Goal: Information Seeking & Learning: Learn about a topic

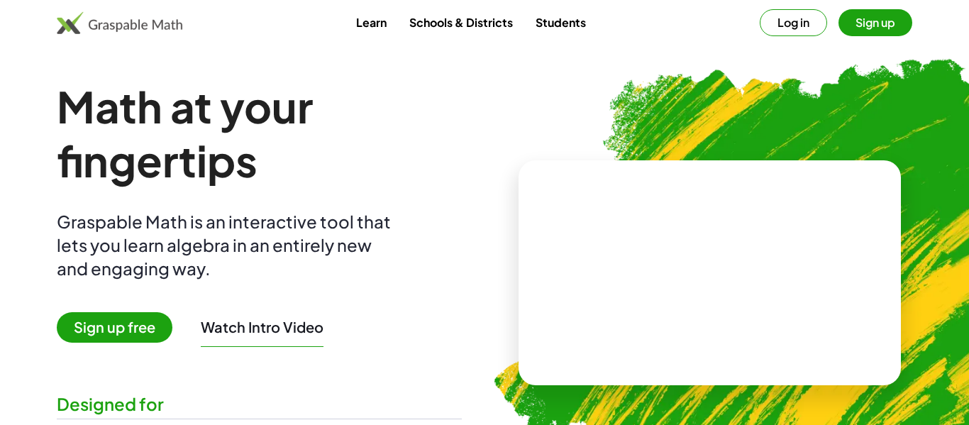
click at [631, 123] on img at bounding box center [783, 267] width 632 height 533
click at [456, 128] on h1 "Math at your fingertips" at bounding box center [259, 133] width 405 height 108
click at [794, 32] on button "Log in" at bounding box center [792, 22] width 67 height 27
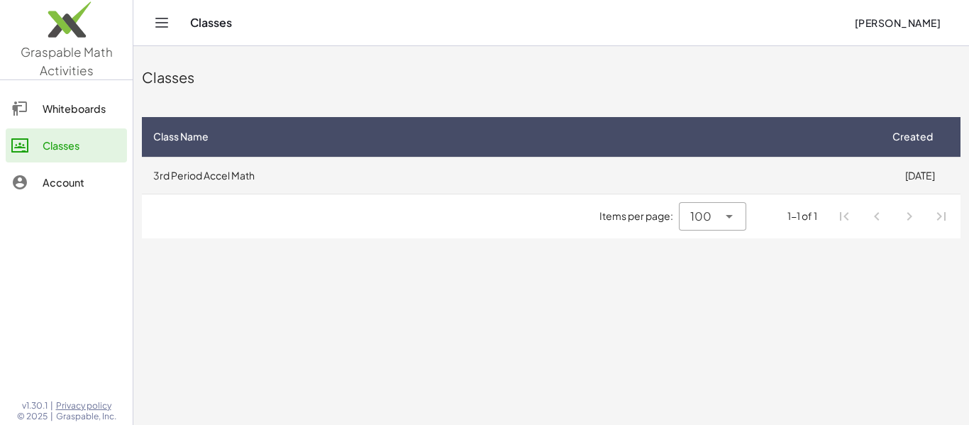
click at [405, 173] on td "3rd Period Accel Math" at bounding box center [510, 175] width 737 height 37
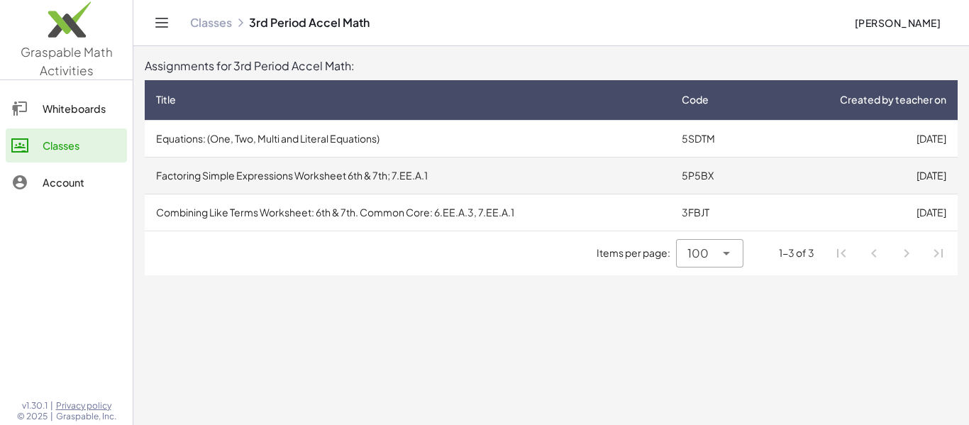
click at [428, 179] on td "Factoring Simple Expressions Worksheet 6th & 7th; 7.EE.A.1" at bounding box center [407, 175] width 525 height 37
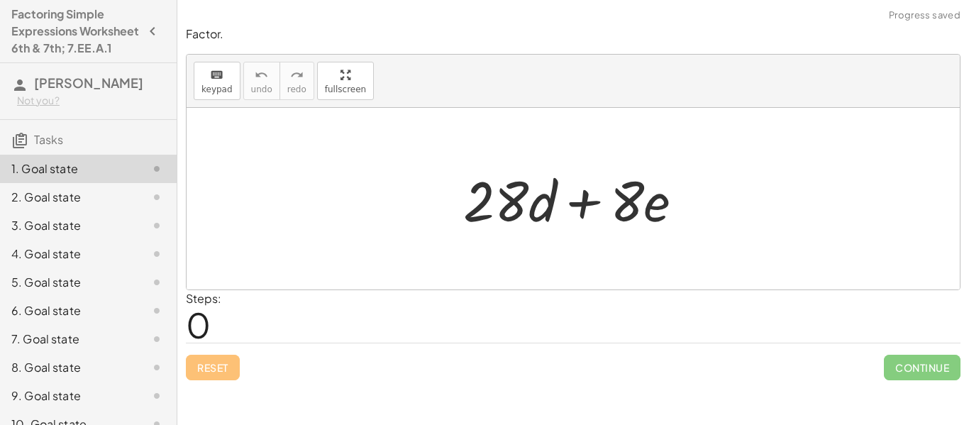
click at [61, 54] on h4 "Factoring Simple Expressions Worksheet 6th & 7th; 7.EE.A.1" at bounding box center [75, 31] width 128 height 51
click at [90, 44] on h4 "Factoring Simple Expressions Worksheet 6th & 7th; 7.EE.A.1" at bounding box center [75, 31] width 128 height 51
click at [93, 55] on h4 "Factoring Simple Expressions Worksheet 6th & 7th; 7.EE.A.1" at bounding box center [75, 31] width 128 height 51
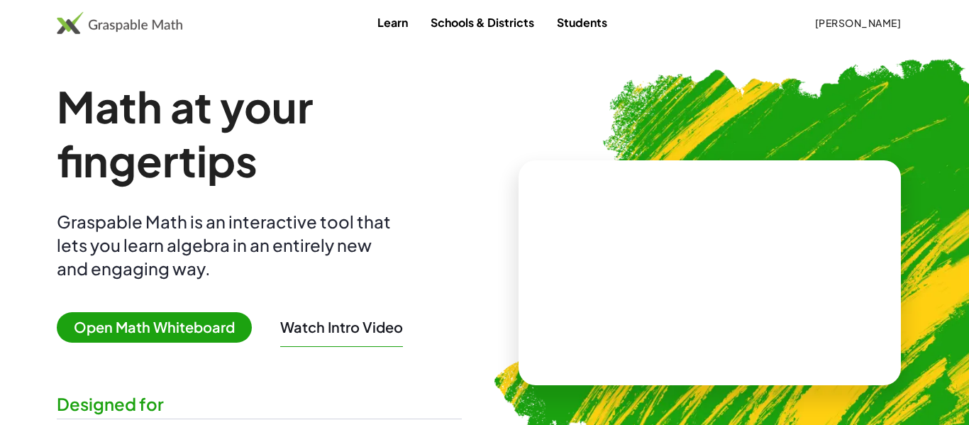
click at [845, 21] on span "[PERSON_NAME]" at bounding box center [857, 22] width 87 height 13
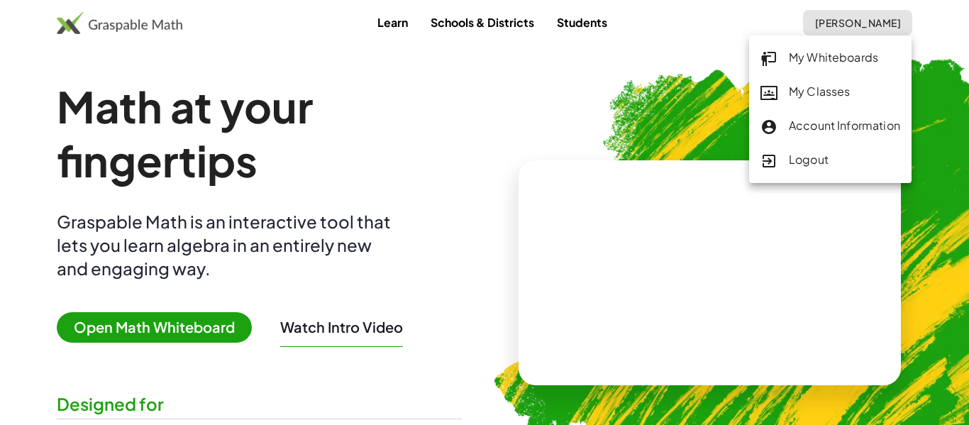
click at [823, 84] on div "My Classes" at bounding box center [830, 92] width 140 height 18
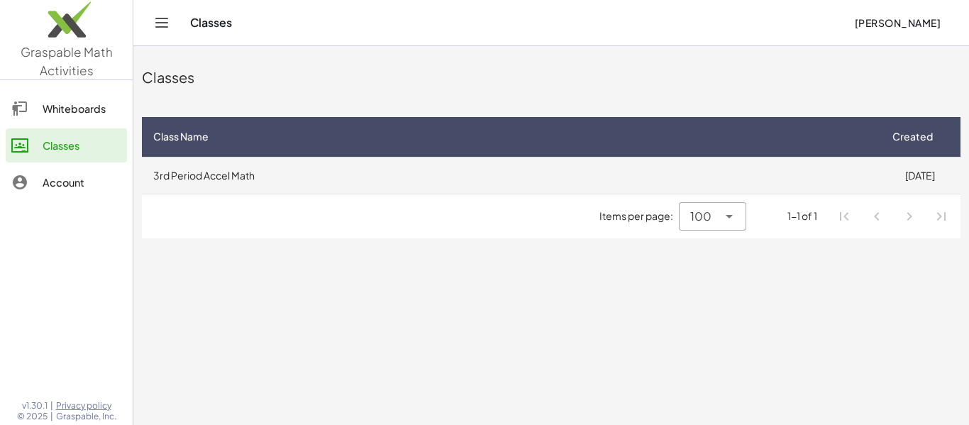
click at [347, 184] on td "3rd Period Accel Math" at bounding box center [510, 175] width 737 height 37
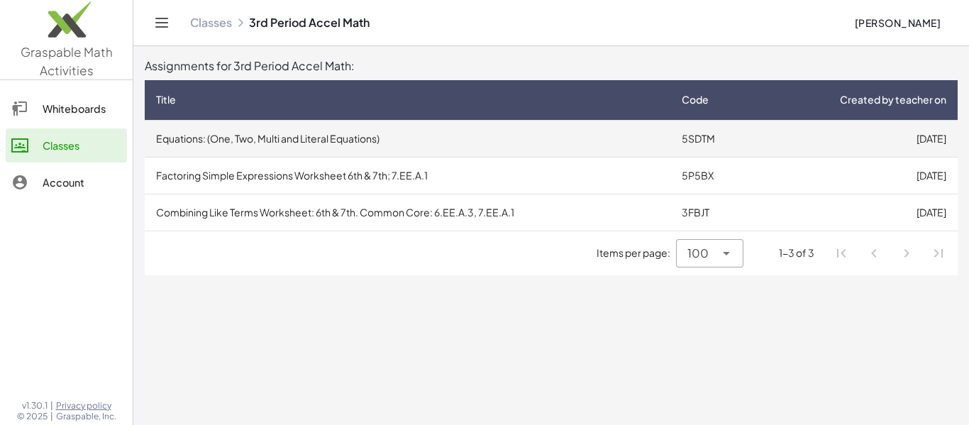
click at [367, 141] on td "Equations: (One, Two, Multi and Literal Equations)" at bounding box center [407, 138] width 525 height 37
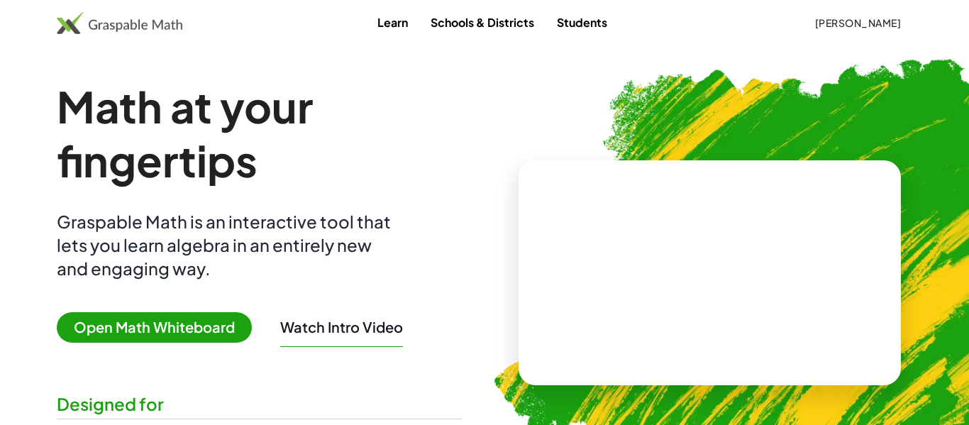
click at [880, 13] on button "[PERSON_NAME]" at bounding box center [857, 23] width 109 height 26
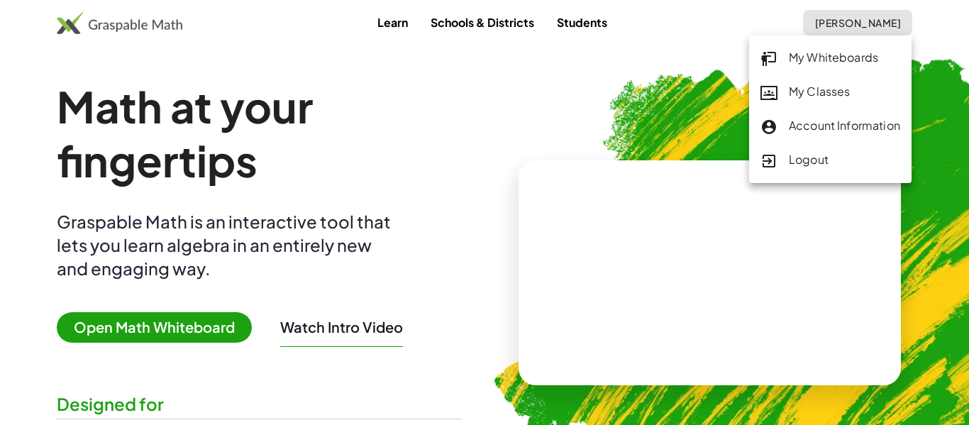
click at [826, 87] on div "My Classes" at bounding box center [830, 92] width 140 height 18
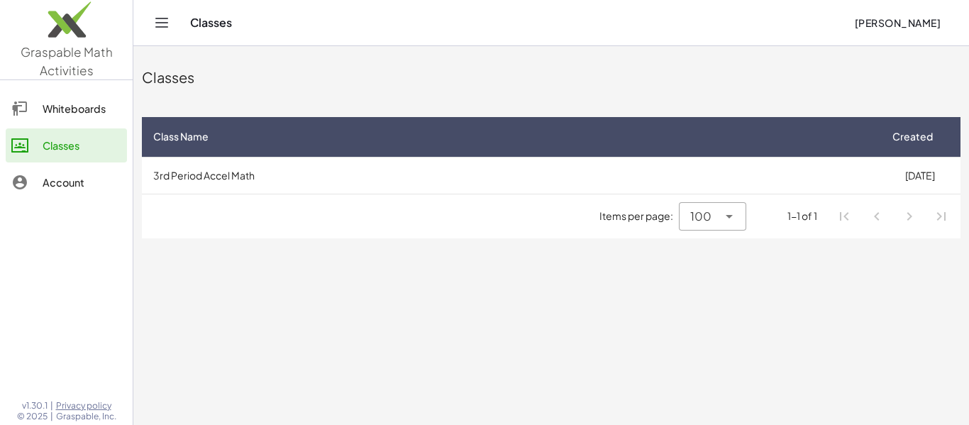
click at [683, 199] on div "Items per page: 100 *** 1-1 of 1" at bounding box center [551, 216] width 818 height 44
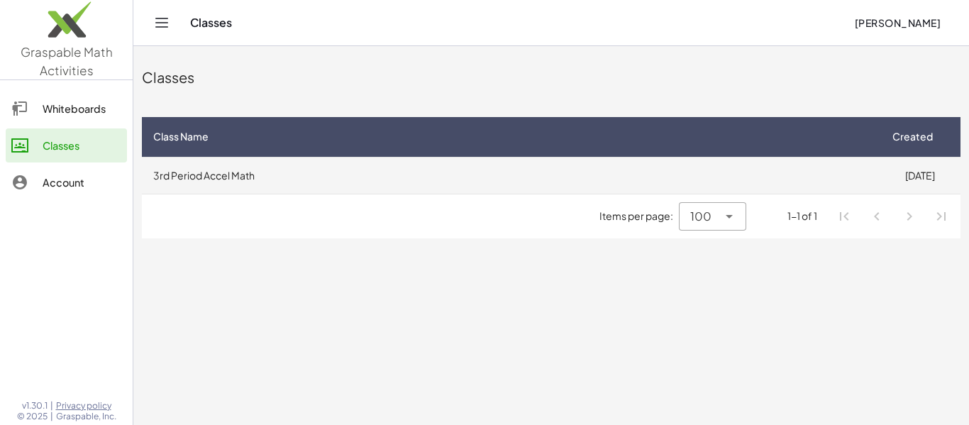
click at [655, 174] on td "3rd Period Accel Math" at bounding box center [510, 175] width 737 height 37
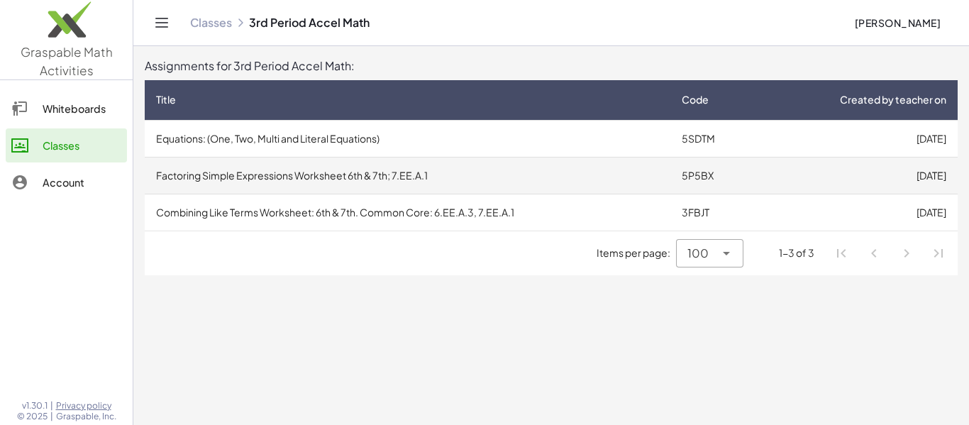
click at [605, 175] on td "Factoring Simple Expressions Worksheet 6th & 7th; 7.EE.A.1" at bounding box center [407, 175] width 525 height 37
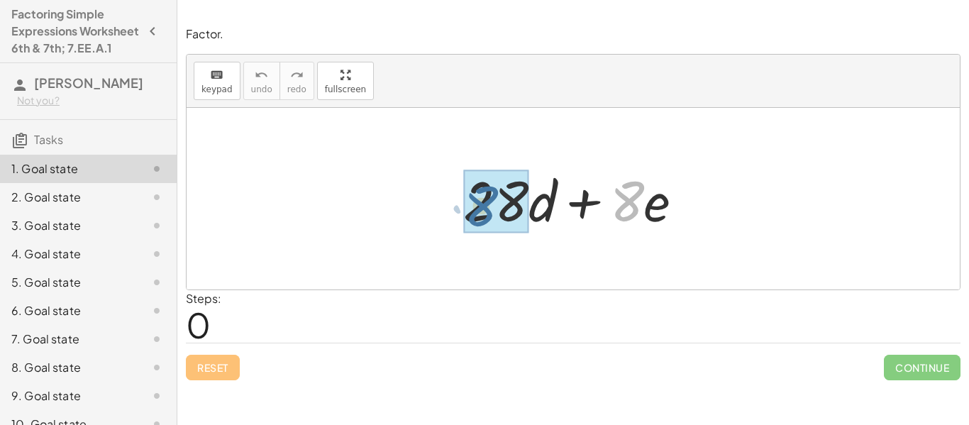
drag, startPoint x: 636, startPoint y: 200, endPoint x: 490, endPoint y: 204, distance: 146.1
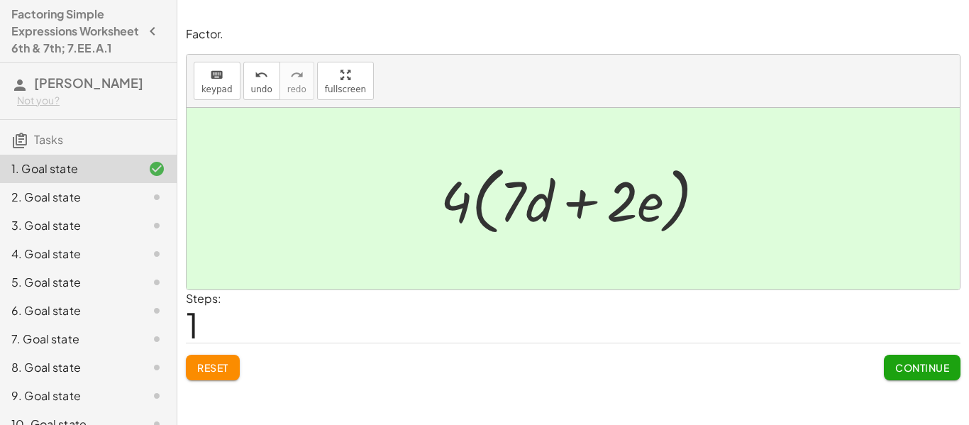
click at [896, 355] on button "Continue" at bounding box center [922, 368] width 77 height 26
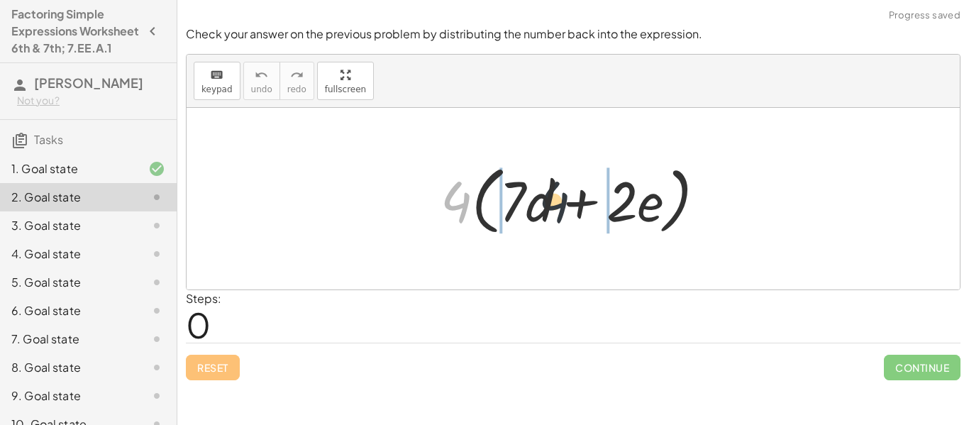
drag, startPoint x: 460, startPoint y: 189, endPoint x: 562, endPoint y: 189, distance: 101.4
click at [562, 189] on div at bounding box center [578, 199] width 291 height 82
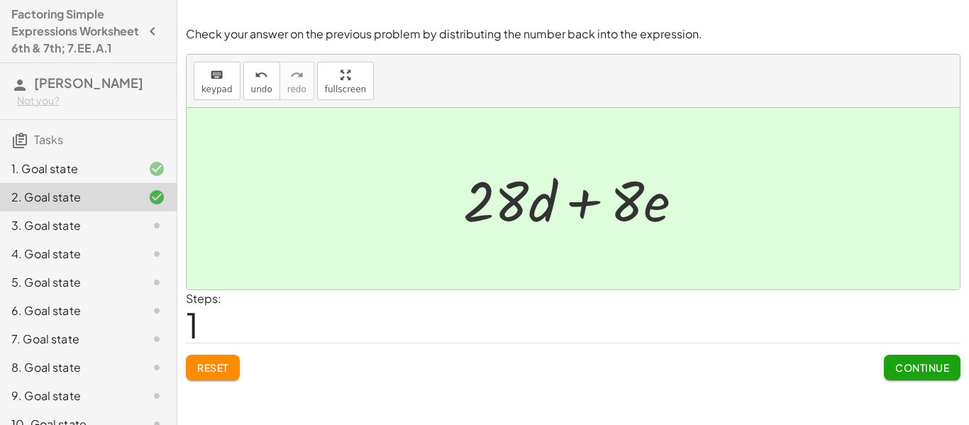
click at [913, 375] on button "Continue" at bounding box center [922, 368] width 77 height 26
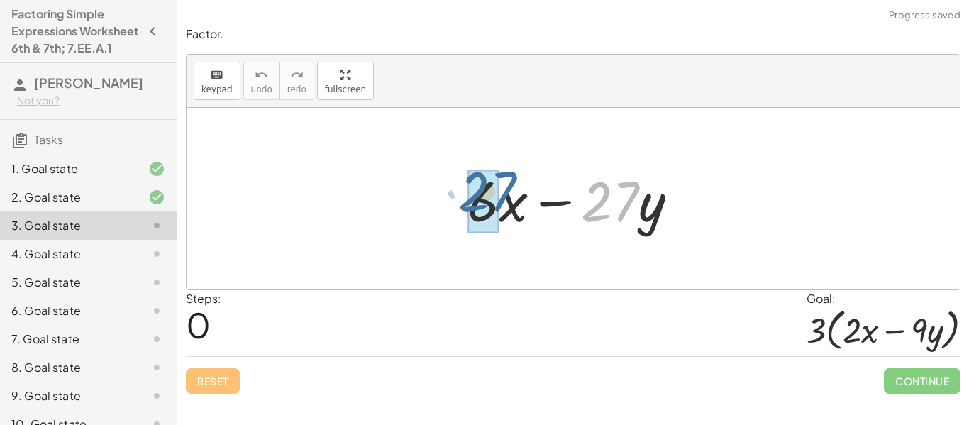
drag, startPoint x: 612, startPoint y: 199, endPoint x: 500, endPoint y: 191, distance: 112.3
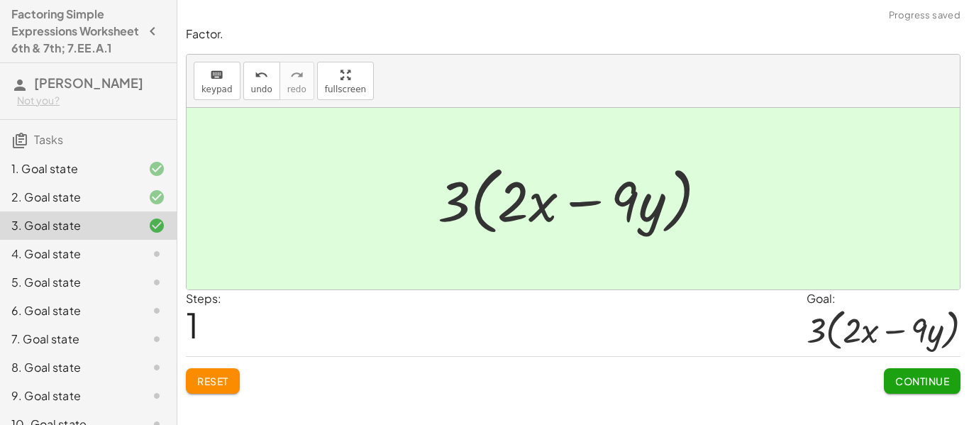
click at [952, 374] on button "Continue" at bounding box center [922, 381] width 77 height 26
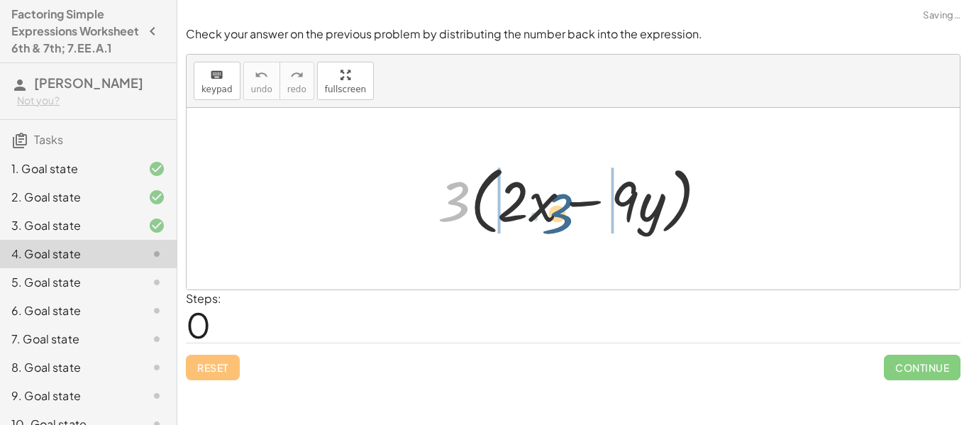
drag, startPoint x: 468, startPoint y: 196, endPoint x: 581, endPoint y: 209, distance: 114.2
click at [581, 209] on div at bounding box center [577, 199] width 295 height 82
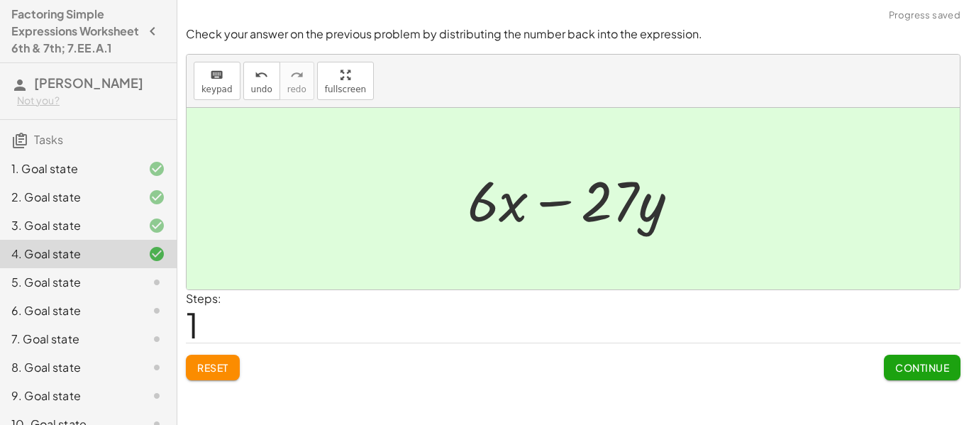
click at [921, 366] on span "Continue" at bounding box center [922, 367] width 54 height 13
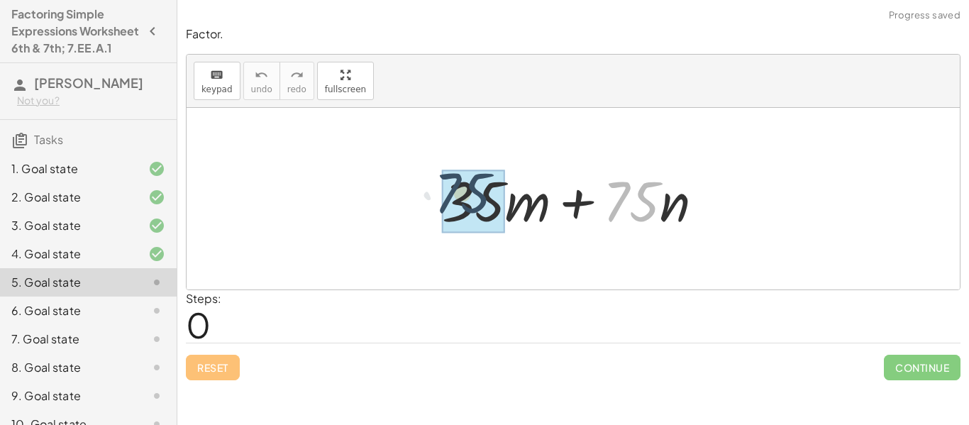
drag, startPoint x: 647, startPoint y: 201, endPoint x: 472, endPoint y: 192, distance: 175.4
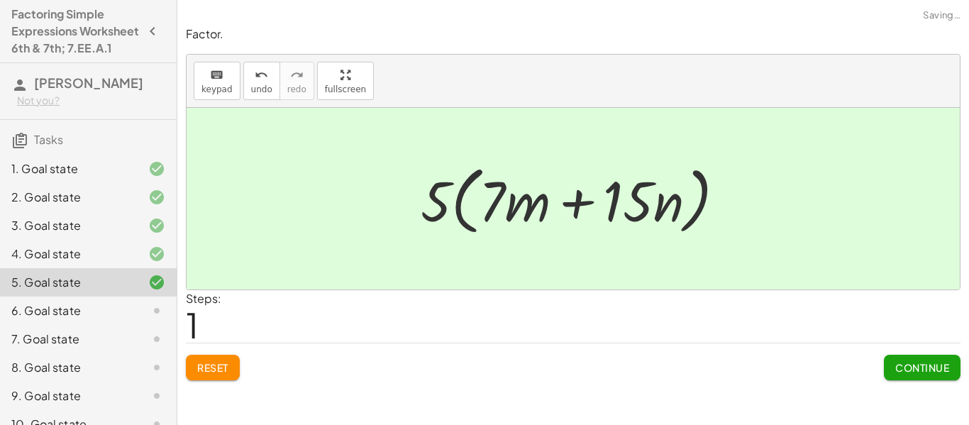
click at [913, 379] on button "Continue" at bounding box center [922, 368] width 77 height 26
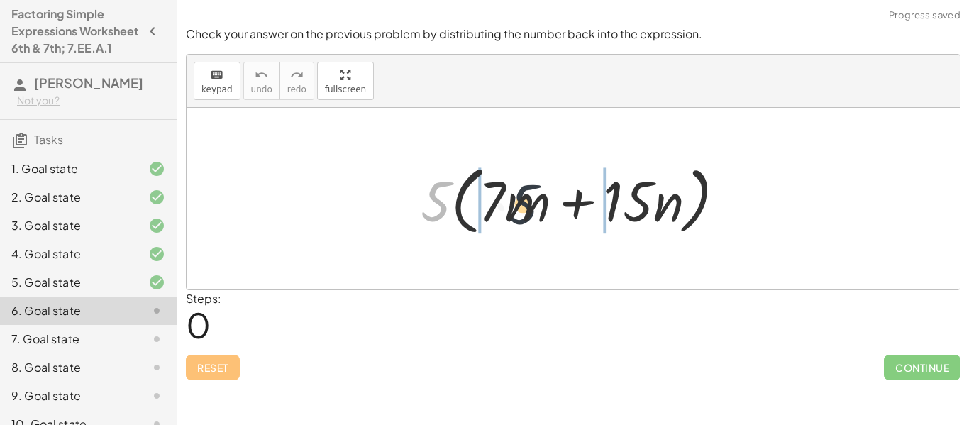
drag, startPoint x: 451, startPoint y: 213, endPoint x: 541, endPoint y: 216, distance: 90.1
click at [541, 216] on div at bounding box center [578, 199] width 330 height 82
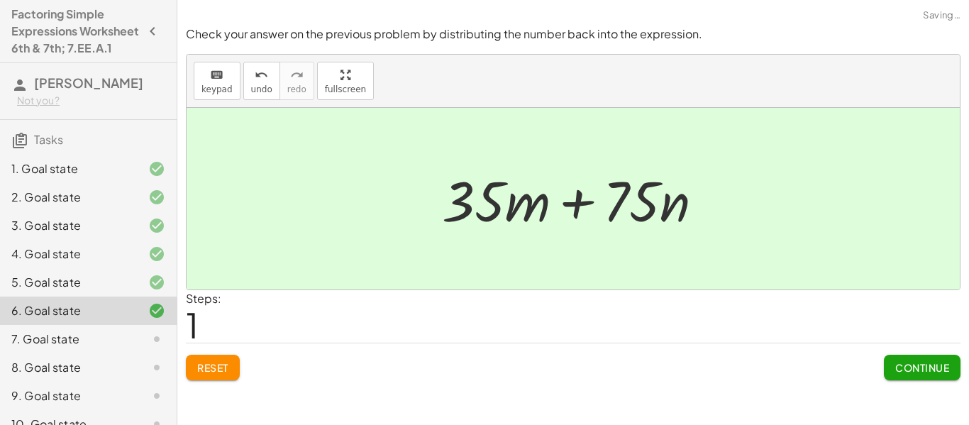
click at [927, 365] on span "Continue" at bounding box center [922, 367] width 54 height 13
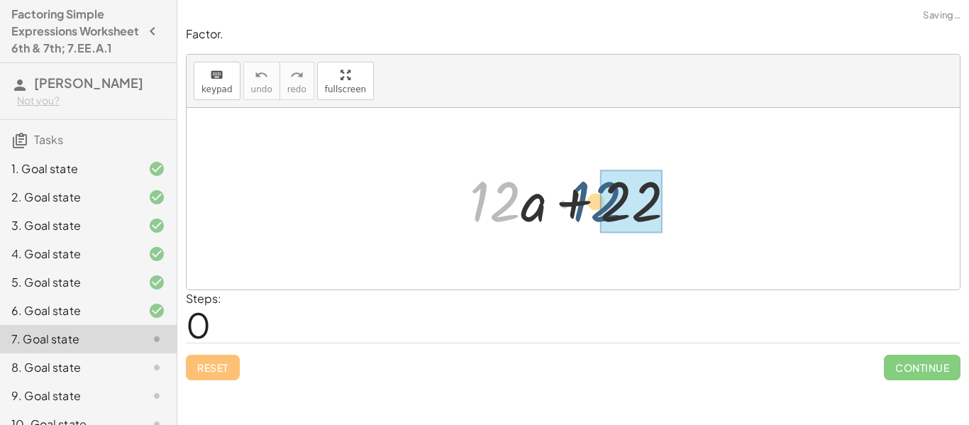
drag, startPoint x: 491, startPoint y: 201, endPoint x: 593, endPoint y: 201, distance: 102.8
click at [593, 201] on div at bounding box center [578, 198] width 232 height 73
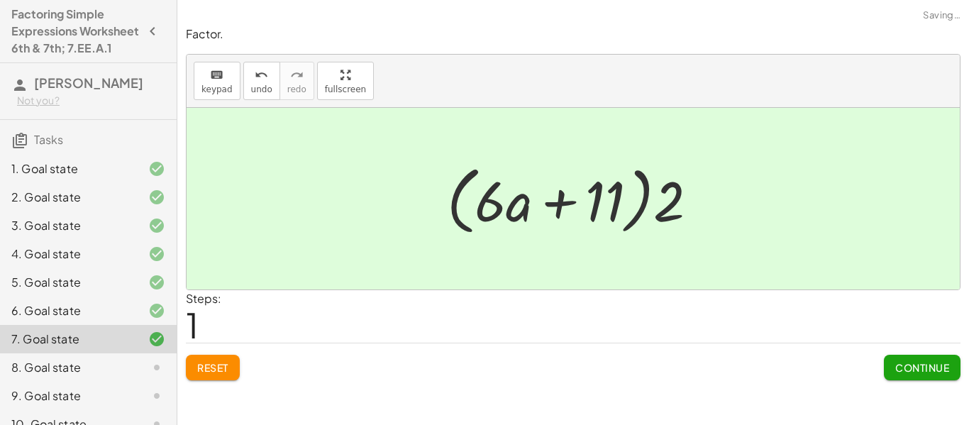
click at [907, 364] on span "Continue" at bounding box center [922, 367] width 54 height 13
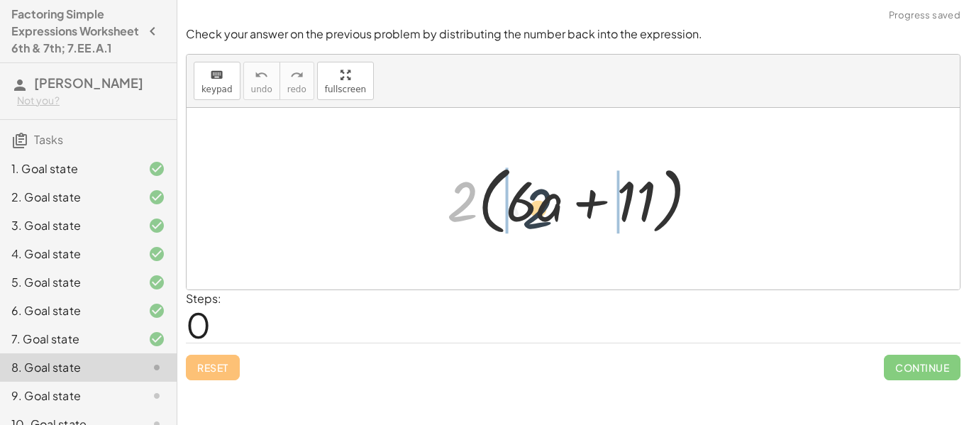
drag, startPoint x: 444, startPoint y: 191, endPoint x: 526, endPoint y: 200, distance: 82.8
click at [526, 200] on div at bounding box center [578, 199] width 277 height 82
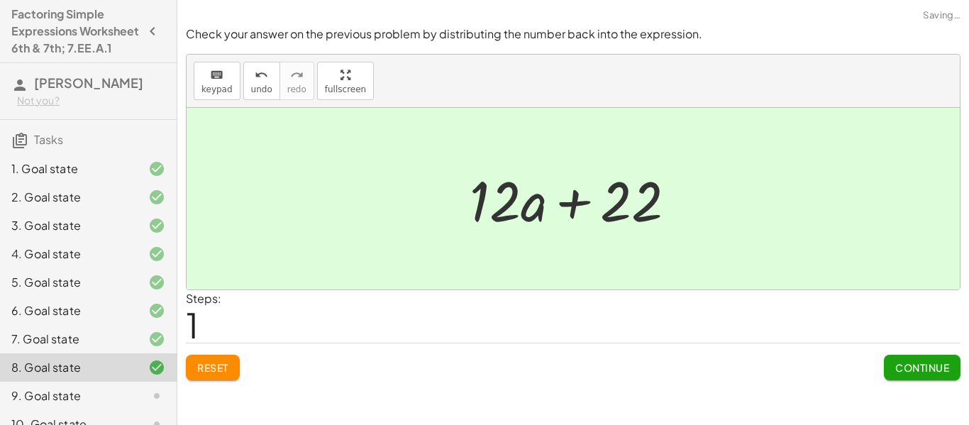
click at [930, 367] on span "Continue" at bounding box center [922, 367] width 54 height 13
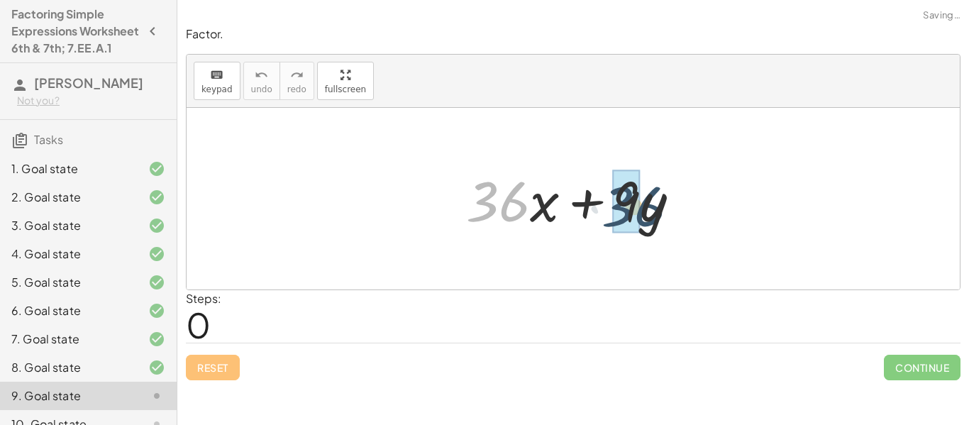
drag, startPoint x: 481, startPoint y: 208, endPoint x: 609, endPoint y: 214, distance: 127.8
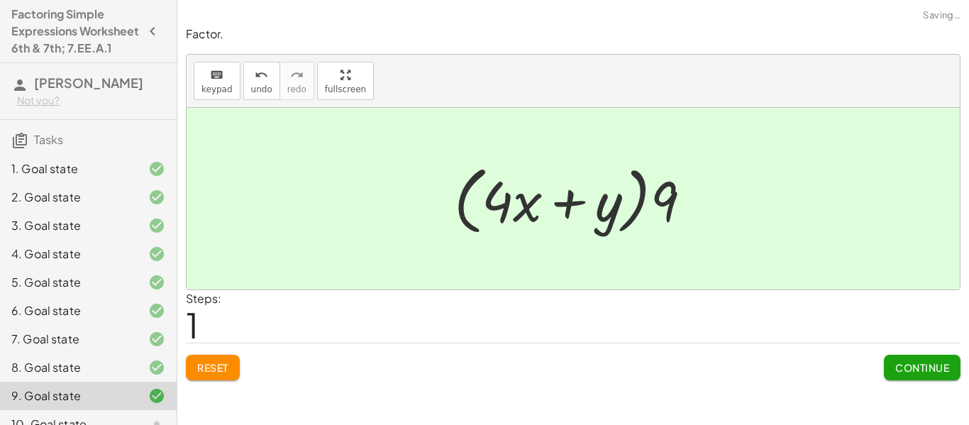
click at [908, 371] on span "Continue" at bounding box center [922, 367] width 54 height 13
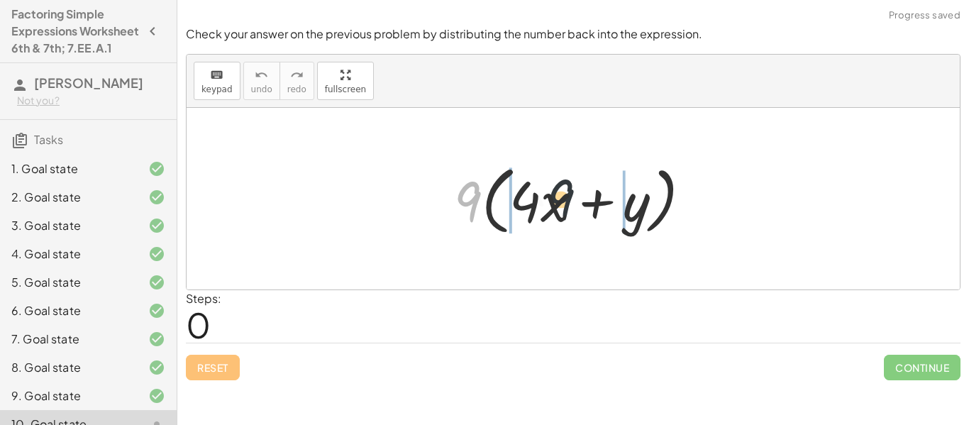
drag, startPoint x: 460, startPoint y: 196, endPoint x: 571, endPoint y: 193, distance: 110.7
click at [571, 193] on div at bounding box center [578, 199] width 263 height 82
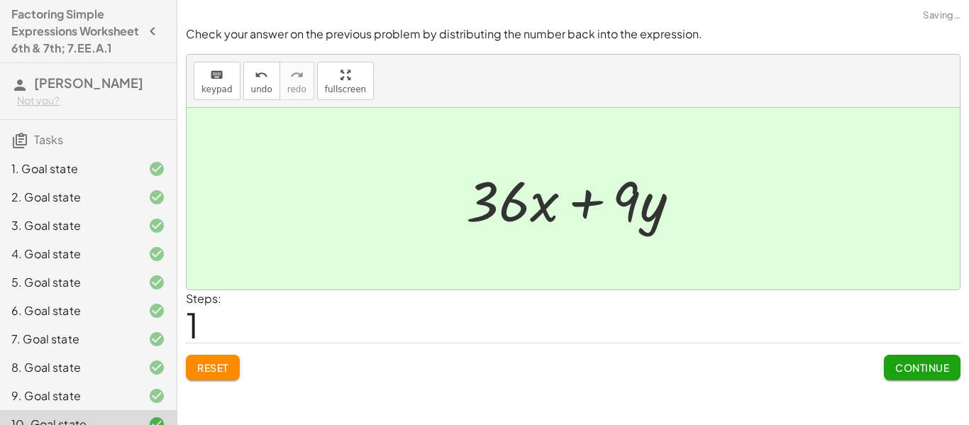
click at [904, 364] on span "Continue" at bounding box center [922, 367] width 54 height 13
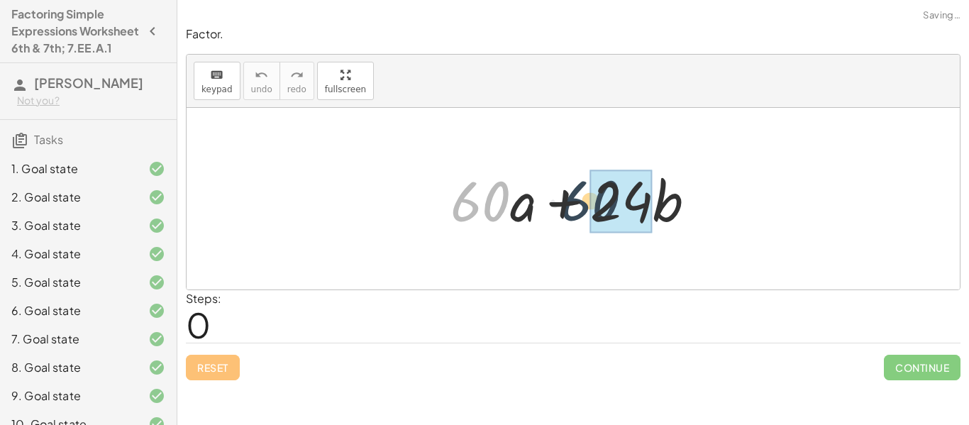
drag, startPoint x: 481, startPoint y: 201, endPoint x: 607, endPoint y: 203, distance: 125.5
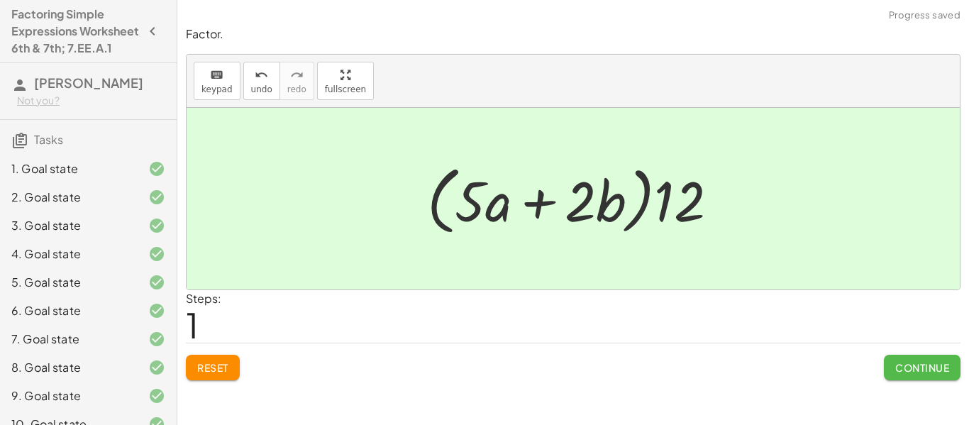
click at [932, 358] on button "Continue" at bounding box center [922, 368] width 77 height 26
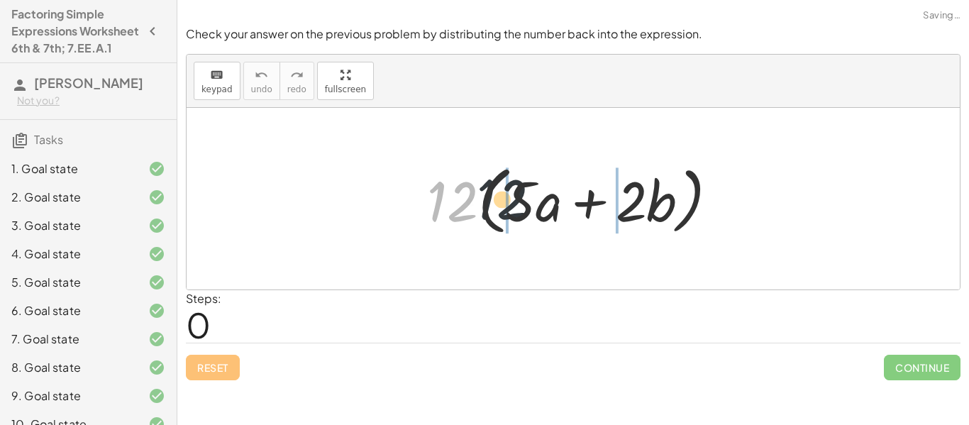
drag, startPoint x: 455, startPoint y: 204, endPoint x: 515, endPoint y: 201, distance: 60.3
click at [515, 201] on div at bounding box center [578, 199] width 317 height 82
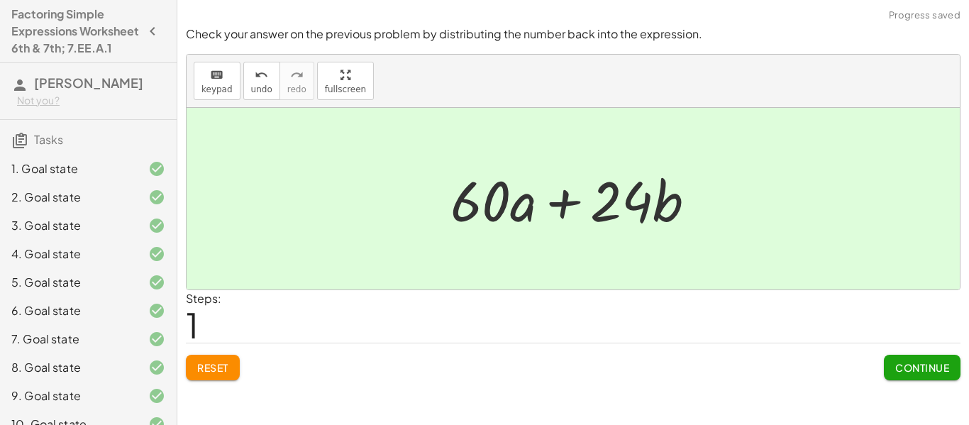
click at [931, 356] on button "Continue" at bounding box center [922, 368] width 77 height 26
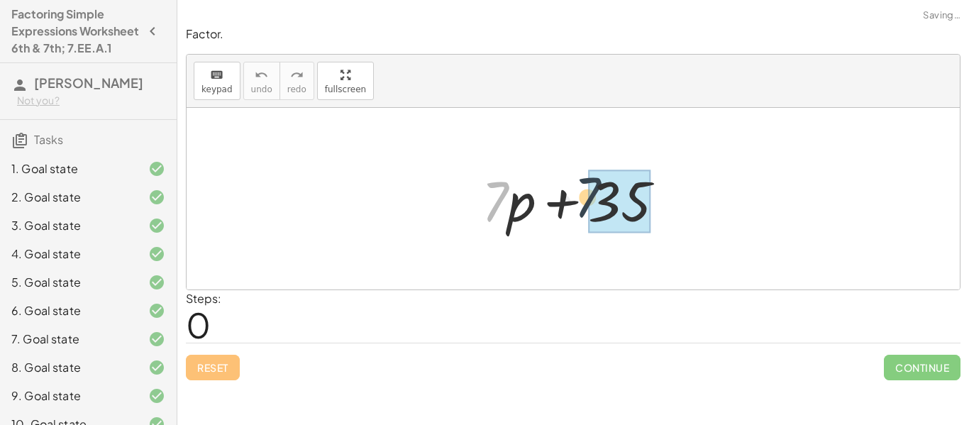
drag, startPoint x: 503, startPoint y: 203, endPoint x: 592, endPoint y: 199, distance: 88.7
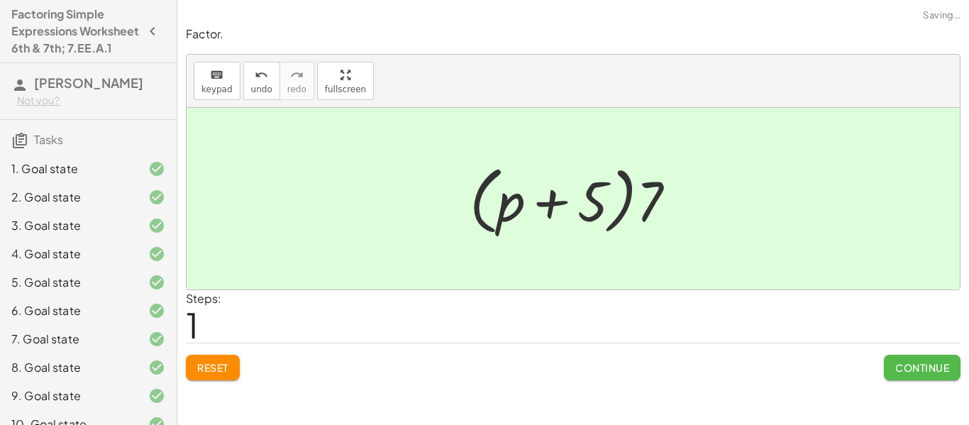
click at [915, 362] on span "Continue" at bounding box center [922, 367] width 54 height 13
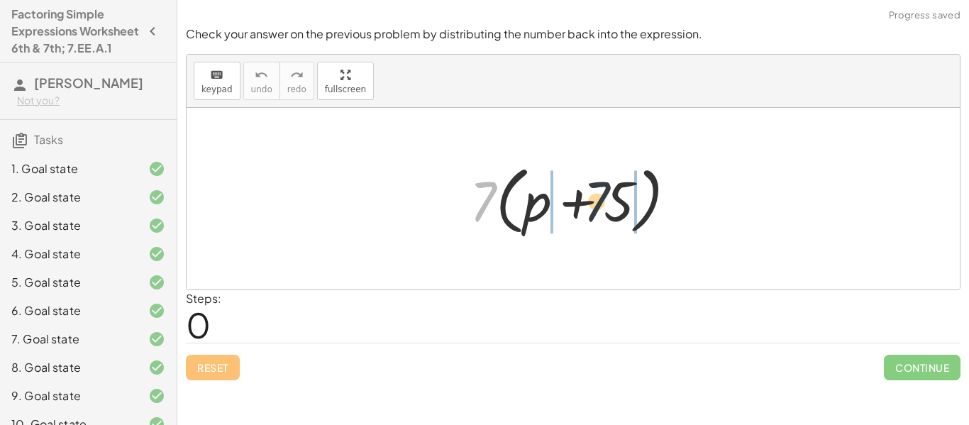
drag, startPoint x: 475, startPoint y: 202, endPoint x: 602, endPoint y: 204, distance: 126.9
click at [602, 204] on div at bounding box center [578, 199] width 232 height 82
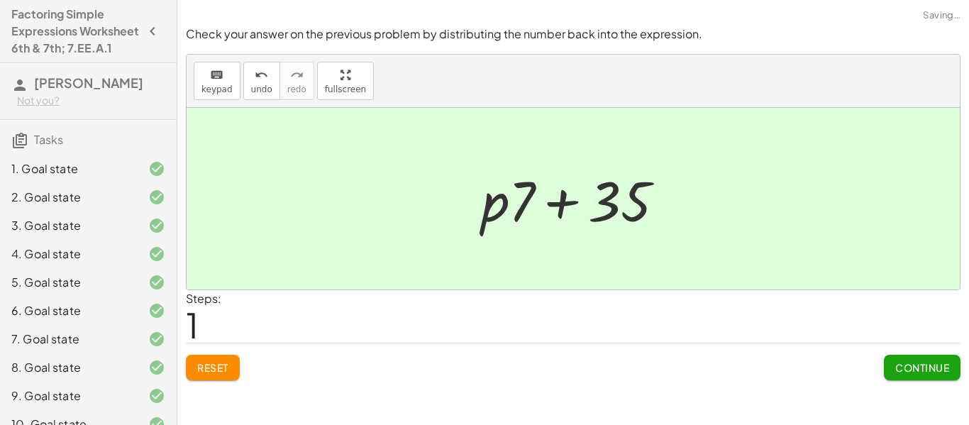
click at [892, 367] on button "Continue" at bounding box center [922, 368] width 77 height 26
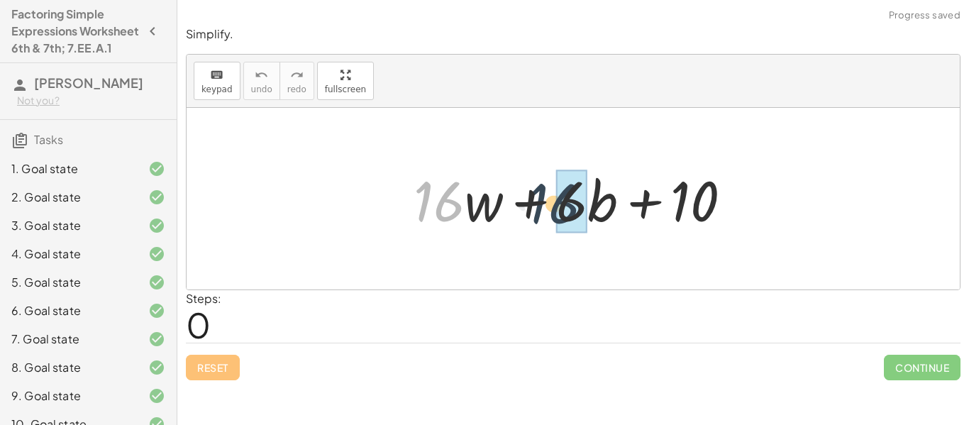
drag, startPoint x: 440, startPoint y: 189, endPoint x: 569, endPoint y: 194, distance: 129.1
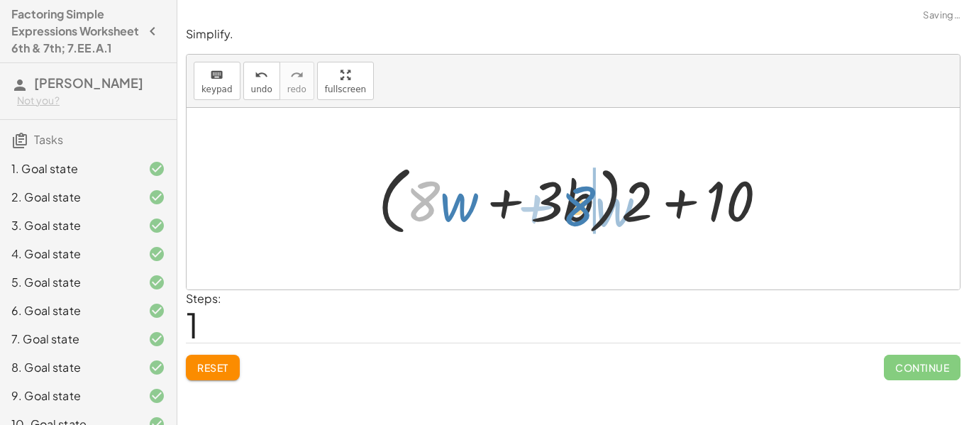
drag, startPoint x: 413, startPoint y: 195, endPoint x: 570, endPoint y: 200, distance: 157.5
click at [570, 200] on div at bounding box center [578, 199] width 415 height 82
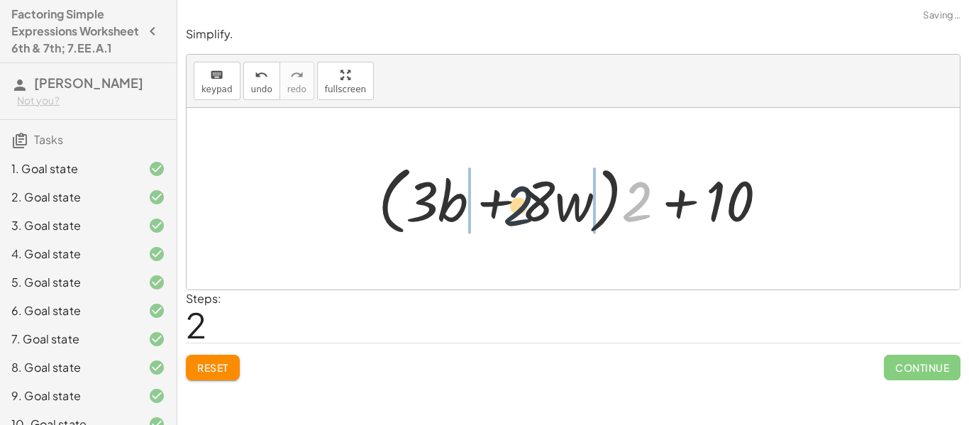
drag, startPoint x: 642, startPoint y: 202, endPoint x: 520, endPoint y: 206, distance: 122.0
click at [520, 206] on div at bounding box center [578, 199] width 415 height 82
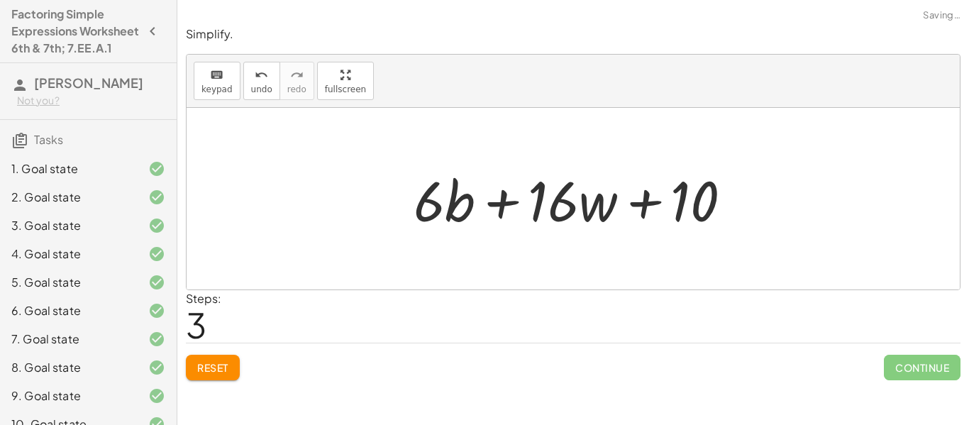
click at [451, 203] on div at bounding box center [578, 198] width 344 height 73
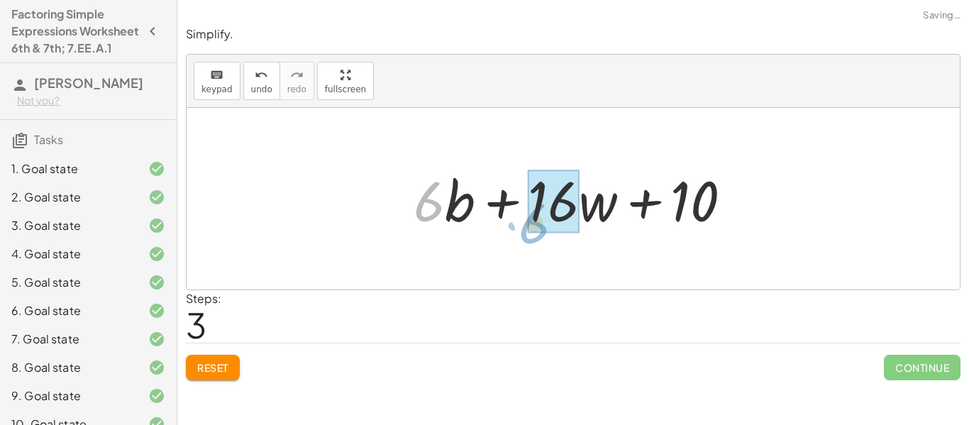
drag, startPoint x: 444, startPoint y: 203, endPoint x: 549, endPoint y: 225, distance: 107.2
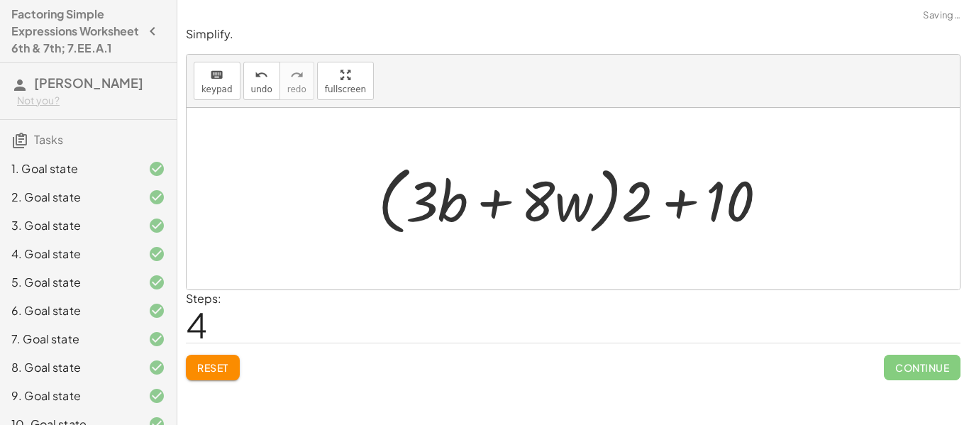
click at [214, 376] on button "Reset" at bounding box center [213, 368] width 54 height 26
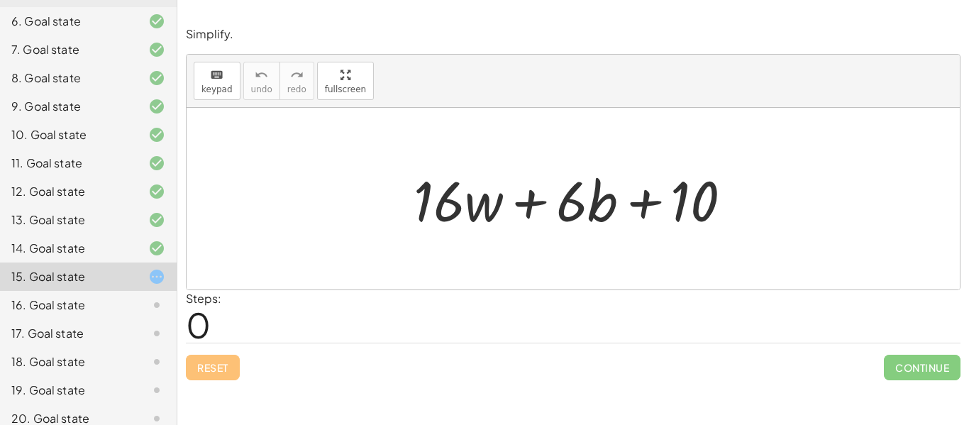
scroll to position [377, 0]
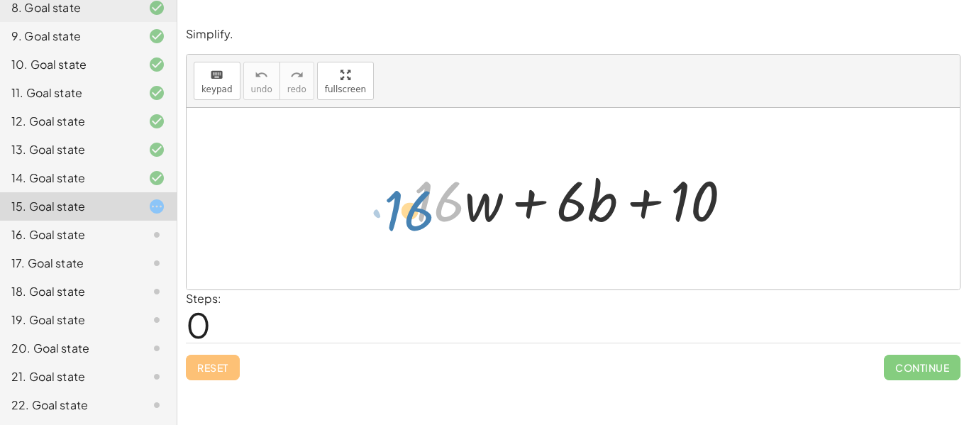
drag, startPoint x: 429, startPoint y: 192, endPoint x: 401, endPoint y: 201, distance: 28.9
click at [401, 201] on div "· 16 + · 16 · w + · 6 · b + 10" at bounding box center [573, 199] width 362 height 80
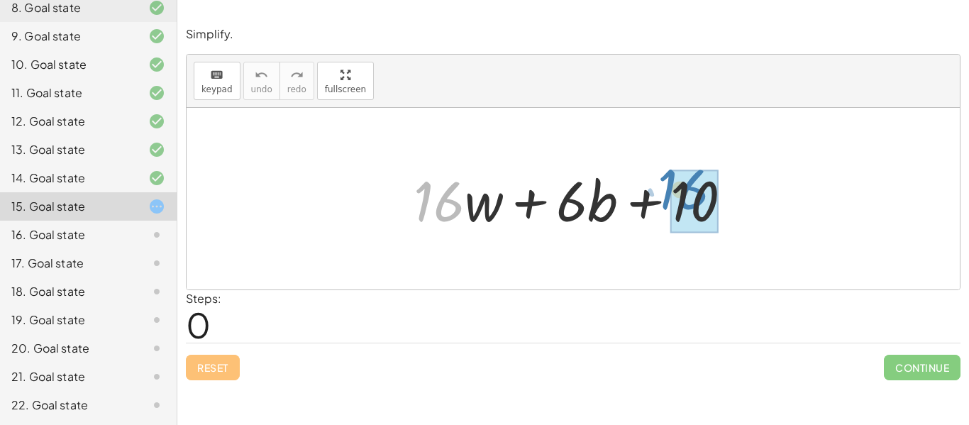
drag, startPoint x: 431, startPoint y: 194, endPoint x: 686, endPoint y: 186, distance: 255.4
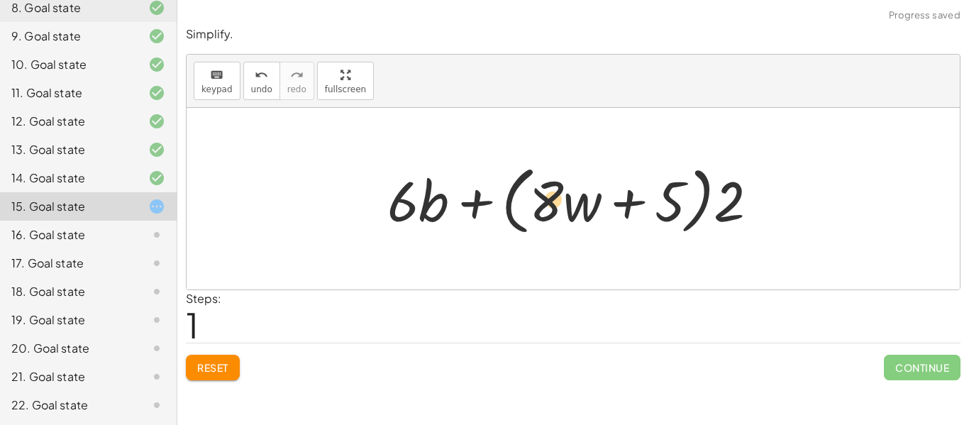
drag, startPoint x: 402, startPoint y: 194, endPoint x: 552, endPoint y: 192, distance: 150.3
click at [552, 192] on div at bounding box center [578, 199] width 396 height 82
drag, startPoint x: 403, startPoint y: 199, endPoint x: 564, endPoint y: 204, distance: 161.0
click at [564, 204] on div at bounding box center [578, 199] width 396 height 82
click at [198, 368] on span "Reset" at bounding box center [212, 367] width 31 height 13
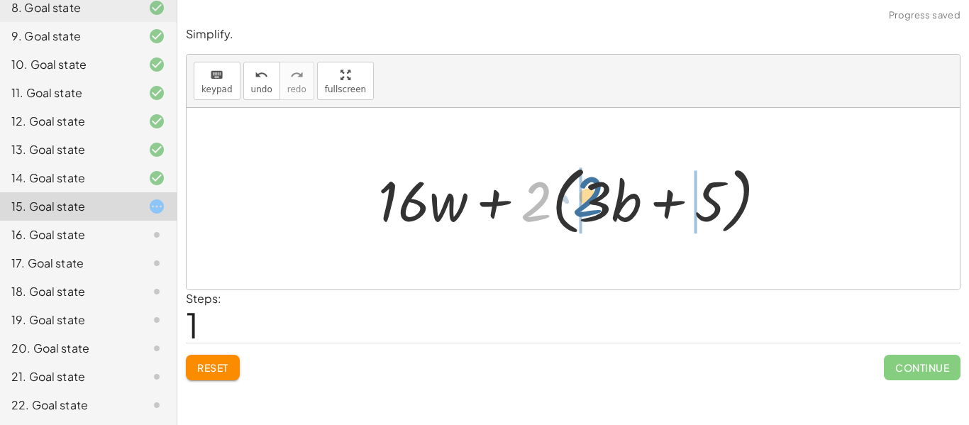
drag, startPoint x: 541, startPoint y: 202, endPoint x: 593, endPoint y: 198, distance: 51.9
click at [593, 198] on div at bounding box center [578, 199] width 414 height 82
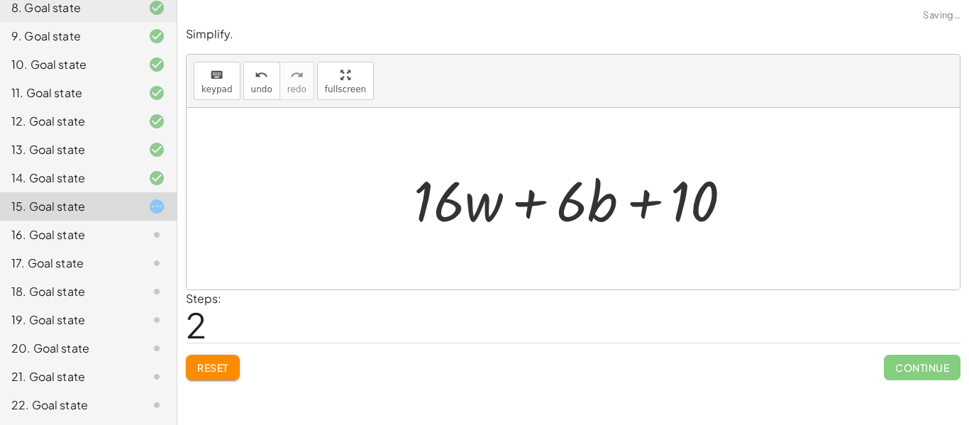
click at [206, 367] on span "Reset" at bounding box center [212, 367] width 31 height 13
click at [206, 368] on div "Reset Continue" at bounding box center [573, 361] width 774 height 38
click at [60, 228] on div "16. Goal state" at bounding box center [68, 234] width 114 height 17
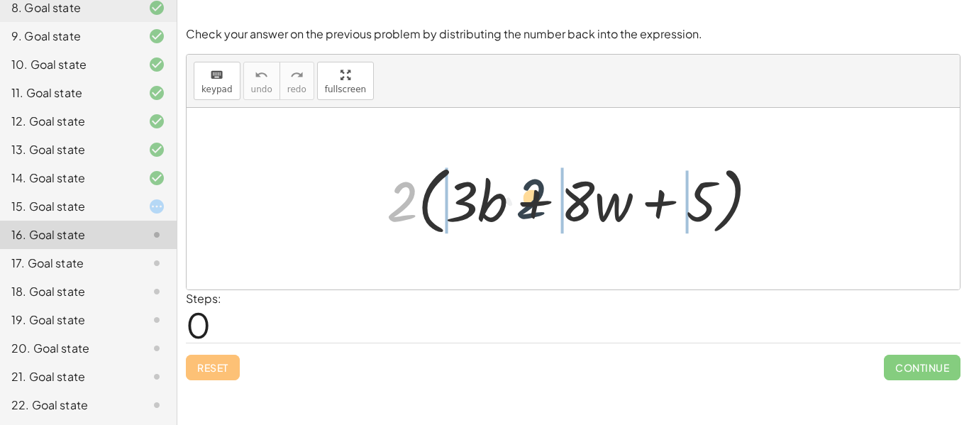
drag, startPoint x: 396, startPoint y: 198, endPoint x: 528, endPoint y: 194, distance: 131.2
click at [528, 194] on div at bounding box center [577, 199] width 397 height 82
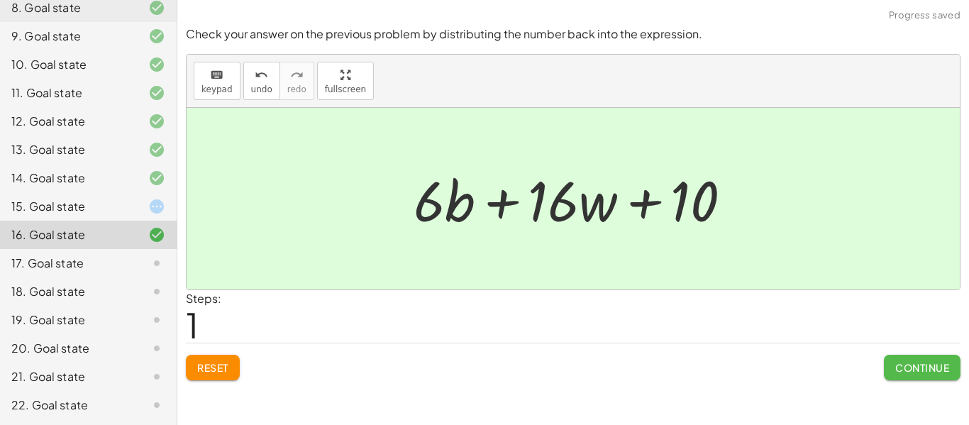
click at [924, 369] on span "Continue" at bounding box center [922, 367] width 54 height 13
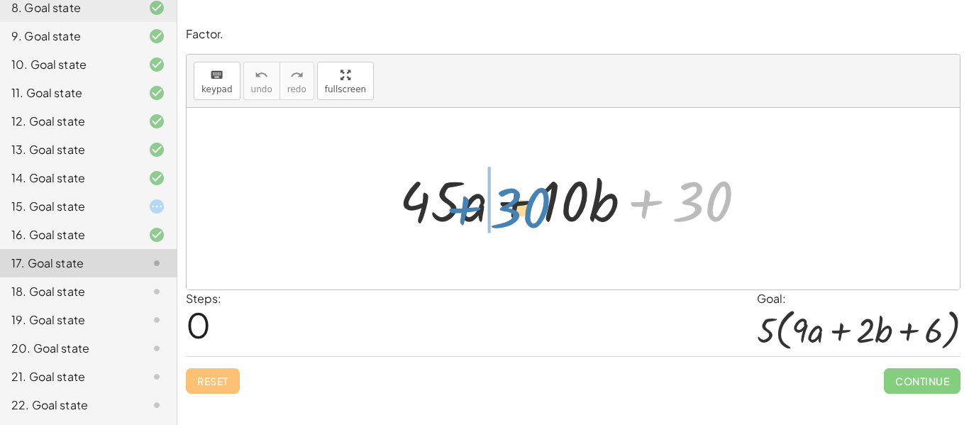
drag, startPoint x: 713, startPoint y: 195, endPoint x: 530, endPoint y: 203, distance: 182.4
click at [530, 203] on div at bounding box center [578, 198] width 372 height 73
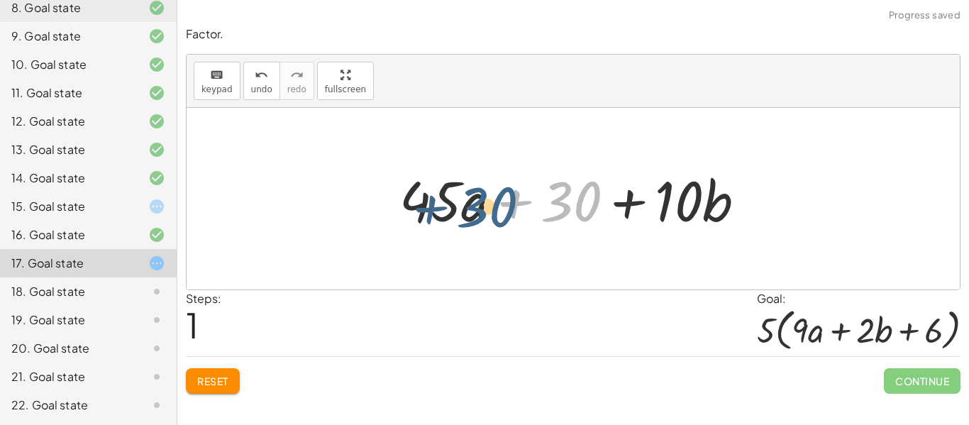
drag, startPoint x: 582, startPoint y: 199, endPoint x: 488, endPoint y: 202, distance: 94.3
click at [488, 202] on div at bounding box center [578, 198] width 372 height 73
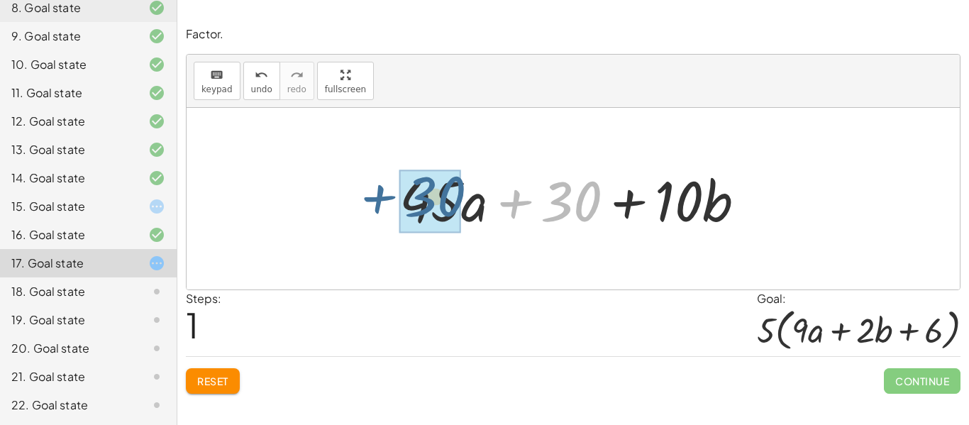
drag, startPoint x: 578, startPoint y: 197, endPoint x: 436, endPoint y: 189, distance: 142.0
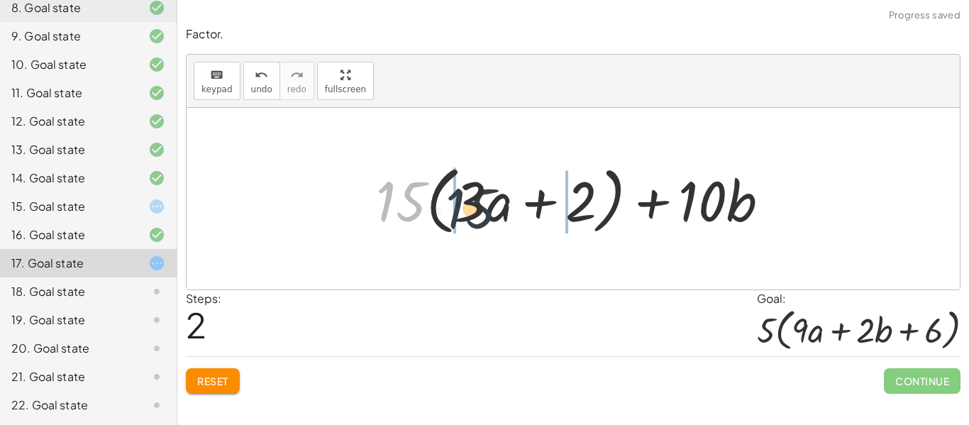
drag, startPoint x: 411, startPoint y: 197, endPoint x: 488, endPoint y: 204, distance: 76.9
click at [488, 204] on div at bounding box center [578, 199] width 419 height 82
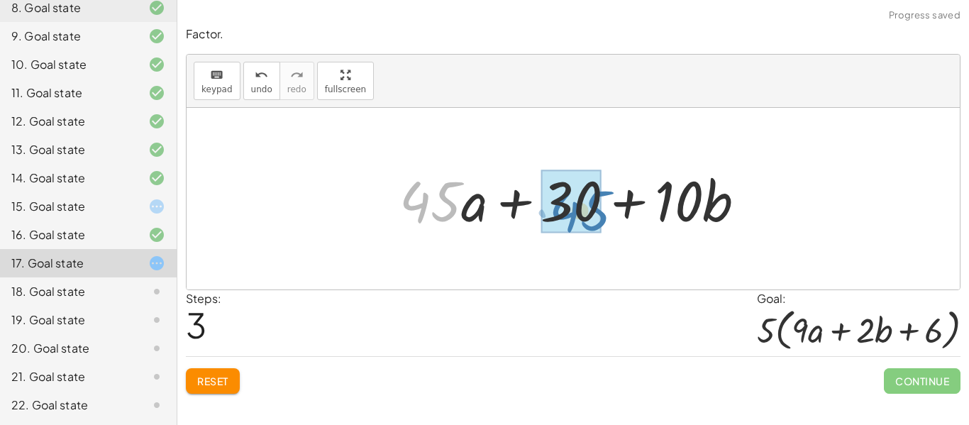
drag, startPoint x: 442, startPoint y: 208, endPoint x: 591, endPoint y: 216, distance: 149.8
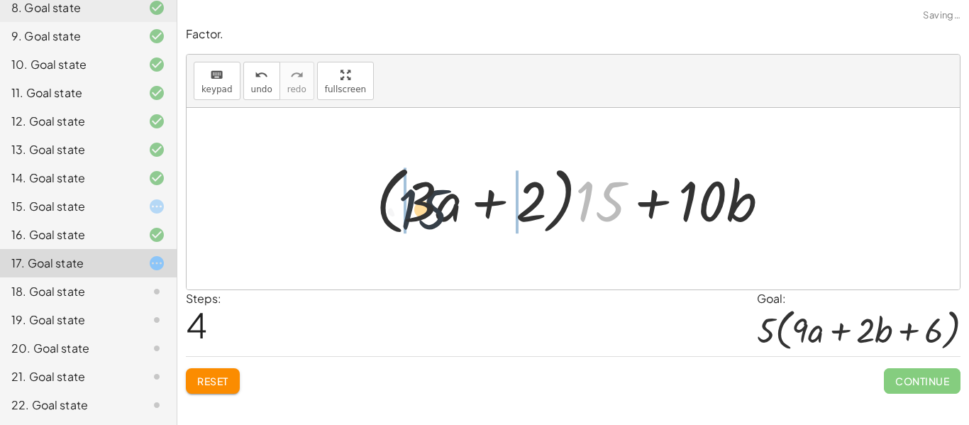
drag, startPoint x: 619, startPoint y: 206, endPoint x: 428, endPoint y: 212, distance: 190.8
click at [428, 212] on div at bounding box center [578, 199] width 419 height 82
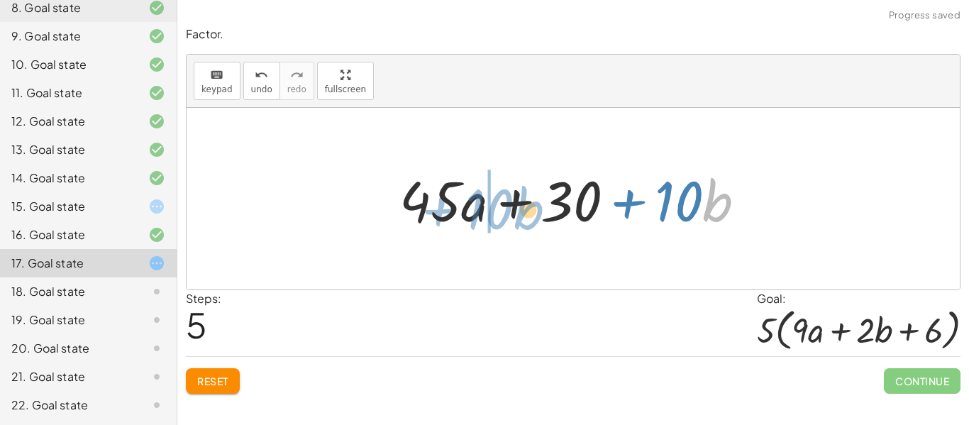
drag, startPoint x: 724, startPoint y: 201, endPoint x: 505, endPoint y: 199, distance: 219.1
click at [505, 199] on div at bounding box center [578, 198] width 372 height 73
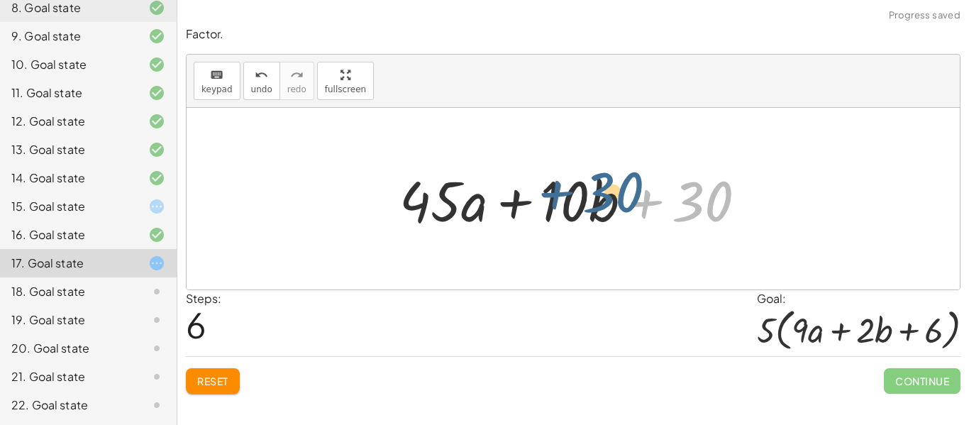
drag, startPoint x: 704, startPoint y: 204, endPoint x: 613, endPoint y: 195, distance: 91.2
click at [613, 195] on div at bounding box center [578, 198] width 372 height 73
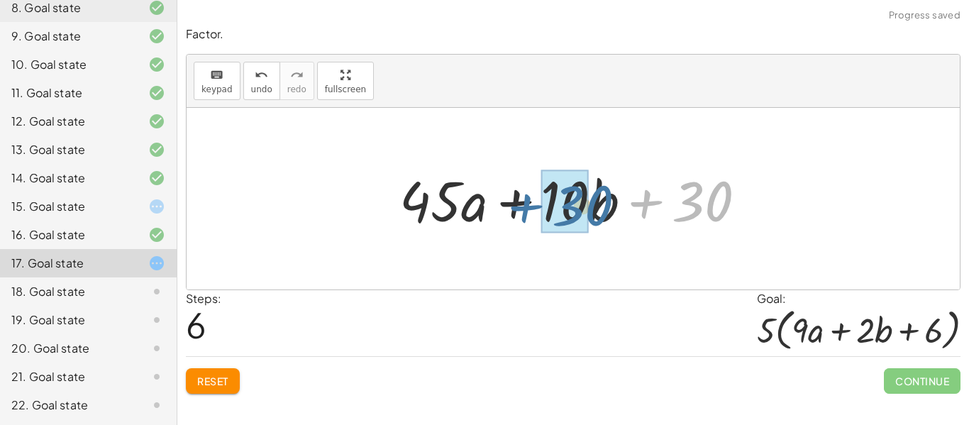
drag, startPoint x: 701, startPoint y: 199, endPoint x: 578, endPoint y: 201, distance: 123.4
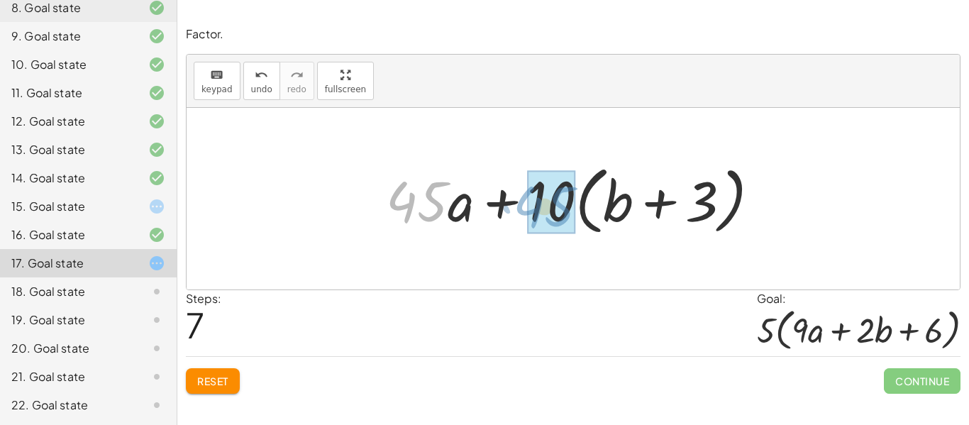
drag, startPoint x: 416, startPoint y: 198, endPoint x: 545, endPoint y: 201, distance: 129.8
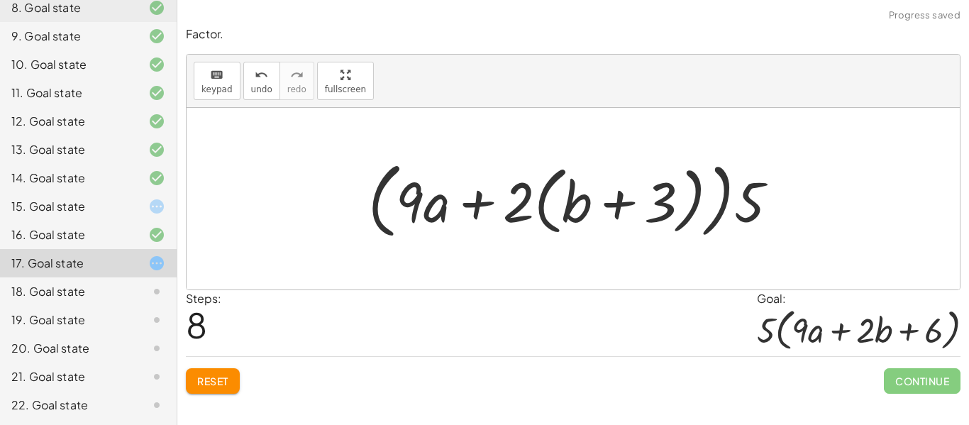
click at [210, 378] on span "Reset" at bounding box center [212, 380] width 31 height 13
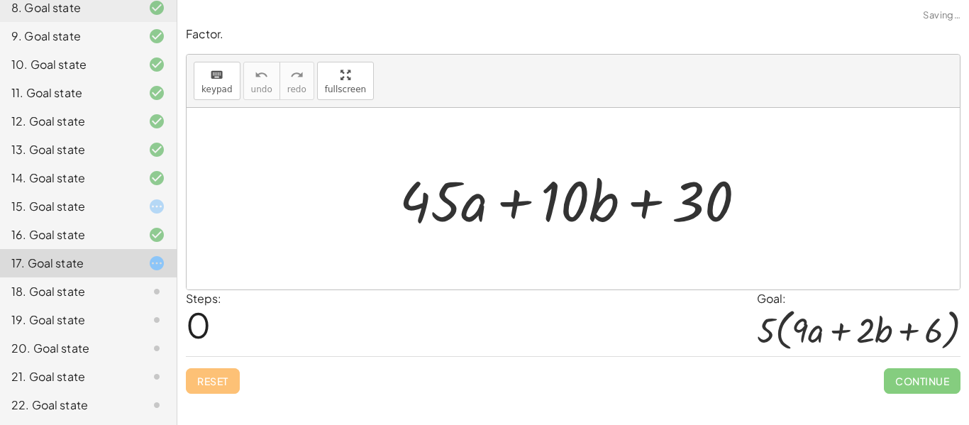
click at [91, 289] on div "18. Goal state" at bounding box center [68, 291] width 114 height 17
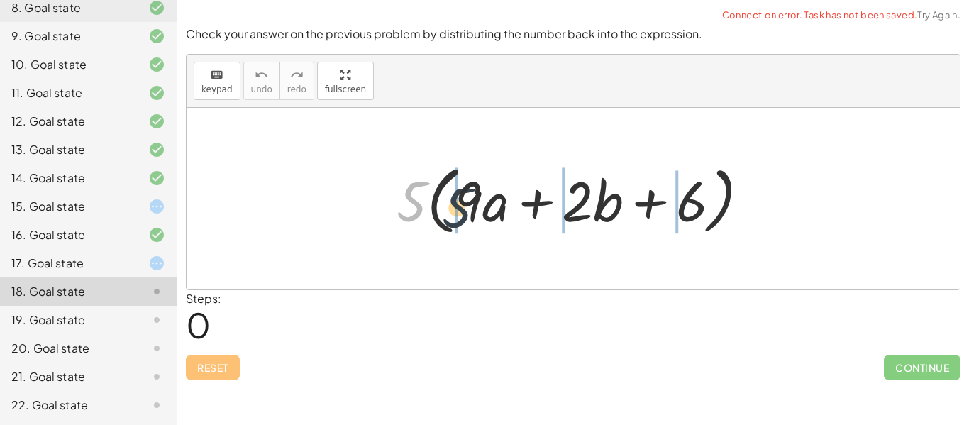
drag, startPoint x: 410, startPoint y: 199, endPoint x: 467, endPoint y: 206, distance: 57.9
click at [467, 206] on div at bounding box center [578, 199] width 378 height 82
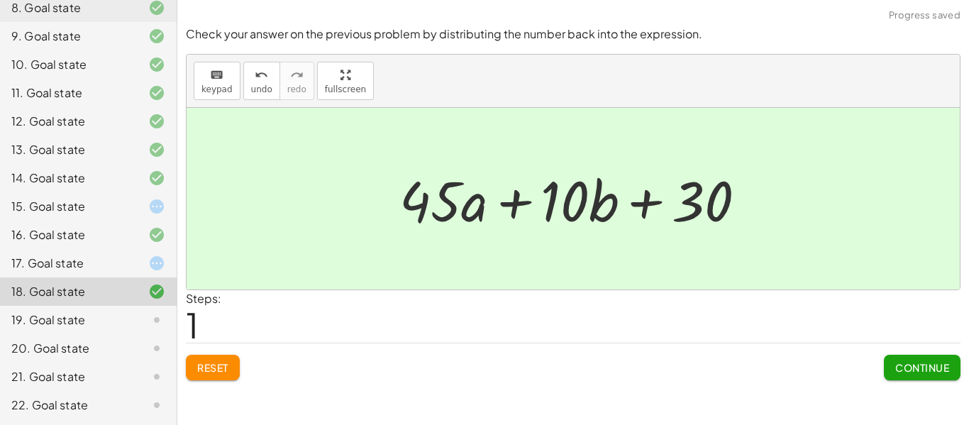
click at [926, 366] on span "Continue" at bounding box center [922, 367] width 54 height 13
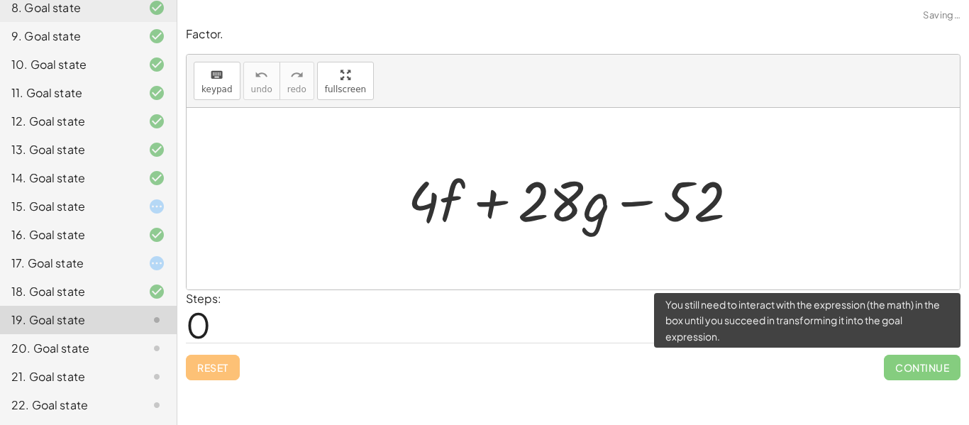
click at [908, 373] on span "Continue" at bounding box center [922, 368] width 77 height 26
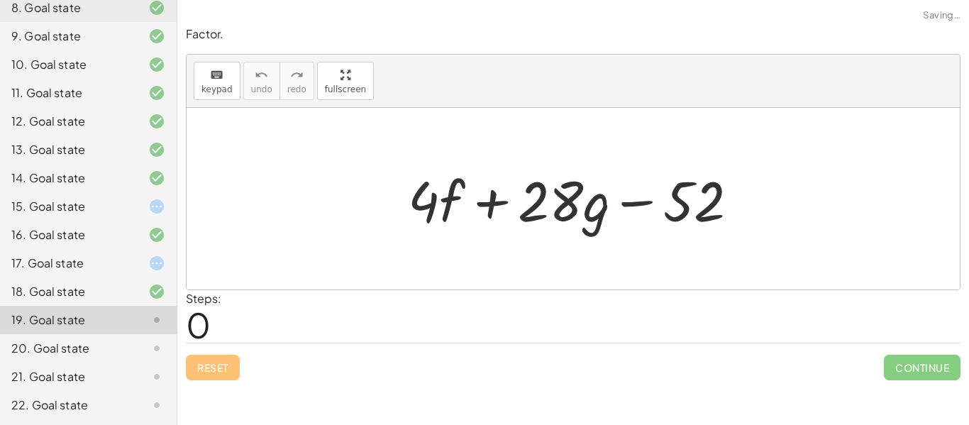
click at [124, 391] on div "20. Goal state" at bounding box center [88, 405] width 177 height 28
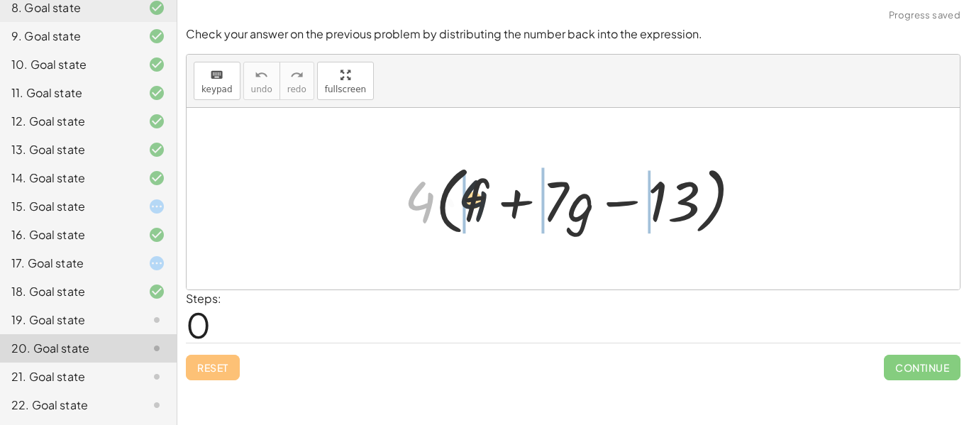
drag, startPoint x: 418, startPoint y: 194, endPoint x: 474, endPoint y: 192, distance: 56.0
click at [474, 192] on div at bounding box center [578, 199] width 363 height 82
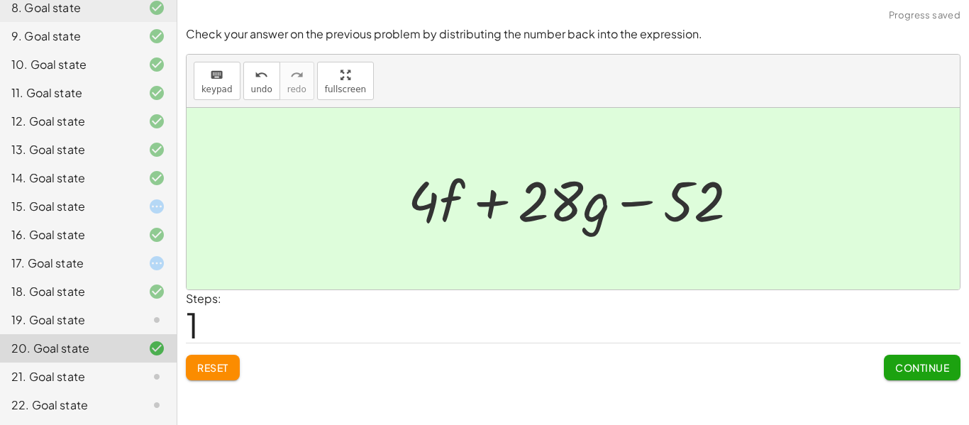
click at [923, 374] on button "Continue" at bounding box center [922, 368] width 77 height 26
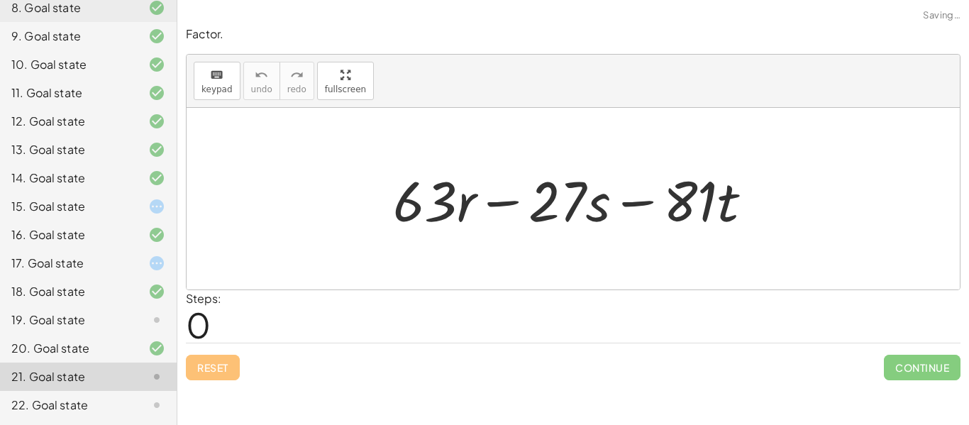
click at [145, 394] on div "22. Goal state" at bounding box center [88, 405] width 177 height 28
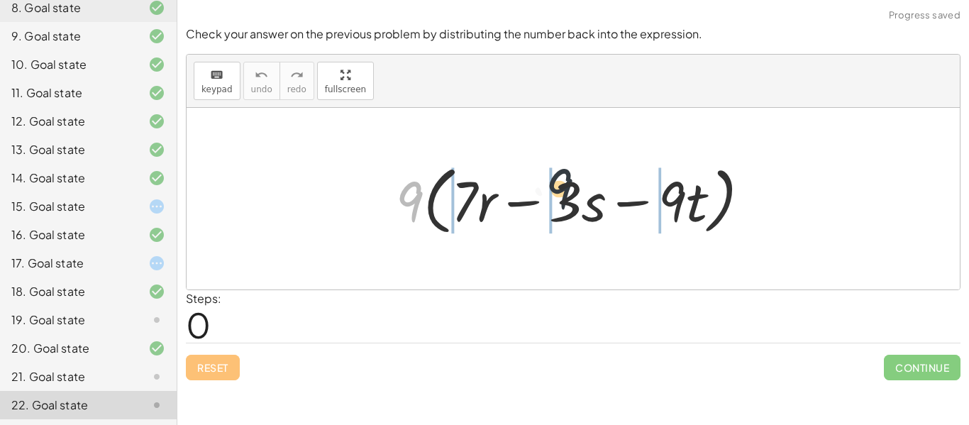
drag, startPoint x: 411, startPoint y: 200, endPoint x: 569, endPoint y: 186, distance: 158.7
click at [569, 186] on div at bounding box center [579, 199] width 380 height 82
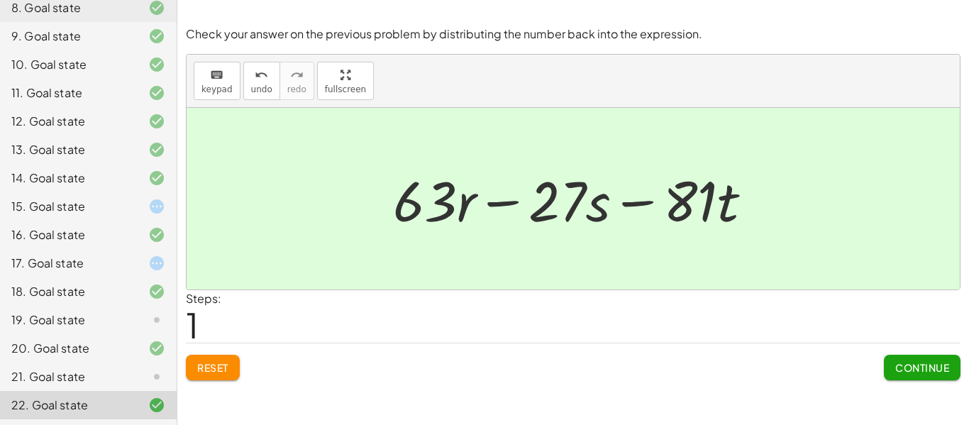
click at [118, 210] on div "15. Goal state" at bounding box center [68, 206] width 114 height 17
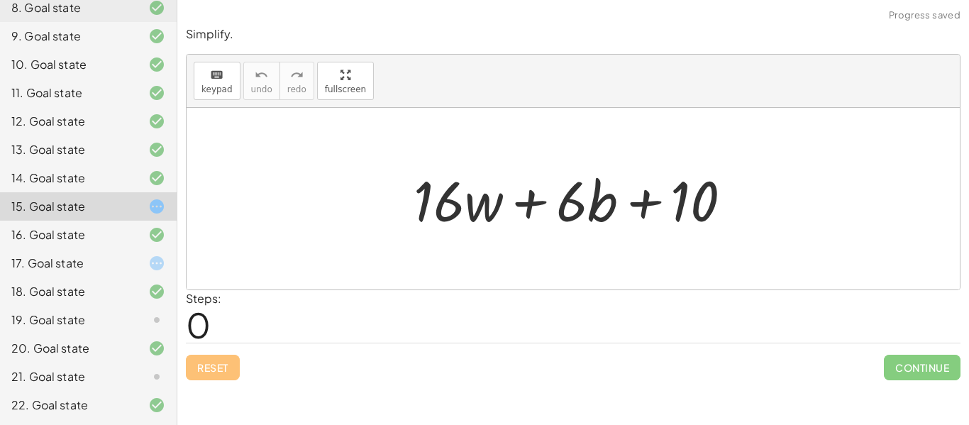
click at [116, 372] on div "21. Goal state" at bounding box center [68, 376] width 114 height 17
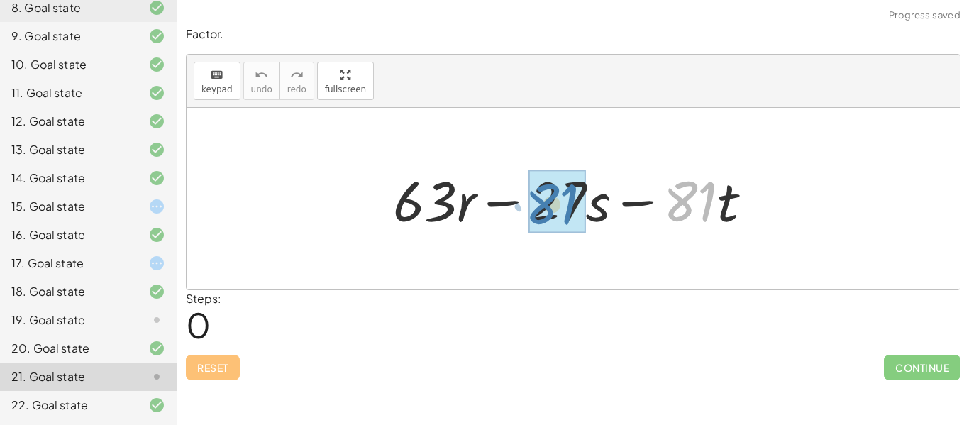
drag, startPoint x: 708, startPoint y: 206, endPoint x: 589, endPoint y: 216, distance: 120.2
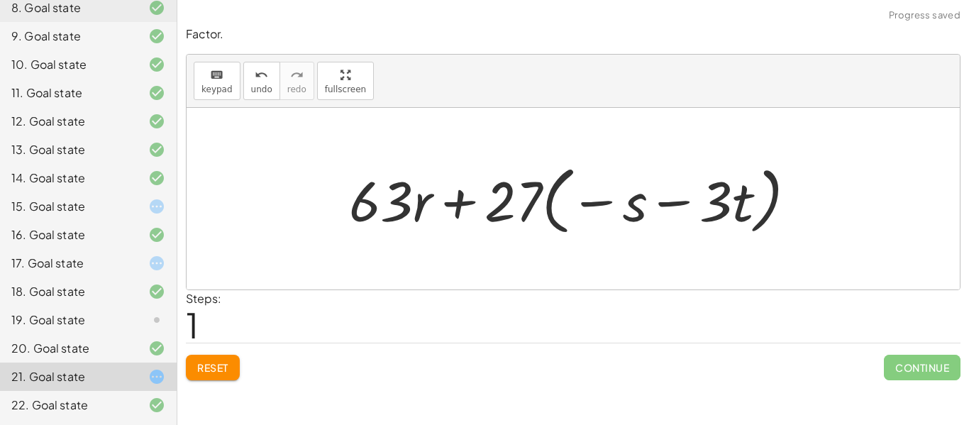
click at [237, 368] on button "Reset" at bounding box center [213, 368] width 54 height 26
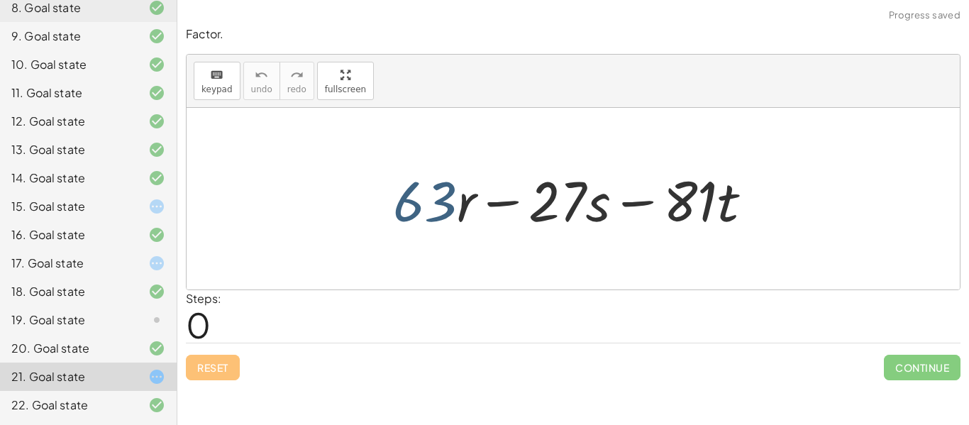
click at [420, 185] on div at bounding box center [578, 198] width 385 height 73
click at [485, 124] on div at bounding box center [572, 199] width 773 height 182
click at [0, 0] on div "Factor. keyboard keypad undo undo redo redo fullscreen + · 63 · r − · 27 · s − …" at bounding box center [0, 0] width 0 height 0
click at [328, 118] on div at bounding box center [572, 199] width 773 height 182
click at [126, 323] on div at bounding box center [146, 319] width 40 height 17
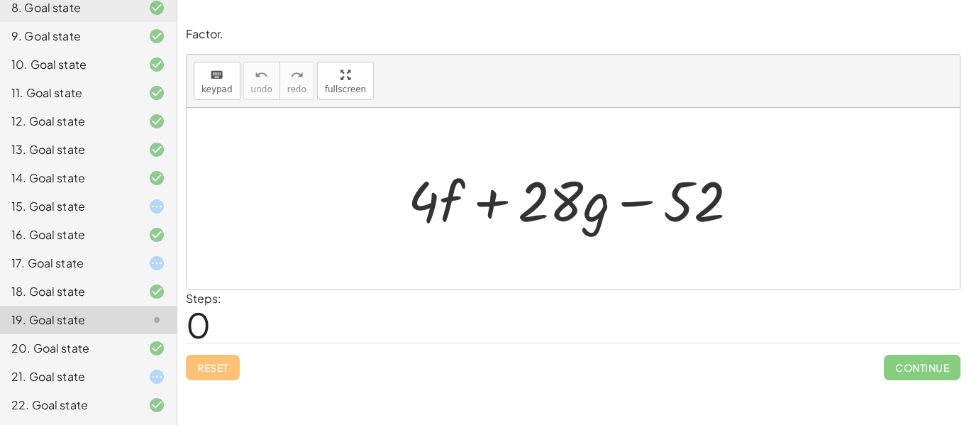
click at [160, 259] on icon at bounding box center [156, 263] width 17 height 17
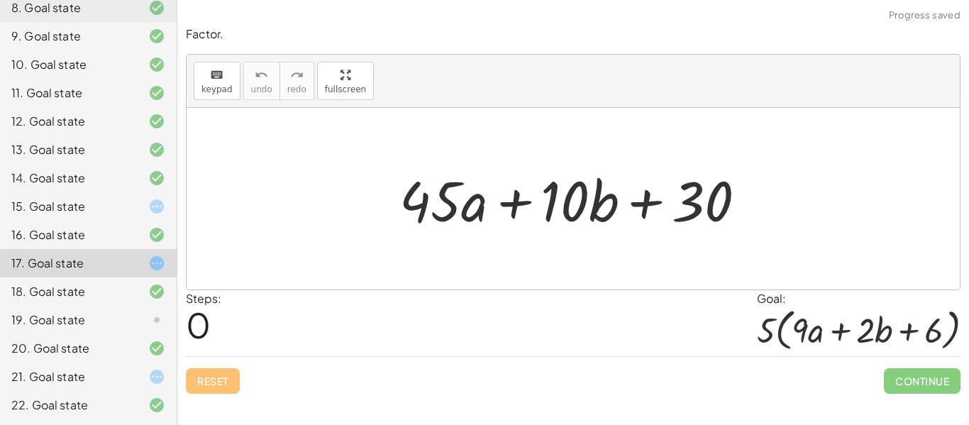
click at [147, 204] on div at bounding box center [146, 206] width 40 height 17
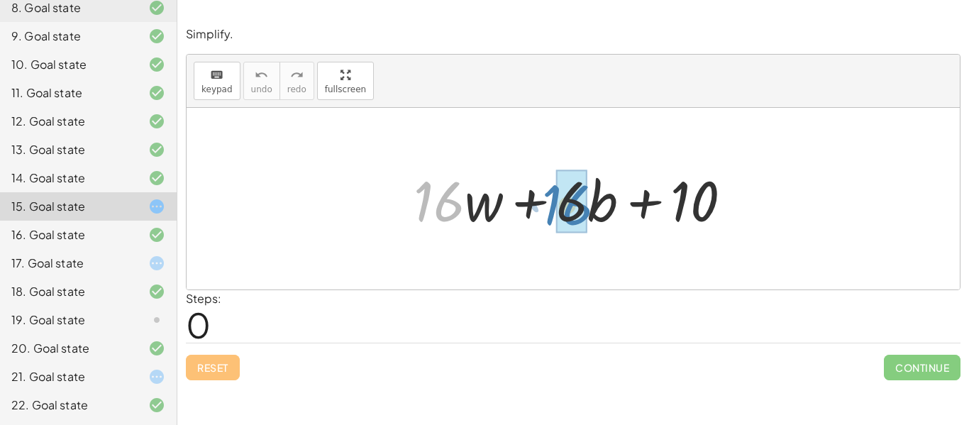
drag, startPoint x: 433, startPoint y: 203, endPoint x: 562, endPoint y: 206, distance: 128.4
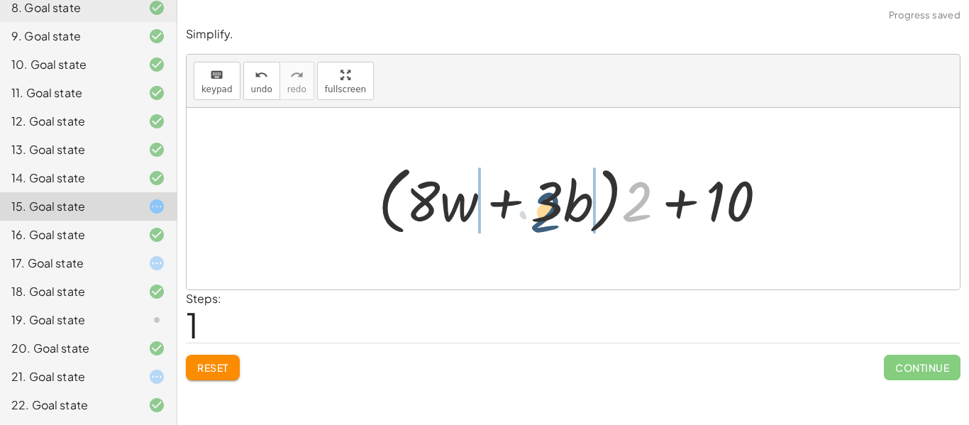
drag, startPoint x: 647, startPoint y: 206, endPoint x: 553, endPoint y: 213, distance: 94.6
click at [553, 213] on div at bounding box center [578, 199] width 415 height 82
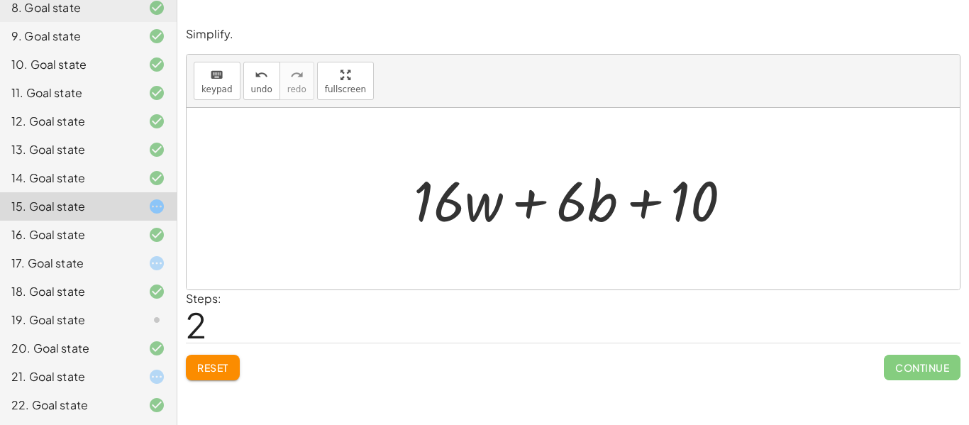
click at [226, 369] on span "Reset" at bounding box center [212, 367] width 31 height 13
click at [234, 376] on div "Reset Continue" at bounding box center [573, 361] width 774 height 38
click at [197, 363] on div "Reset Continue" at bounding box center [573, 361] width 774 height 38
click at [489, 194] on div at bounding box center [578, 198] width 344 height 73
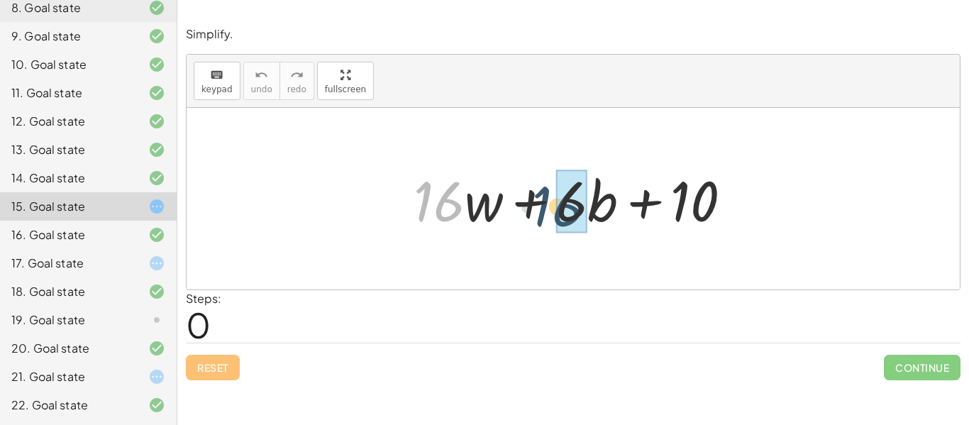
drag, startPoint x: 452, startPoint y: 198, endPoint x: 576, endPoint y: 203, distance: 123.5
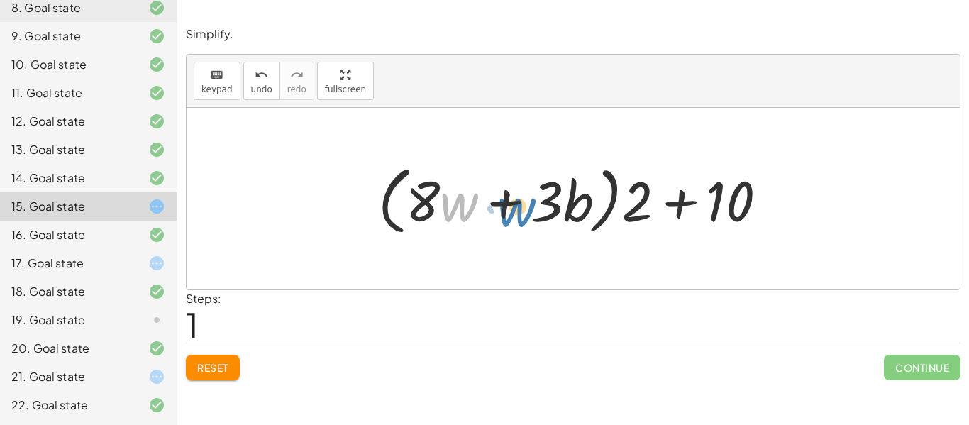
drag, startPoint x: 455, startPoint y: 204, endPoint x: 503, endPoint y: 206, distance: 48.3
click at [503, 206] on div at bounding box center [578, 199] width 415 height 82
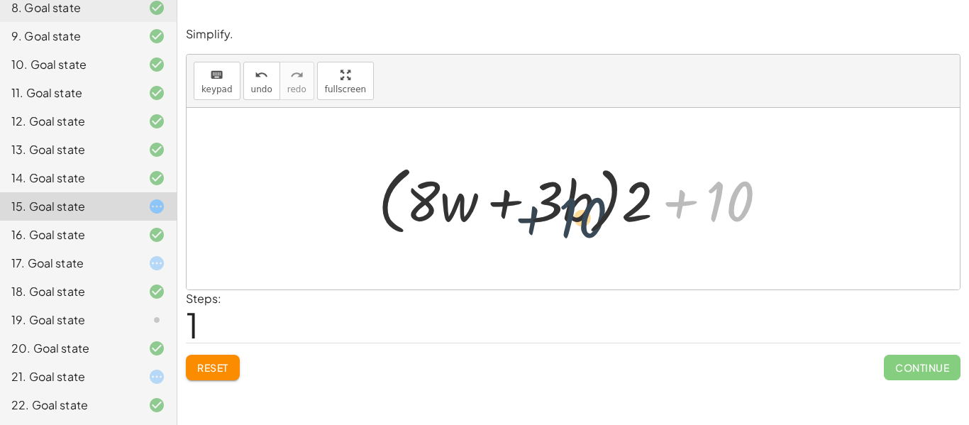
drag, startPoint x: 741, startPoint y: 208, endPoint x: 527, endPoint y: 225, distance: 214.8
click at [527, 225] on div at bounding box center [578, 199] width 415 height 82
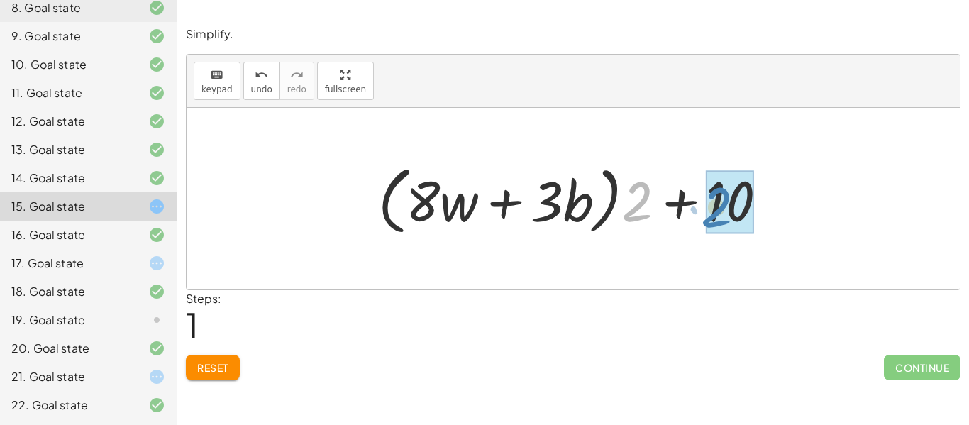
drag, startPoint x: 640, startPoint y: 207, endPoint x: 720, endPoint y: 212, distance: 79.6
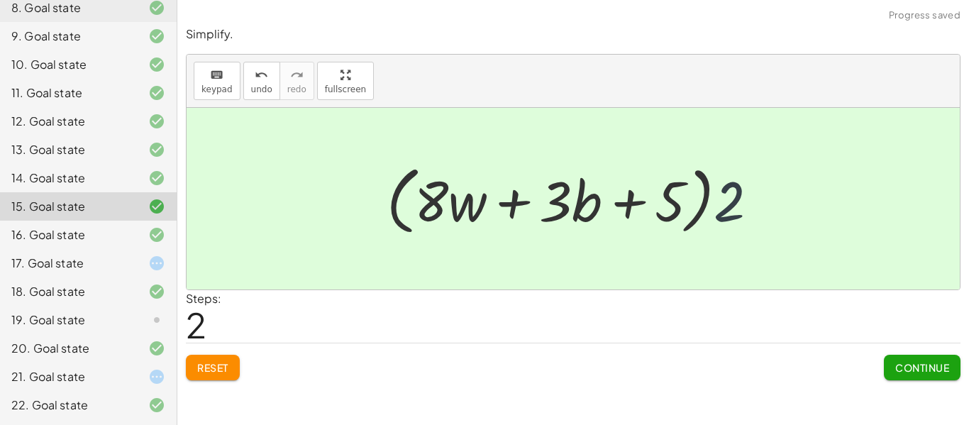
click at [727, 208] on div at bounding box center [577, 199] width 397 height 82
click at [917, 366] on span "Continue" at bounding box center [922, 367] width 54 height 13
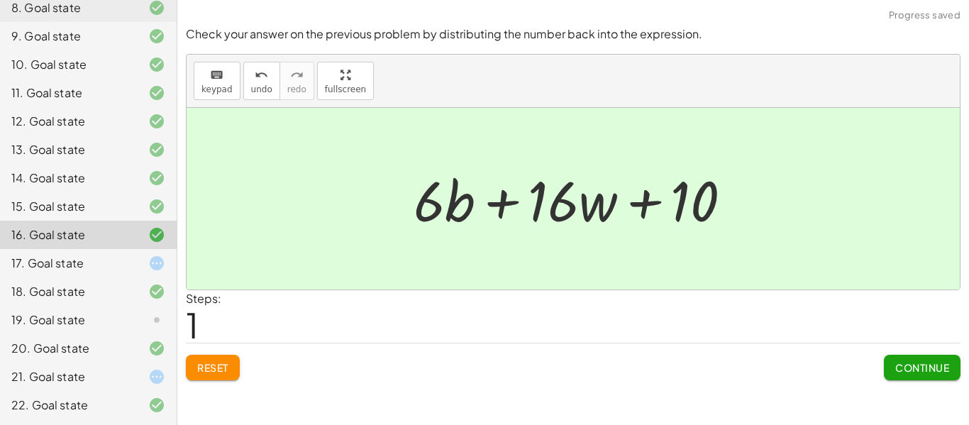
click at [914, 363] on span "Continue" at bounding box center [922, 367] width 54 height 13
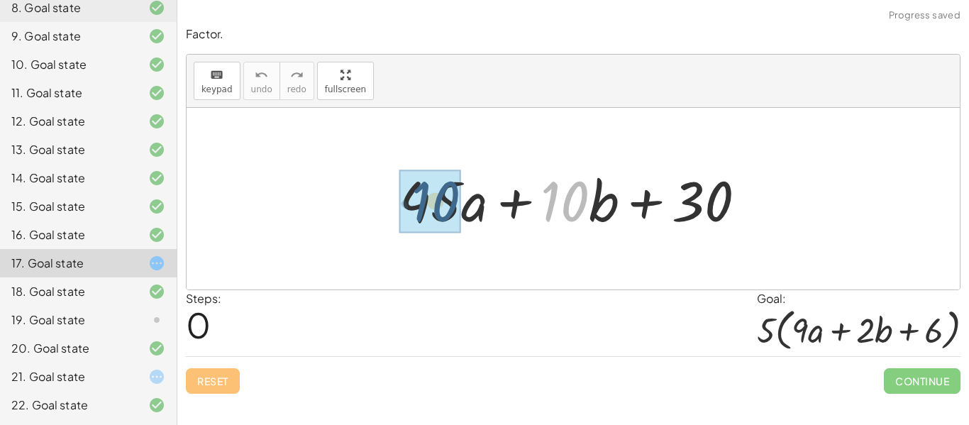
drag, startPoint x: 564, startPoint y: 194, endPoint x: 421, endPoint y: 194, distance: 143.2
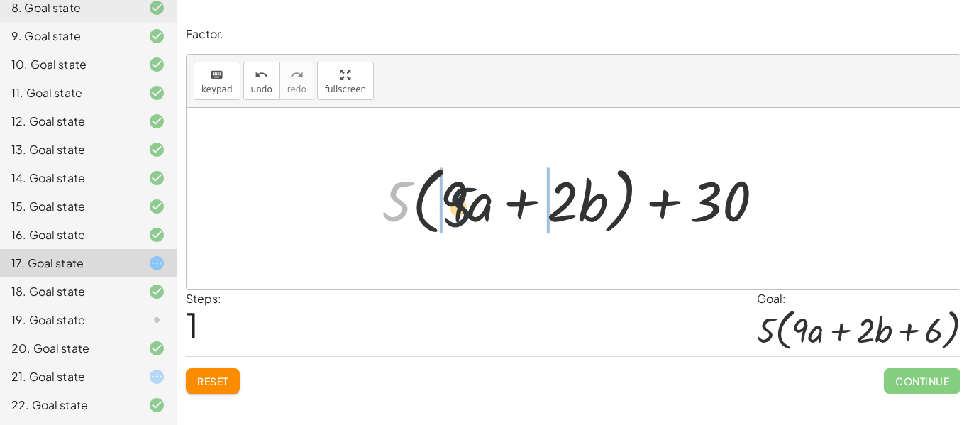
drag, startPoint x: 394, startPoint y: 208, endPoint x: 475, endPoint y: 216, distance: 81.9
click at [475, 216] on div at bounding box center [578, 199] width 408 height 82
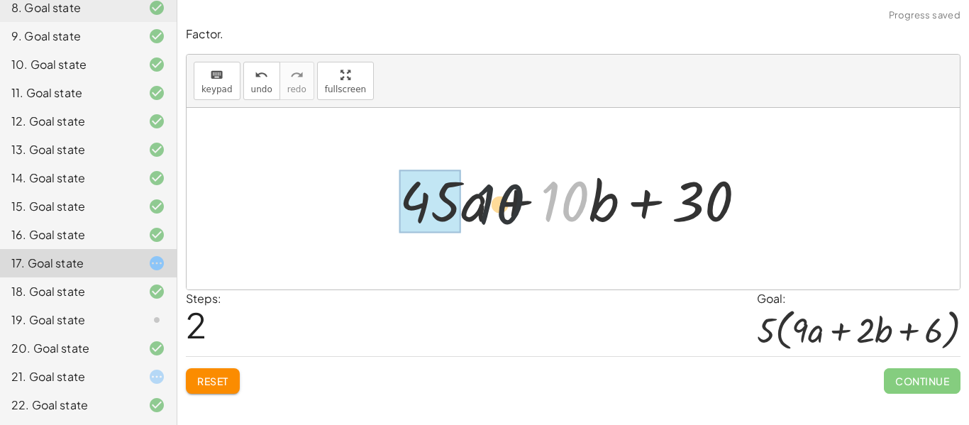
drag, startPoint x: 572, startPoint y: 199, endPoint x: 454, endPoint y: 204, distance: 117.8
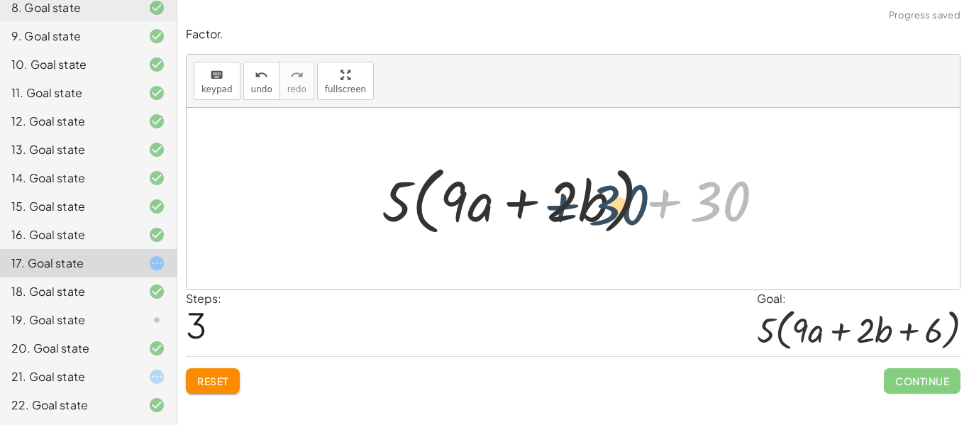
drag, startPoint x: 726, startPoint y: 215, endPoint x: 620, endPoint y: 218, distance: 106.4
click at [620, 218] on div at bounding box center [578, 199] width 408 height 82
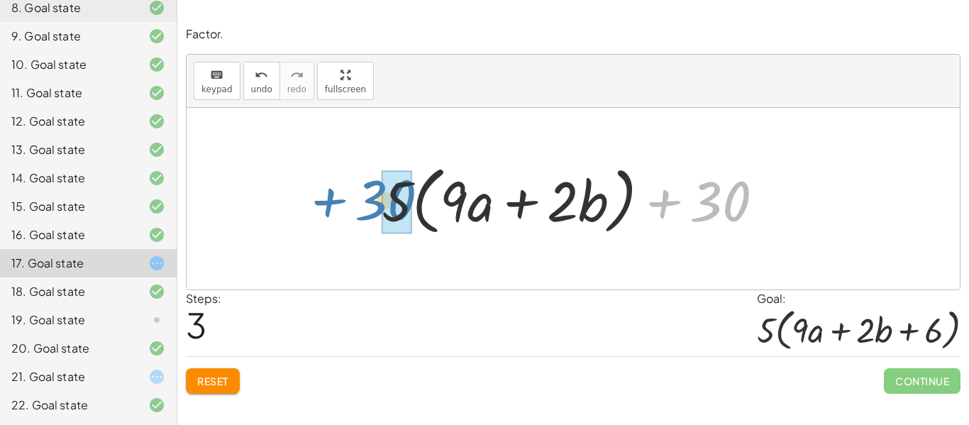
drag, startPoint x: 708, startPoint y: 199, endPoint x: 381, endPoint y: 198, distance: 327.6
click at [381, 198] on div at bounding box center [578, 199] width 408 height 82
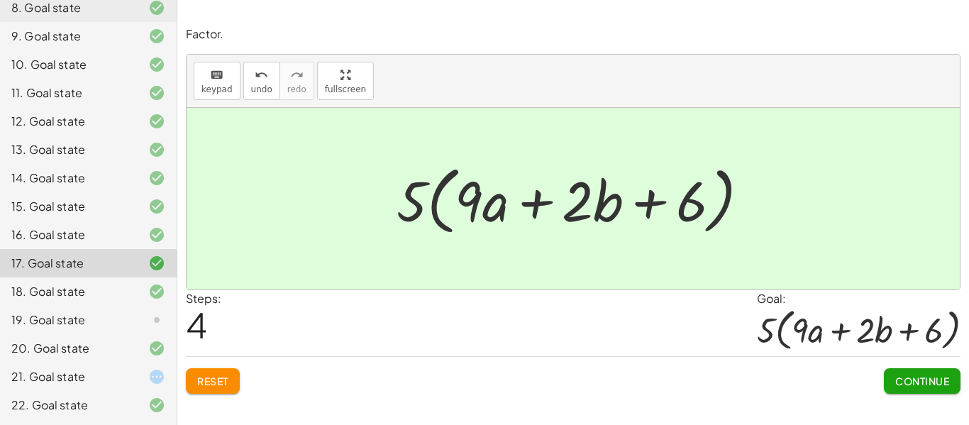
click at [128, 320] on div at bounding box center [146, 319] width 40 height 17
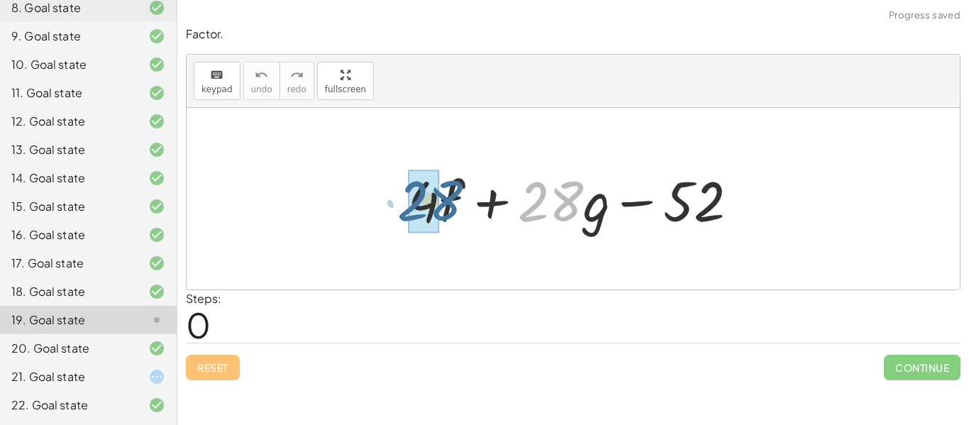
drag, startPoint x: 547, startPoint y: 201, endPoint x: 423, endPoint y: 201, distance: 124.8
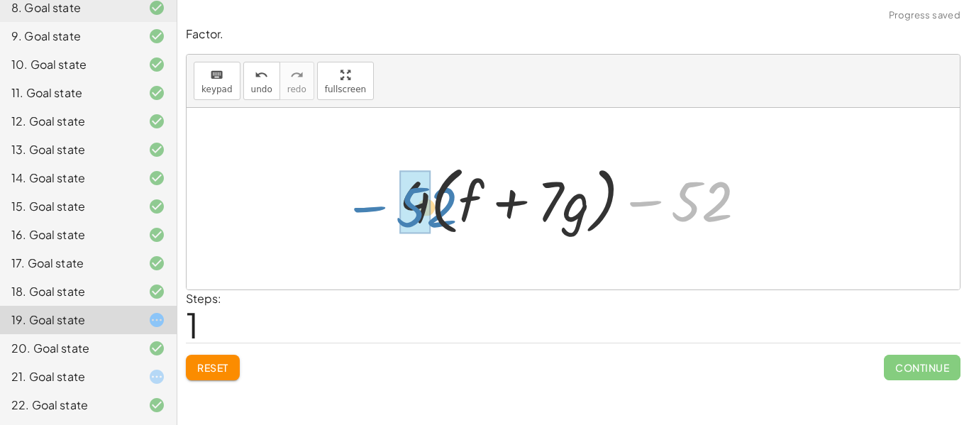
drag, startPoint x: 696, startPoint y: 206, endPoint x: 414, endPoint y: 211, distance: 282.3
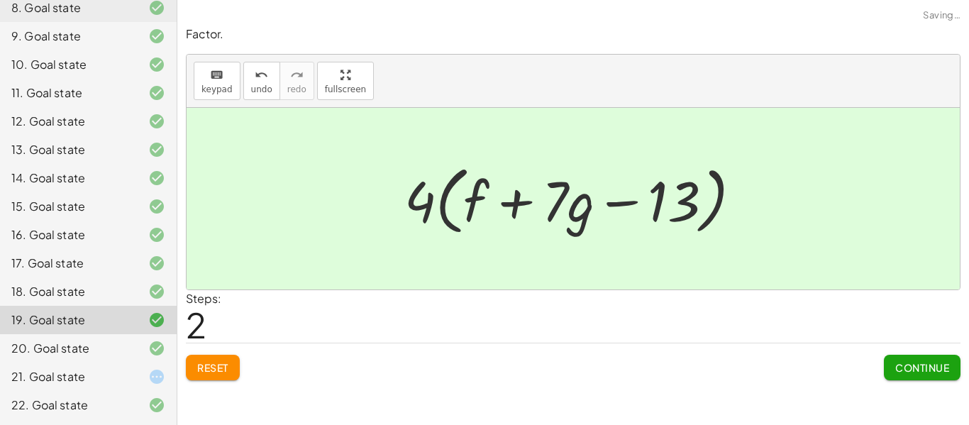
click at [928, 372] on span "Continue" at bounding box center [922, 367] width 54 height 13
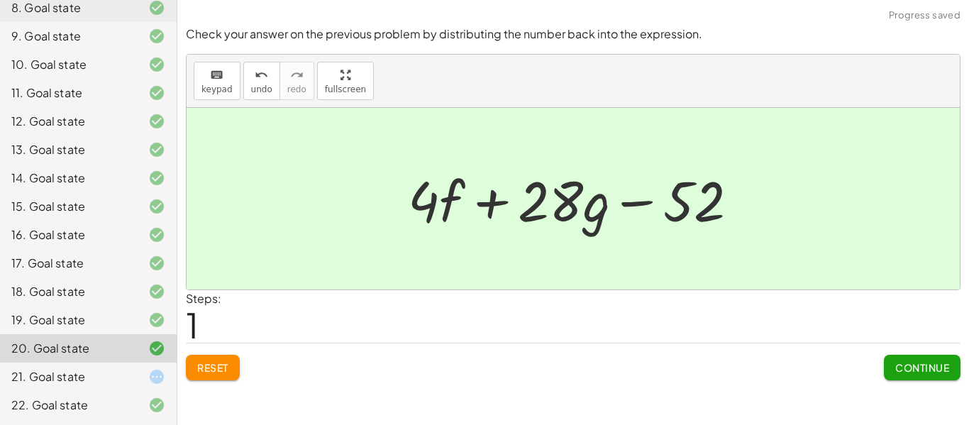
click at [922, 366] on span "Continue" at bounding box center [922, 367] width 54 height 13
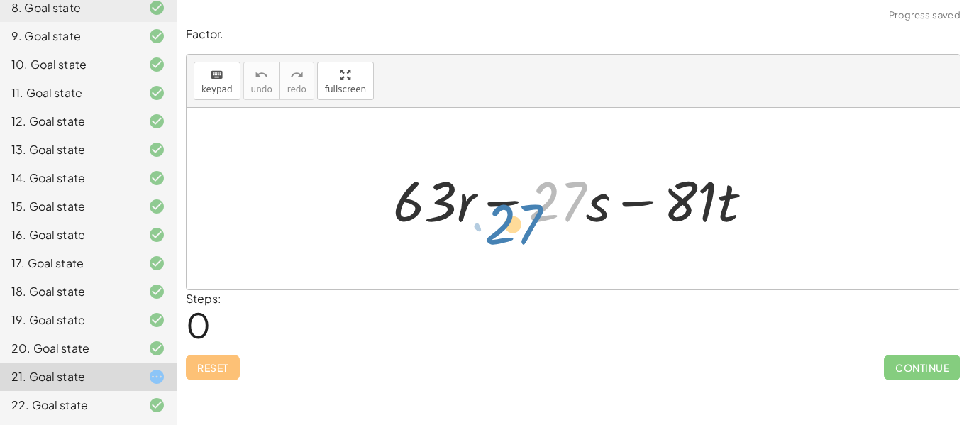
drag, startPoint x: 585, startPoint y: 193, endPoint x: 547, endPoint y: 216, distance: 44.5
click at [547, 216] on div at bounding box center [578, 198] width 385 height 73
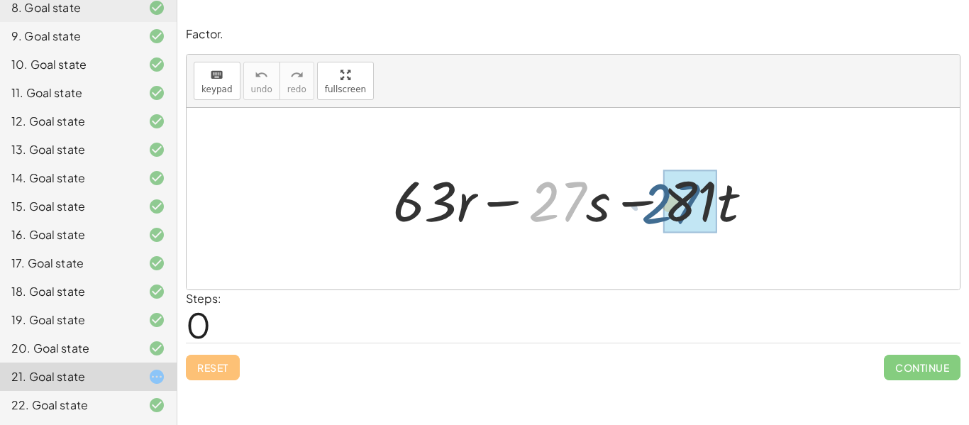
drag, startPoint x: 547, startPoint y: 197, endPoint x: 661, endPoint y: 199, distance: 113.5
click at [661, 199] on div at bounding box center [578, 198] width 385 height 73
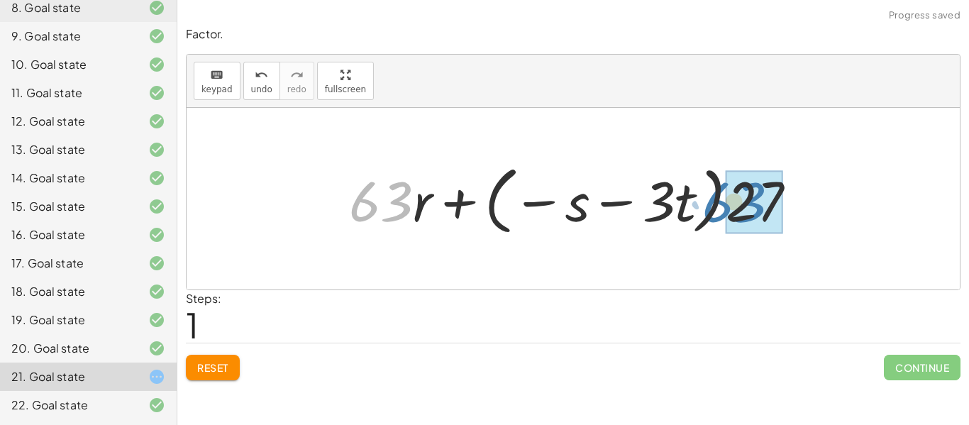
drag, startPoint x: 368, startPoint y: 198, endPoint x: 723, endPoint y: 198, distance: 354.5
click at [723, 198] on div at bounding box center [578, 199] width 472 height 82
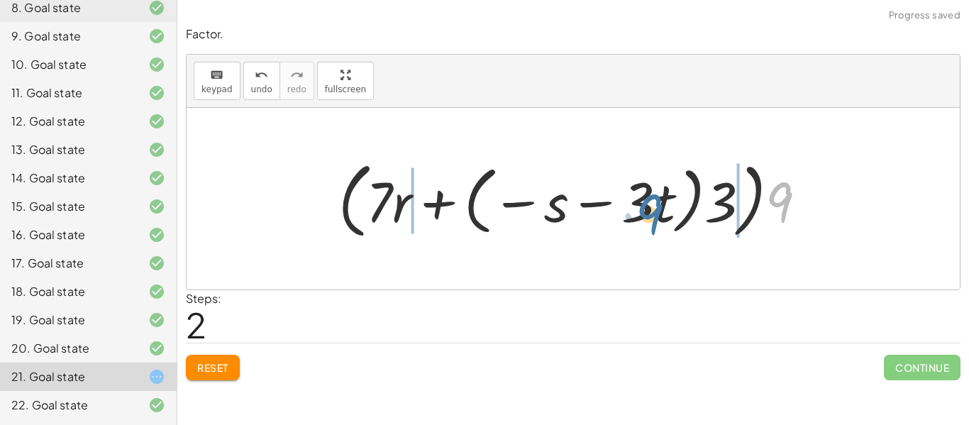
drag, startPoint x: 782, startPoint y: 200, endPoint x: 626, endPoint y: 209, distance: 156.3
click at [626, 209] on div at bounding box center [578, 199] width 494 height 90
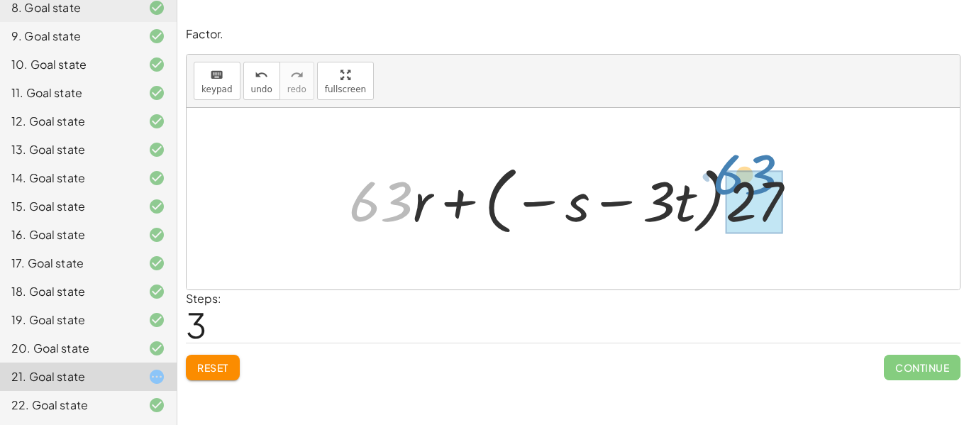
drag, startPoint x: 387, startPoint y: 209, endPoint x: 751, endPoint y: 183, distance: 364.7
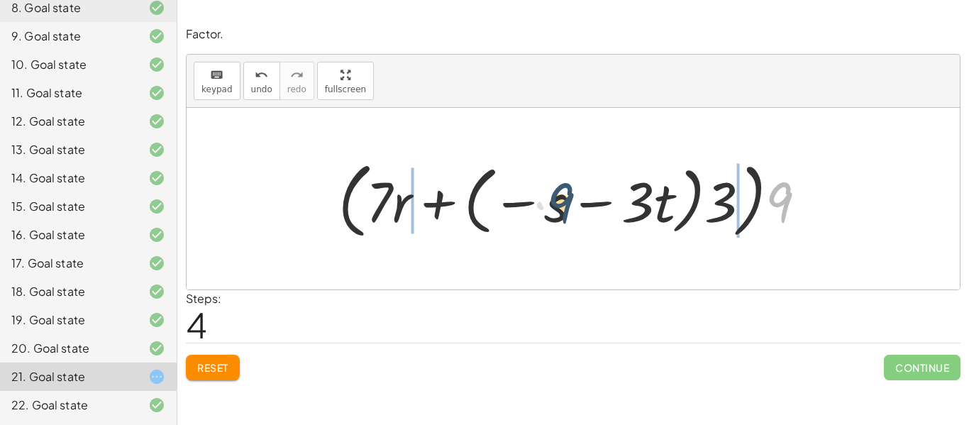
drag, startPoint x: 779, startPoint y: 201, endPoint x: 559, endPoint y: 201, distance: 219.8
click at [559, 201] on div at bounding box center [578, 199] width 494 height 90
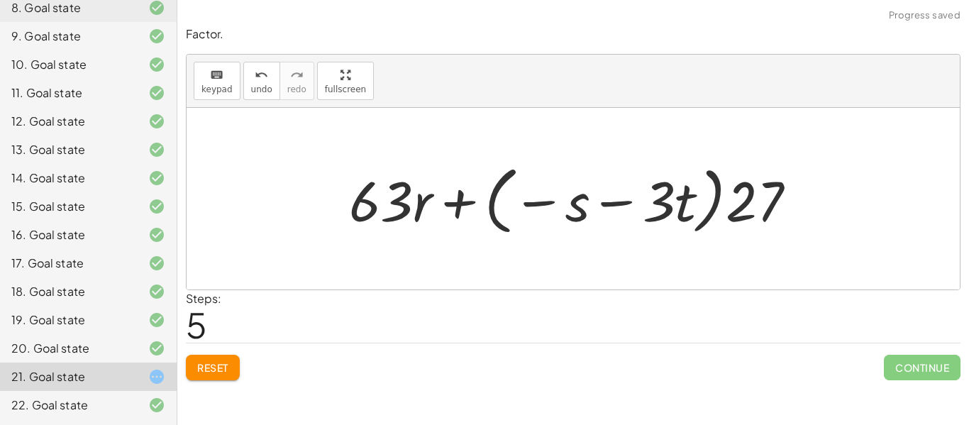
click at [212, 369] on span "Reset" at bounding box center [212, 367] width 31 height 13
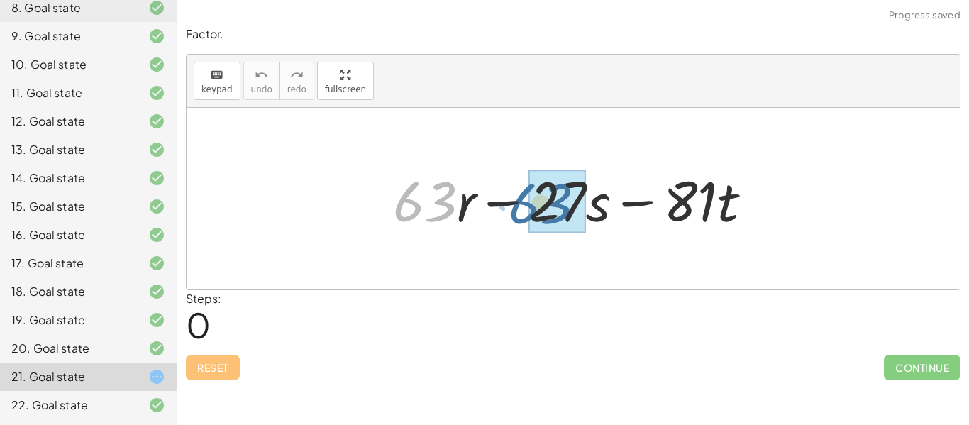
drag, startPoint x: 433, startPoint y: 197, endPoint x: 557, endPoint y: 199, distance: 124.1
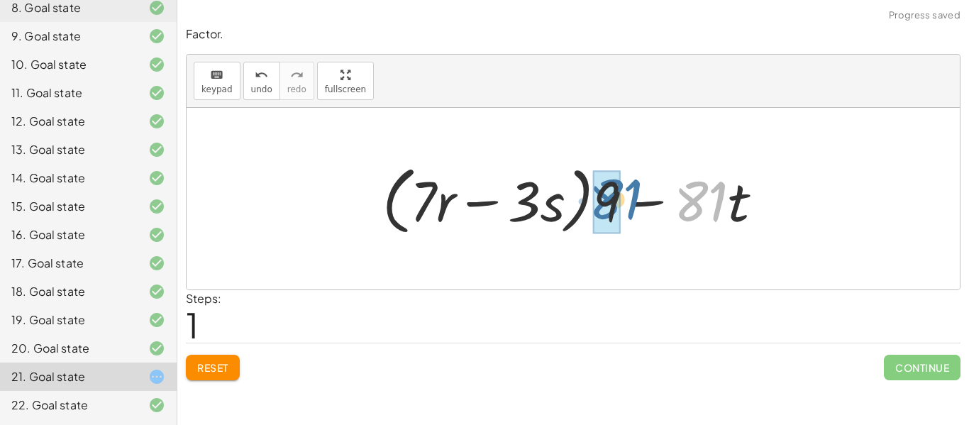
drag, startPoint x: 705, startPoint y: 206, endPoint x: 616, endPoint y: 199, distance: 88.9
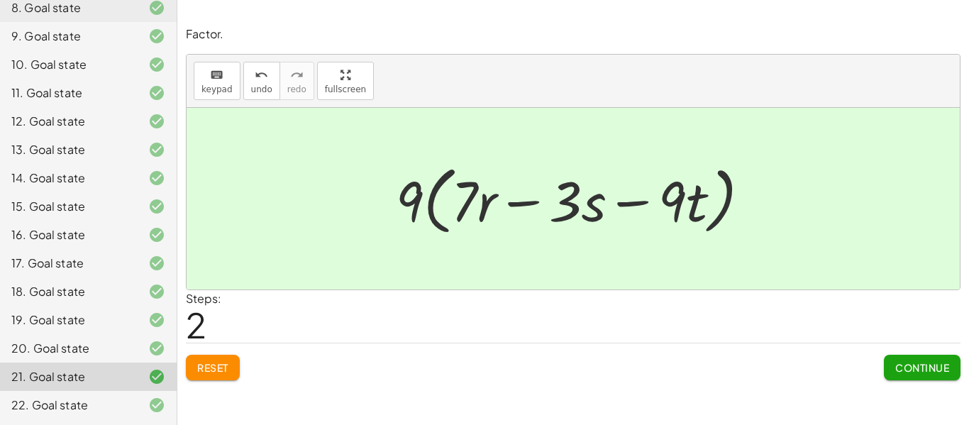
scroll to position [0, 0]
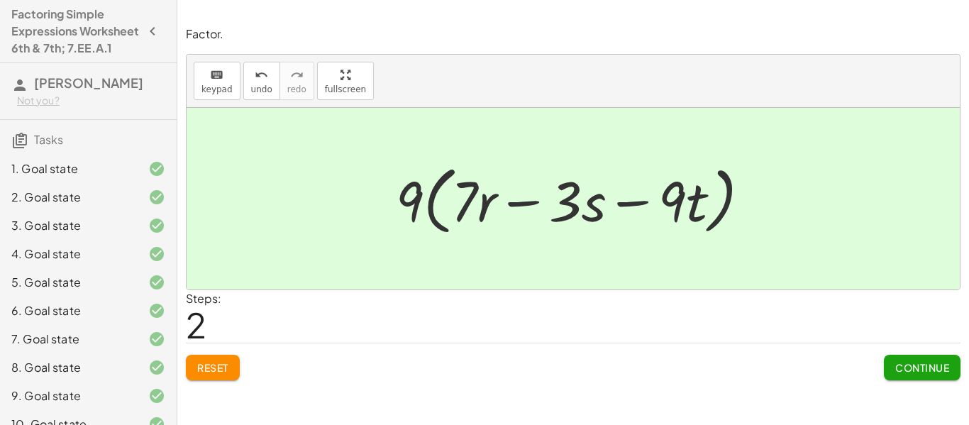
click at [149, 33] on icon "button" at bounding box center [152, 31] width 17 height 17
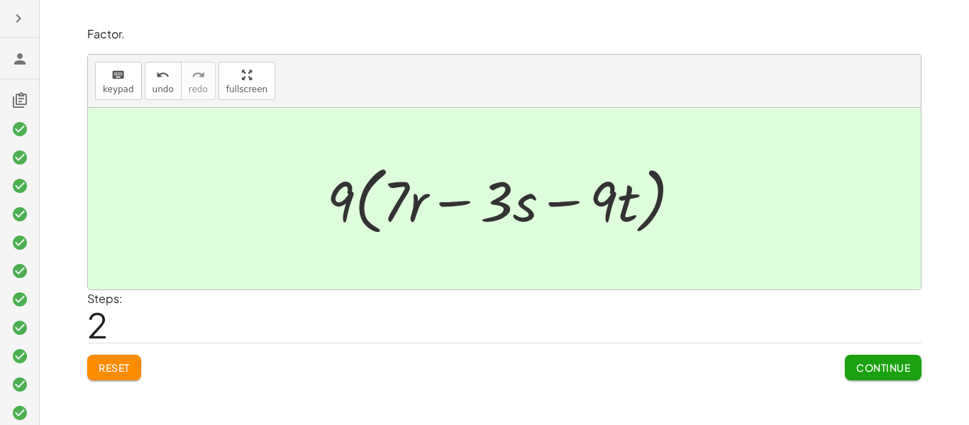
click at [22, 20] on icon "button" at bounding box center [18, 18] width 17 height 17
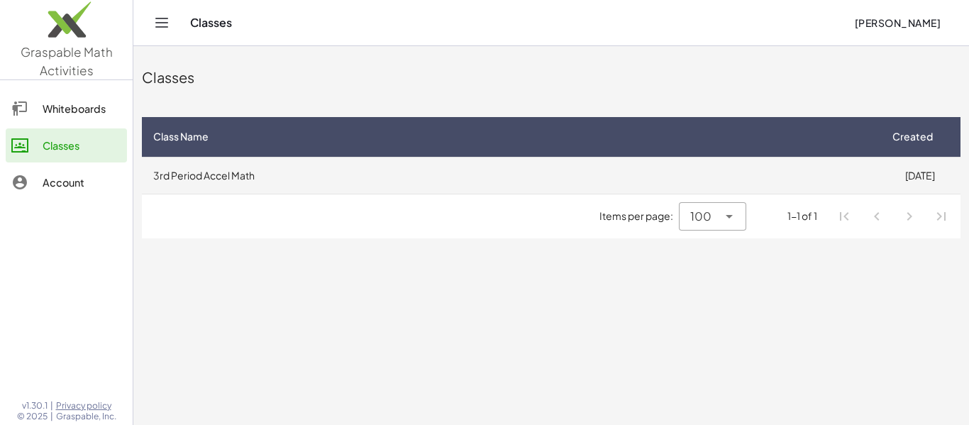
click at [398, 172] on td "3rd Period Accel Math" at bounding box center [510, 175] width 737 height 37
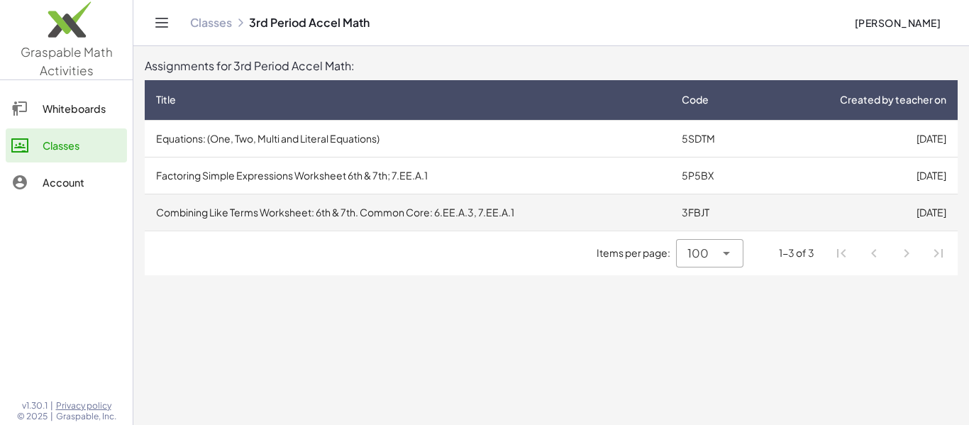
click at [764, 207] on td "[DATE]" at bounding box center [858, 212] width 199 height 37
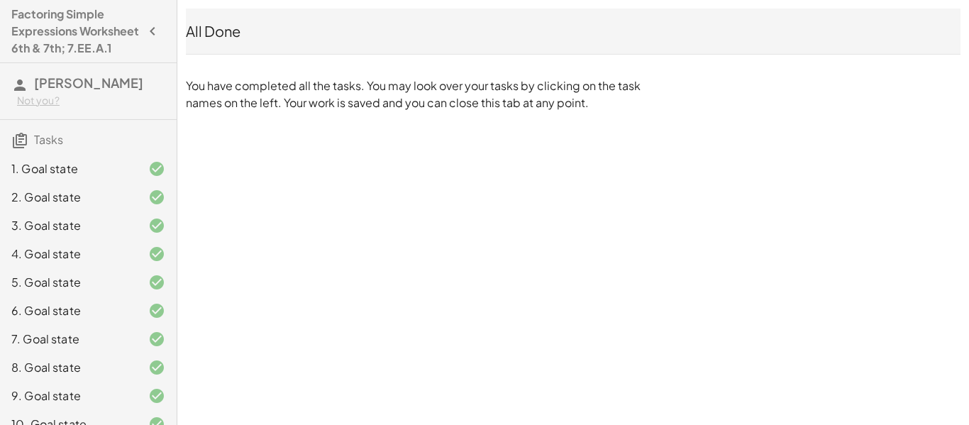
click at [225, 55] on div "All Done You have completed all the tasks. You may look over your tasks by clic…" at bounding box center [572, 60] width 791 height 120
click at [211, 40] on div "All Done" at bounding box center [573, 31] width 774 height 20
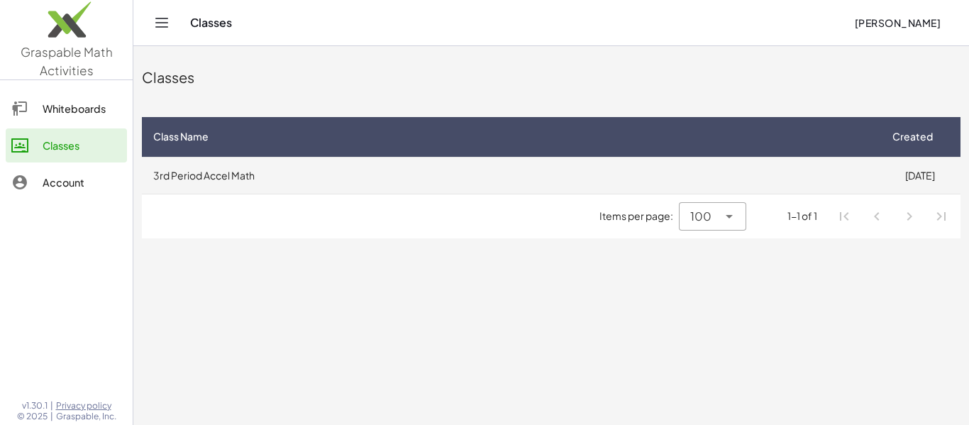
click at [391, 161] on td "3rd Period Accel Math" at bounding box center [510, 175] width 737 height 37
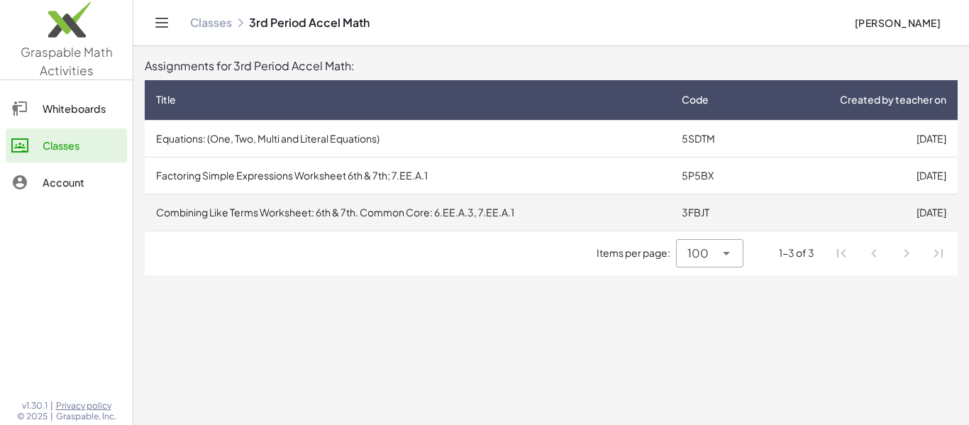
click at [839, 206] on td "[DATE]" at bounding box center [858, 212] width 199 height 37
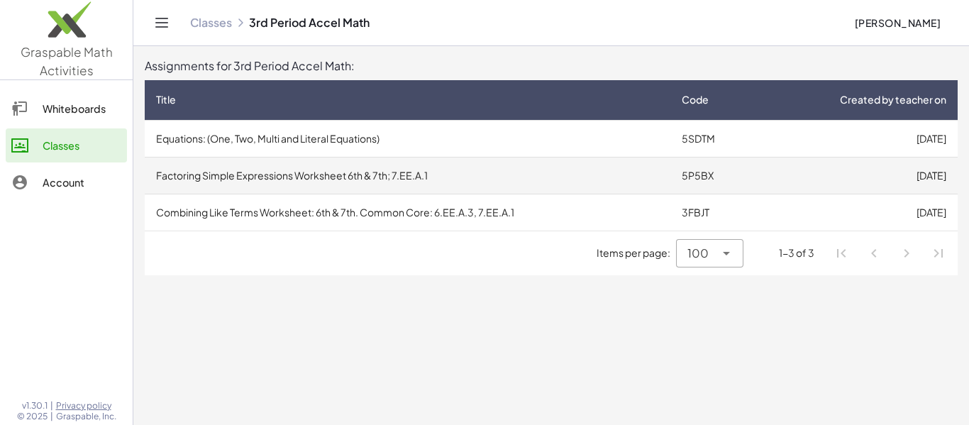
click at [637, 192] on td "Factoring Simple Expressions Worksheet 6th & 7th; 7.EE.A.1" at bounding box center [407, 175] width 525 height 37
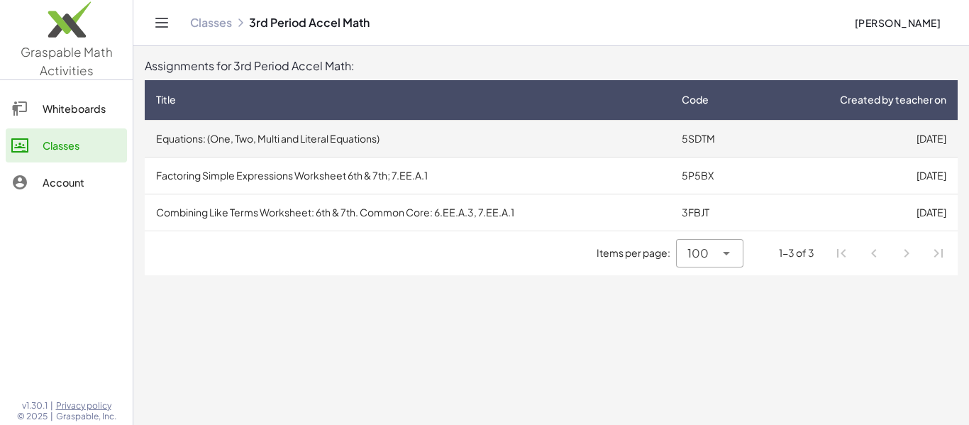
click at [606, 141] on td "Equations: (One, Two, Multi and Literal Equations)" at bounding box center [407, 138] width 525 height 37
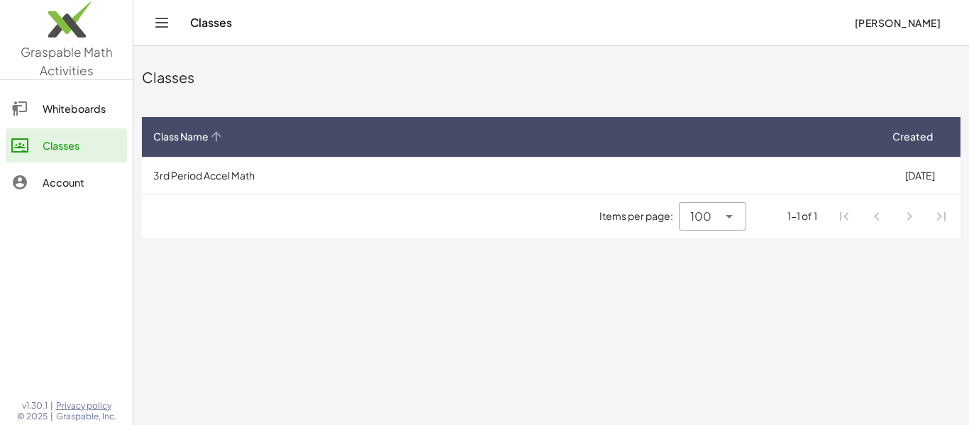
click at [512, 147] on th "Class Name" at bounding box center [510, 137] width 737 height 40
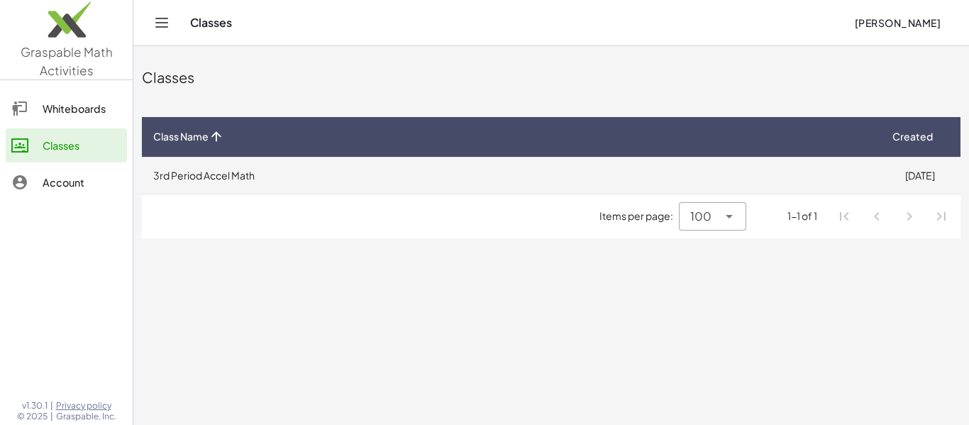
click at [510, 166] on td "3rd Period Accel Math" at bounding box center [510, 175] width 737 height 37
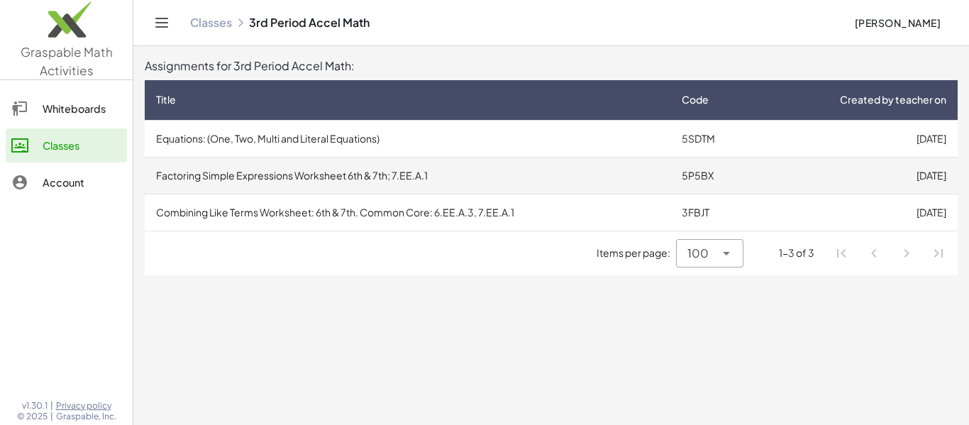
click at [472, 157] on td "Factoring Simple Expressions Worksheet 6th & 7th; 7.EE.A.1" at bounding box center [407, 175] width 525 height 37
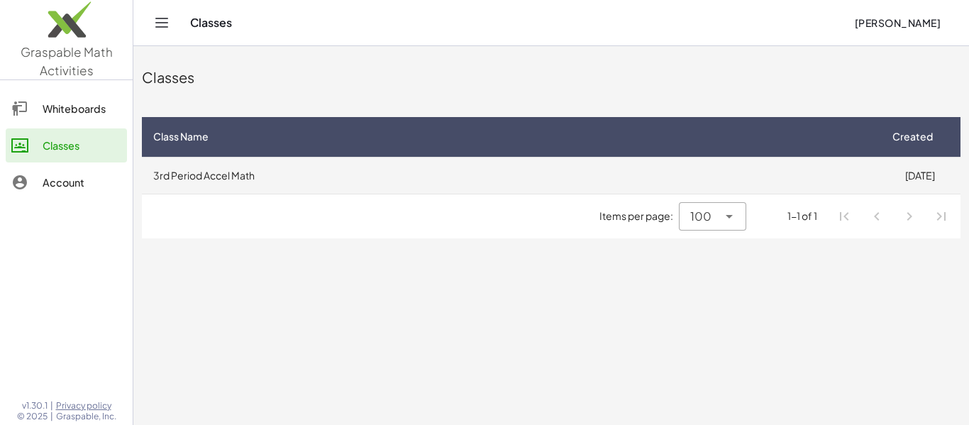
click at [367, 186] on td "3rd Period Accel Math" at bounding box center [510, 175] width 737 height 37
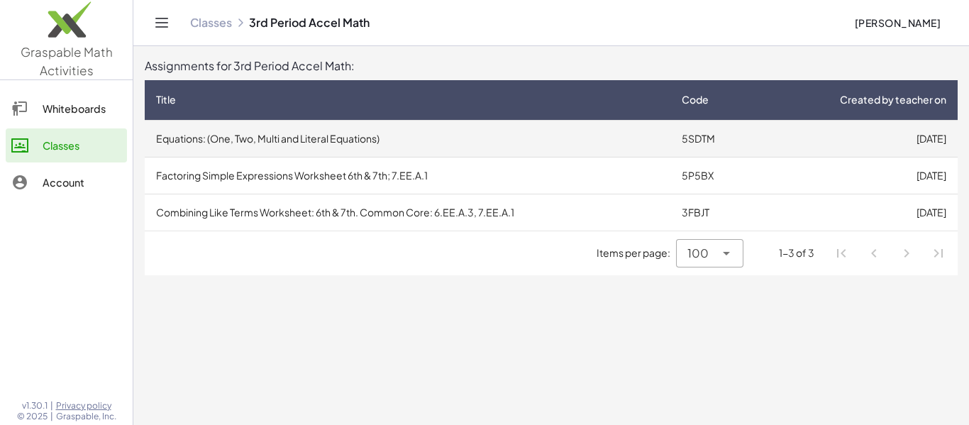
click at [450, 138] on td "Equations: (One, Two, Multi and Literal Equations)" at bounding box center [407, 138] width 525 height 37
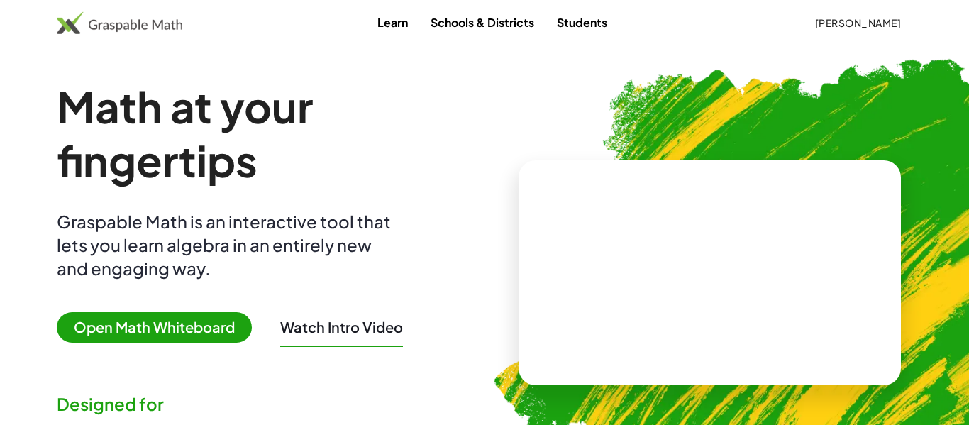
click at [846, 18] on span "[PERSON_NAME]" at bounding box center [857, 22] width 87 height 13
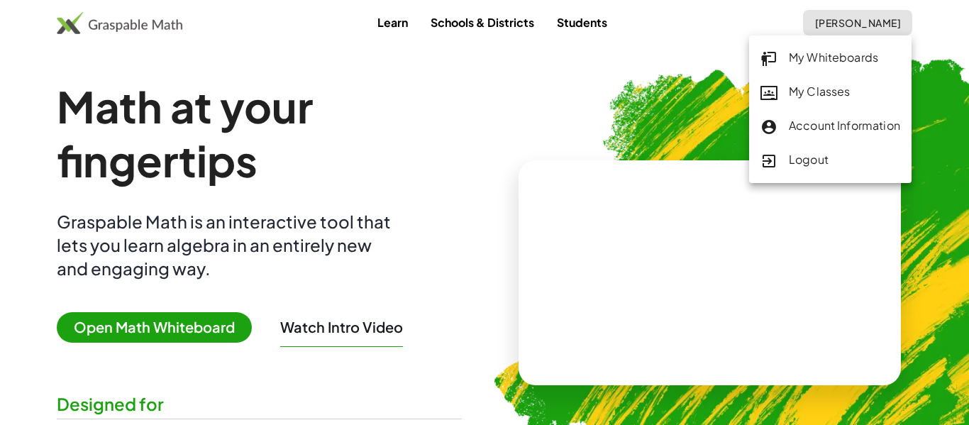
click at [827, 90] on div "My Classes" at bounding box center [830, 92] width 140 height 18
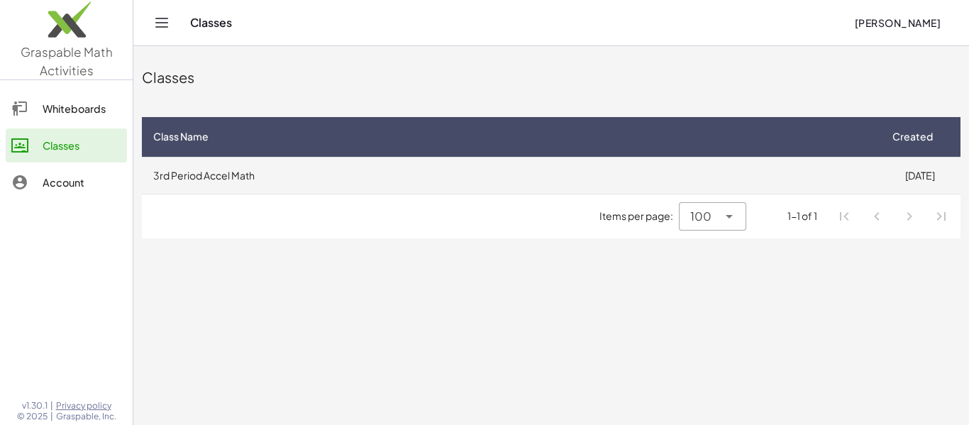
click at [546, 168] on td "3rd Period Accel Math" at bounding box center [510, 175] width 737 height 37
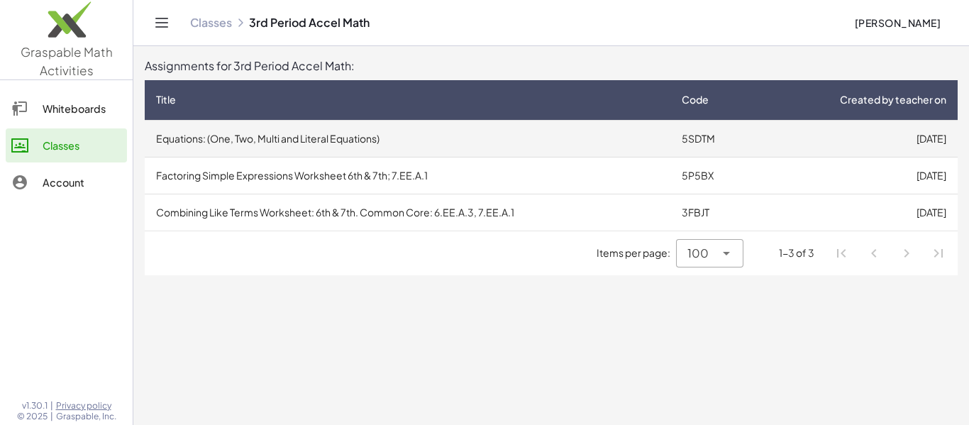
click at [501, 144] on td "Equations: (One, Two, Multi and Literal Equations)" at bounding box center [407, 138] width 525 height 37
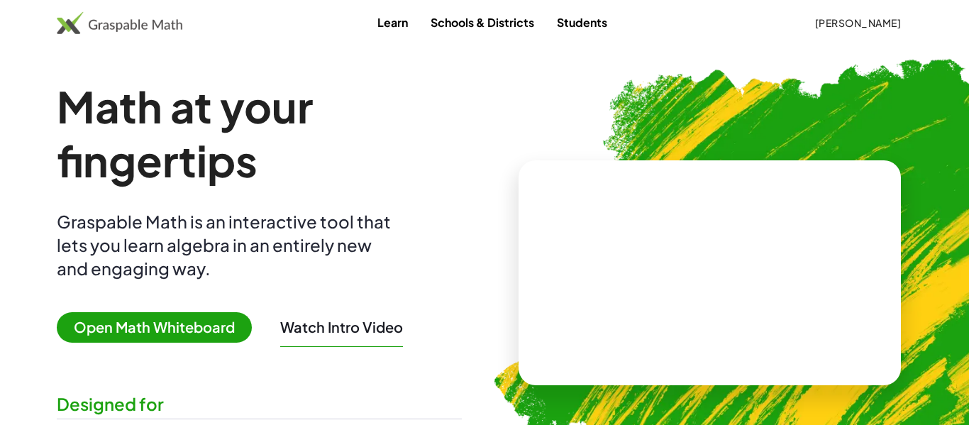
click at [866, 23] on span "[PERSON_NAME]" at bounding box center [857, 22] width 87 height 13
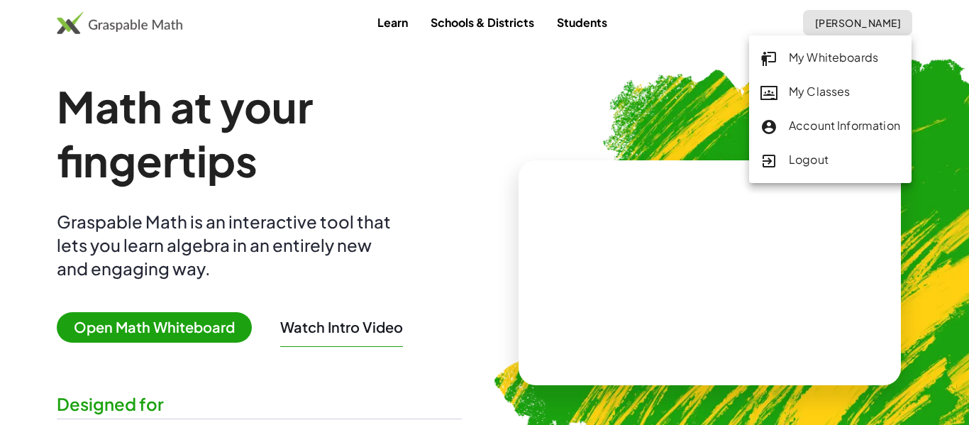
click at [802, 100] on div "My Classes" at bounding box center [830, 92] width 140 height 18
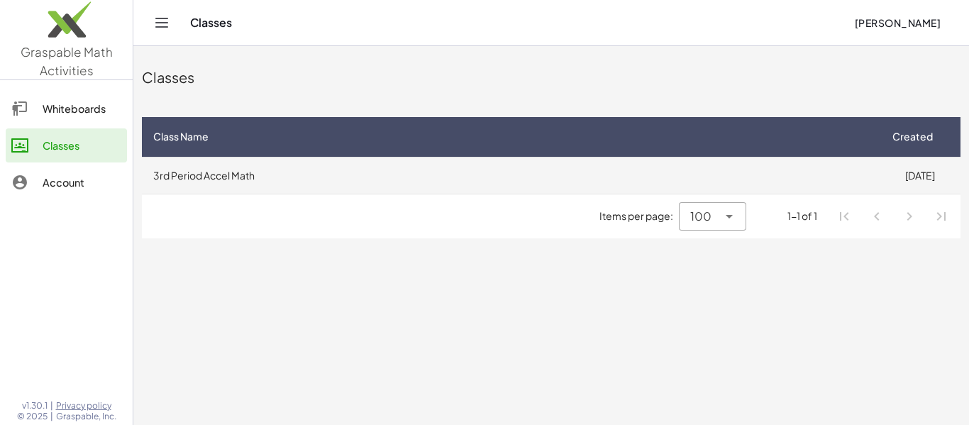
click at [362, 178] on td "3rd Period Accel Math" at bounding box center [510, 175] width 737 height 37
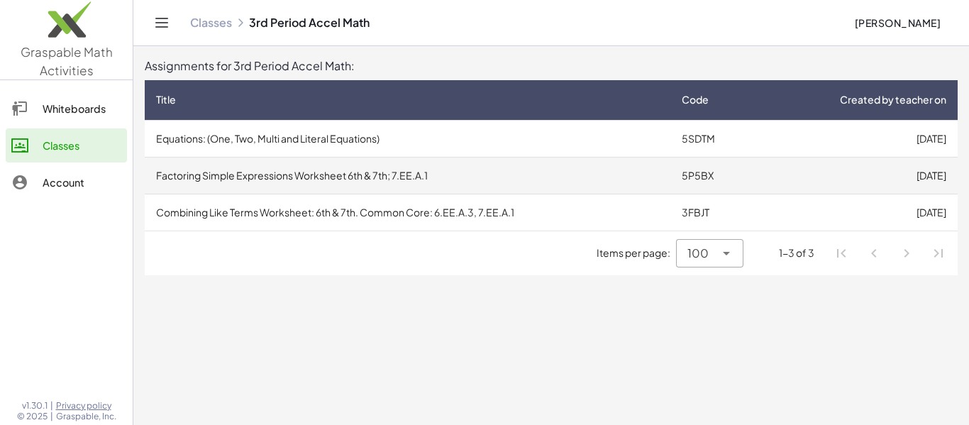
click at [350, 174] on td "Factoring Simple Expressions Worksheet 6th & 7th; 7.EE.A.1" at bounding box center [407, 175] width 525 height 37
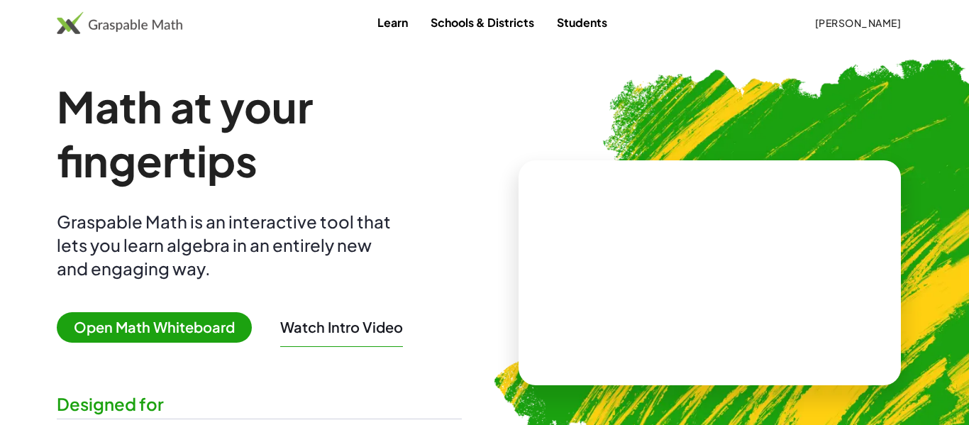
click at [883, 18] on span "[PERSON_NAME]" at bounding box center [857, 22] width 87 height 13
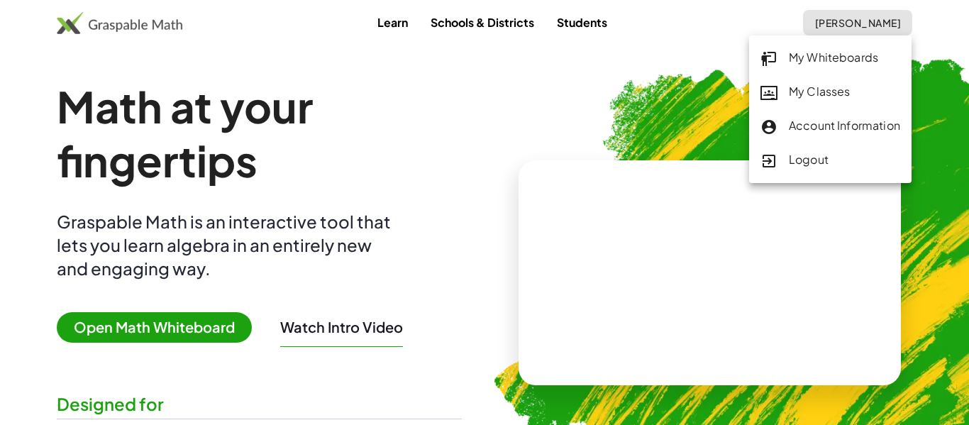
click at [811, 91] on div "My Classes" at bounding box center [830, 92] width 140 height 18
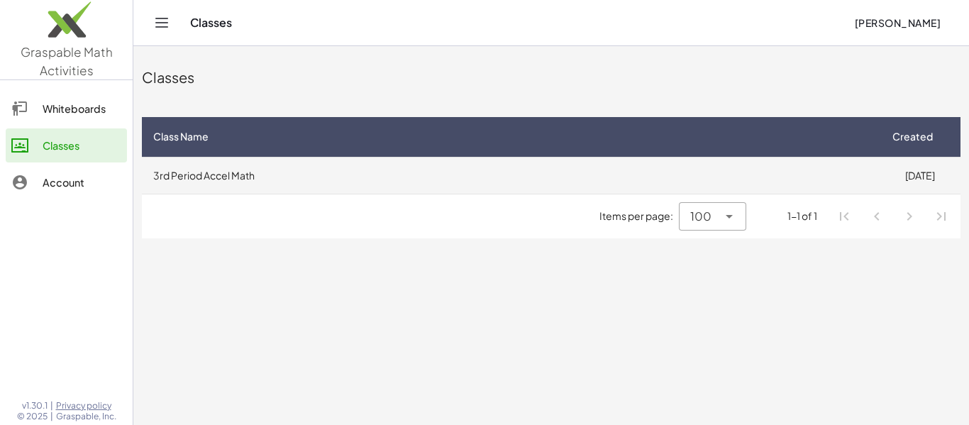
click at [493, 172] on td "3rd Period Accel Math" at bounding box center [510, 175] width 737 height 37
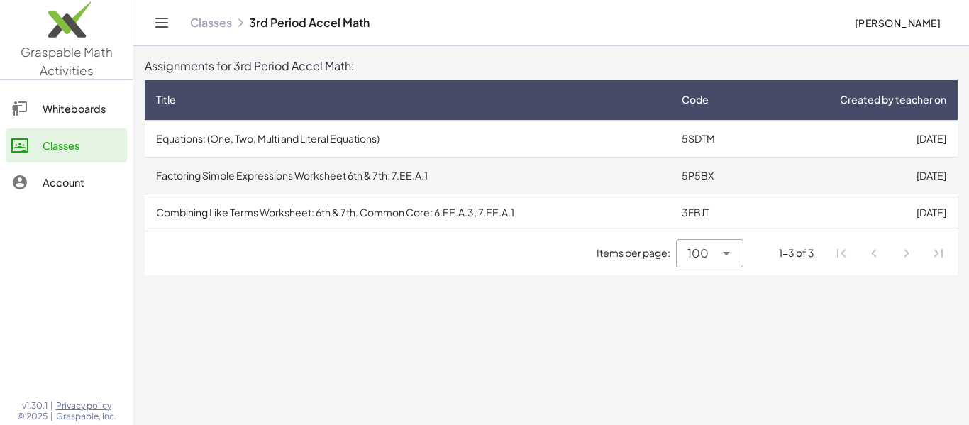
click at [485, 191] on td "Factoring Simple Expressions Worksheet 6th & 7th; 7.EE.A.1" at bounding box center [407, 175] width 525 height 37
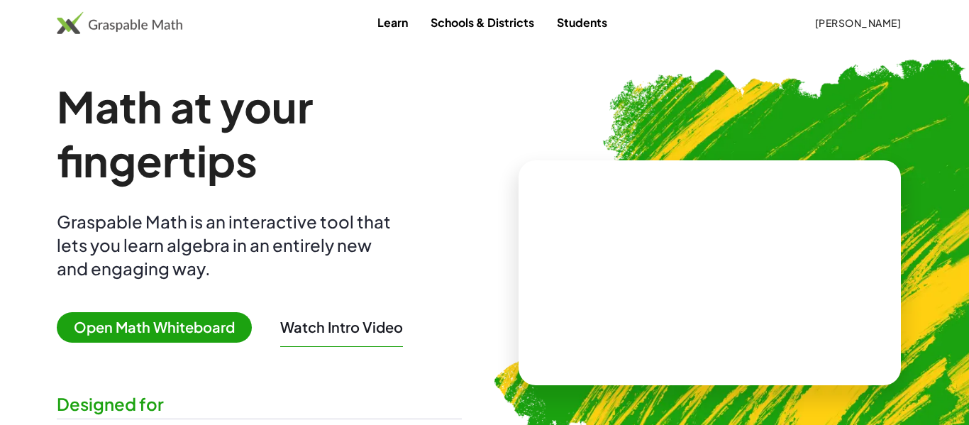
click at [883, 13] on button "[PERSON_NAME]" at bounding box center [857, 23] width 109 height 26
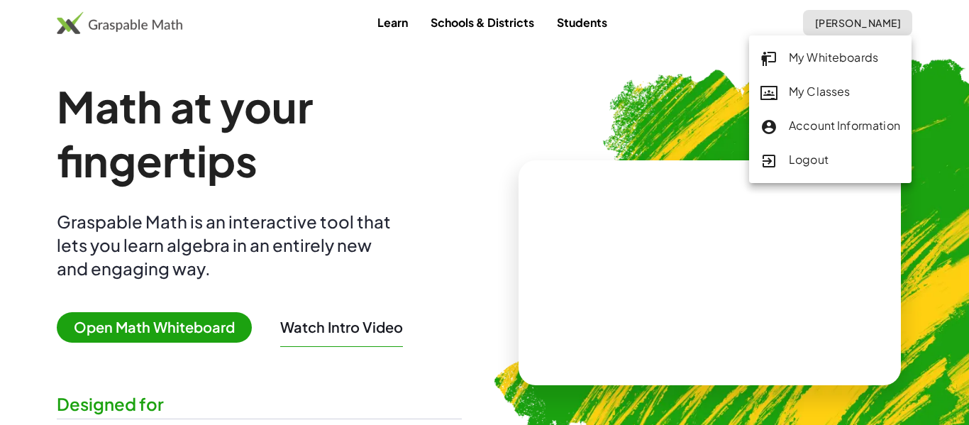
click at [844, 87] on div "My Classes" at bounding box center [830, 92] width 140 height 18
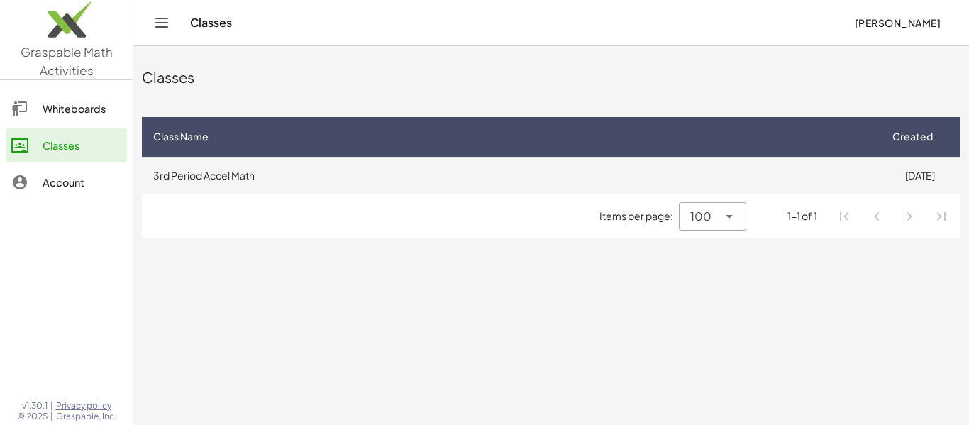
click at [412, 165] on td "3rd Period Accel Math" at bounding box center [510, 175] width 737 height 37
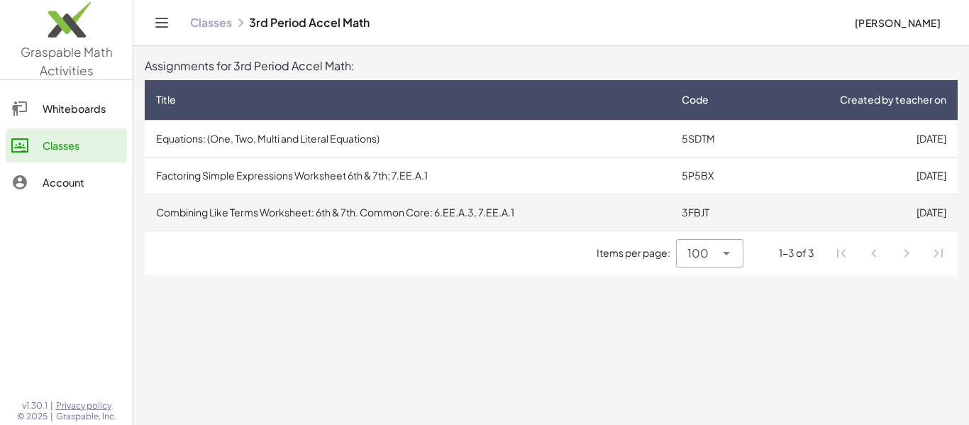
click at [397, 211] on td "Combining Like Terms Worksheet: 6th & 7th. Common Core: 6.EE.A.3, 7.EE.A.1" at bounding box center [407, 212] width 525 height 37
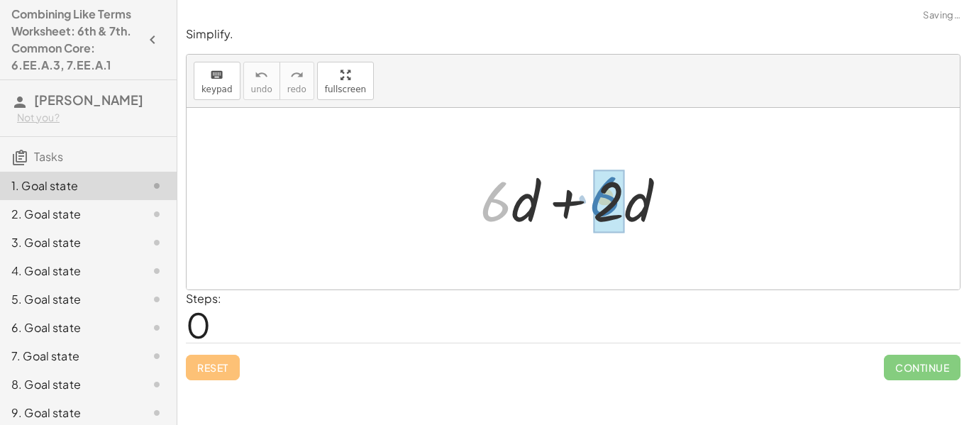
drag, startPoint x: 477, startPoint y: 205, endPoint x: 589, endPoint y: 200, distance: 112.1
click at [589, 200] on div at bounding box center [578, 198] width 211 height 73
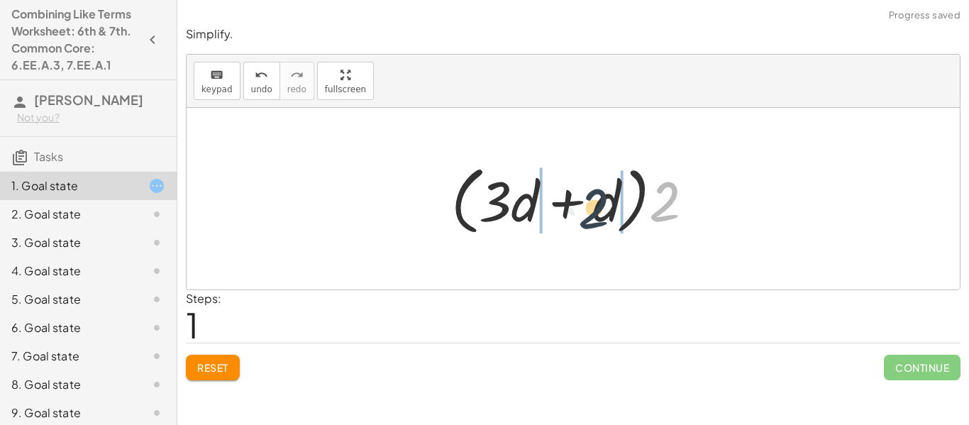
drag, startPoint x: 662, startPoint y: 188, endPoint x: 590, endPoint y: 194, distance: 71.9
click at [590, 194] on div at bounding box center [578, 199] width 268 height 82
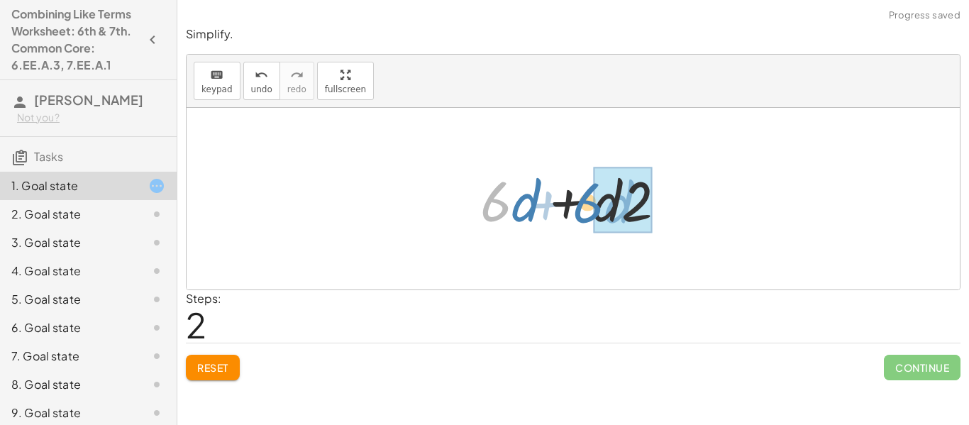
drag, startPoint x: 487, startPoint y: 208, endPoint x: 590, endPoint y: 208, distance: 102.8
click at [590, 208] on div at bounding box center [578, 198] width 211 height 73
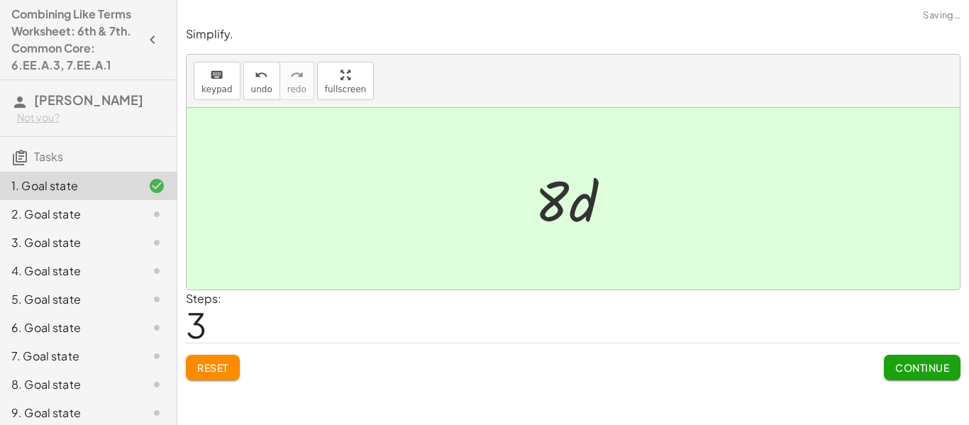
click at [932, 357] on button "Continue" at bounding box center [922, 368] width 77 height 26
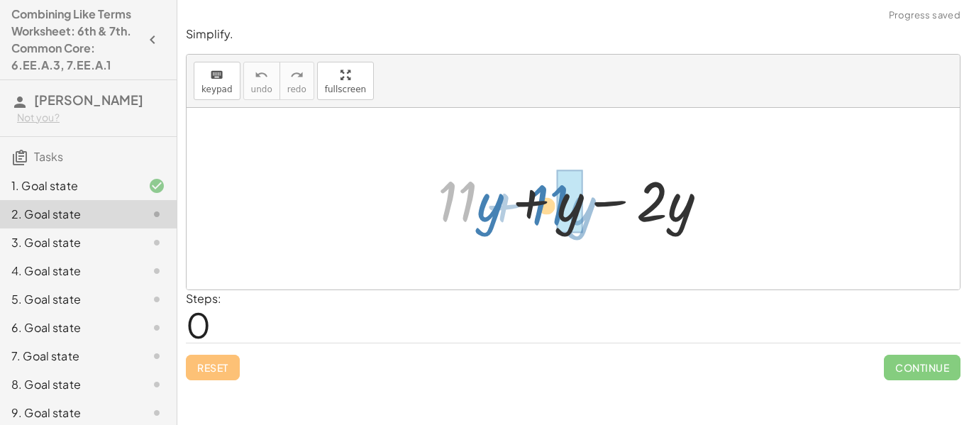
drag, startPoint x: 452, startPoint y: 199, endPoint x: 554, endPoint y: 203, distance: 102.9
click at [554, 203] on div at bounding box center [577, 198] width 295 height 73
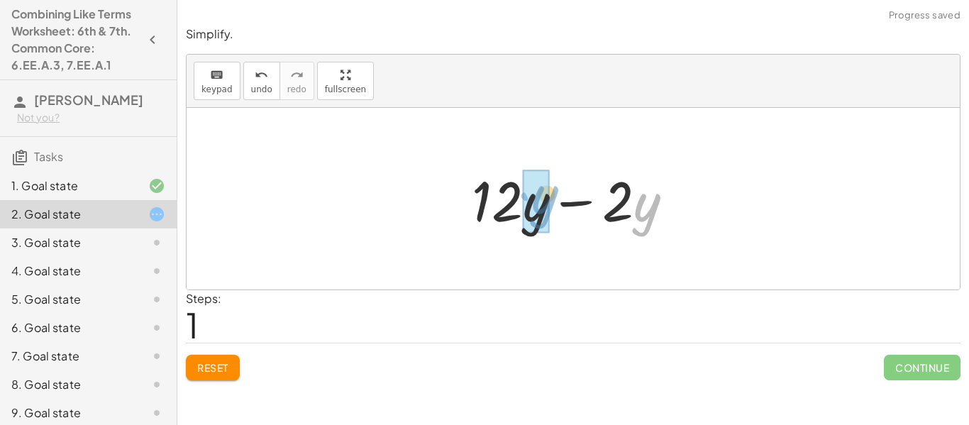
drag, startPoint x: 634, startPoint y: 211, endPoint x: 501, endPoint y: 201, distance: 133.7
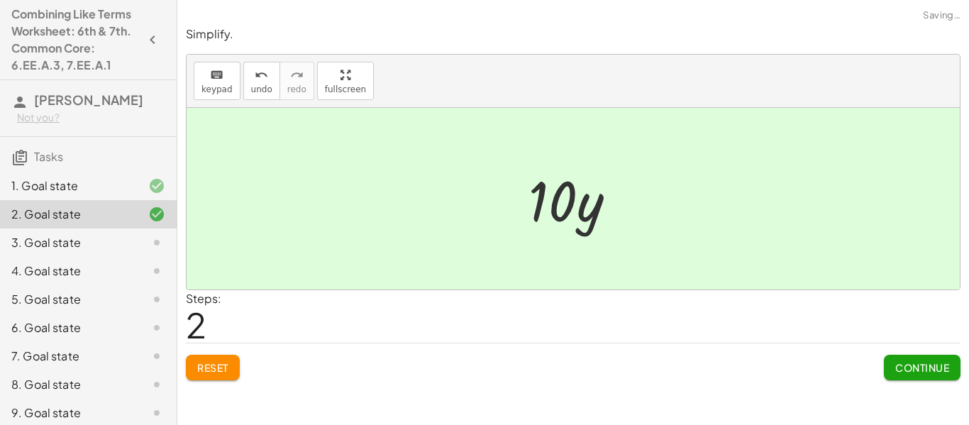
click at [923, 374] on button "Continue" at bounding box center [922, 368] width 77 height 26
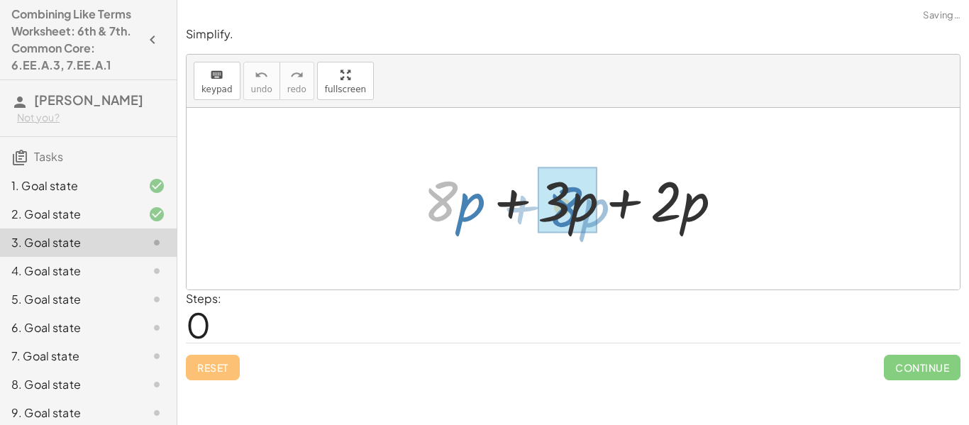
drag, startPoint x: 432, startPoint y: 196, endPoint x: 565, endPoint y: 201, distance: 133.4
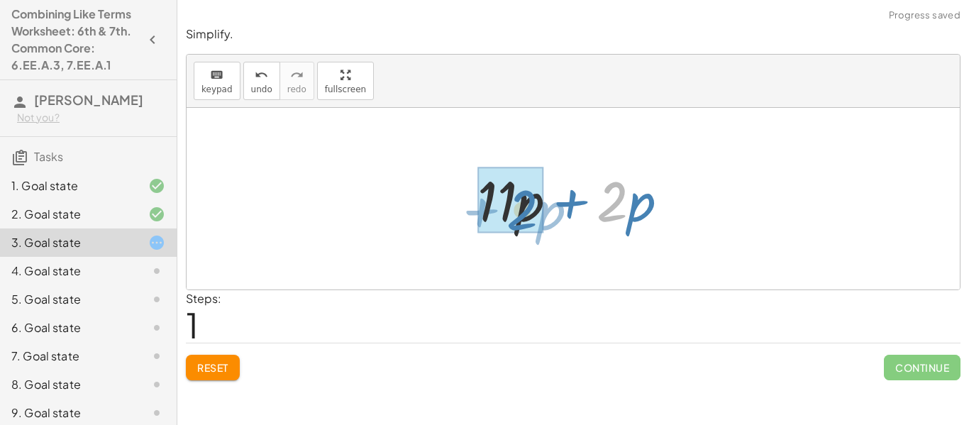
drag, startPoint x: 605, startPoint y: 201, endPoint x: 531, endPoint y: 210, distance: 74.2
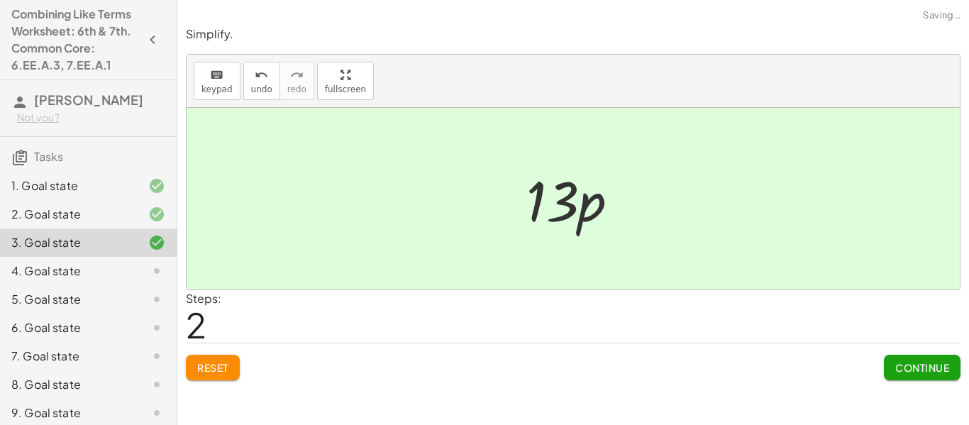
click at [937, 363] on span "Continue" at bounding box center [922, 367] width 54 height 13
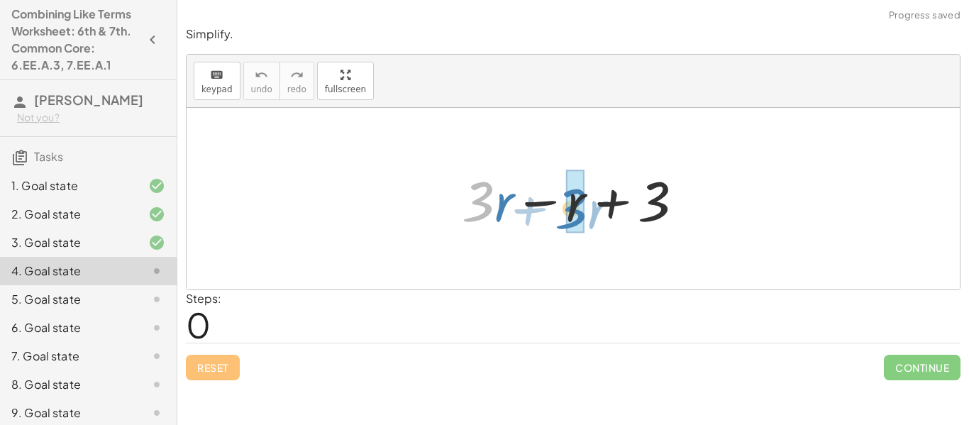
drag, startPoint x: 481, startPoint y: 200, endPoint x: 563, endPoint y: 206, distance: 81.7
click at [563, 206] on div at bounding box center [578, 198] width 247 height 73
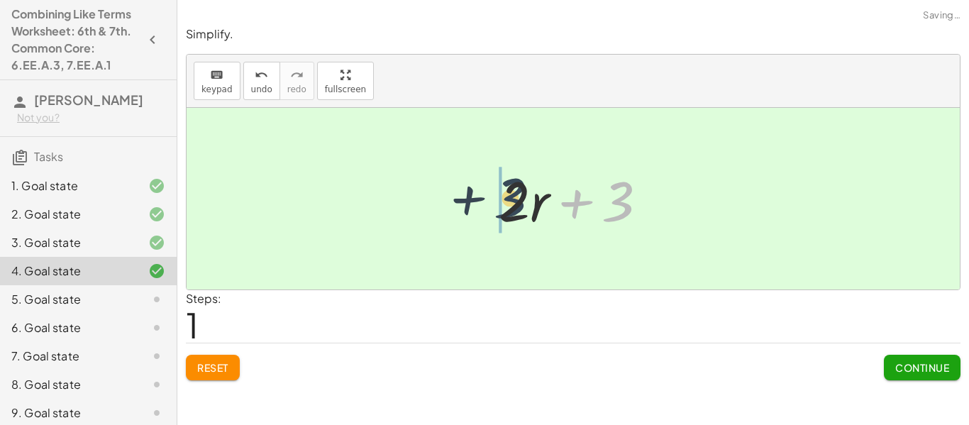
drag, startPoint x: 621, startPoint y: 206, endPoint x: 511, endPoint y: 202, distance: 110.7
click at [511, 202] on div at bounding box center [578, 198] width 174 height 73
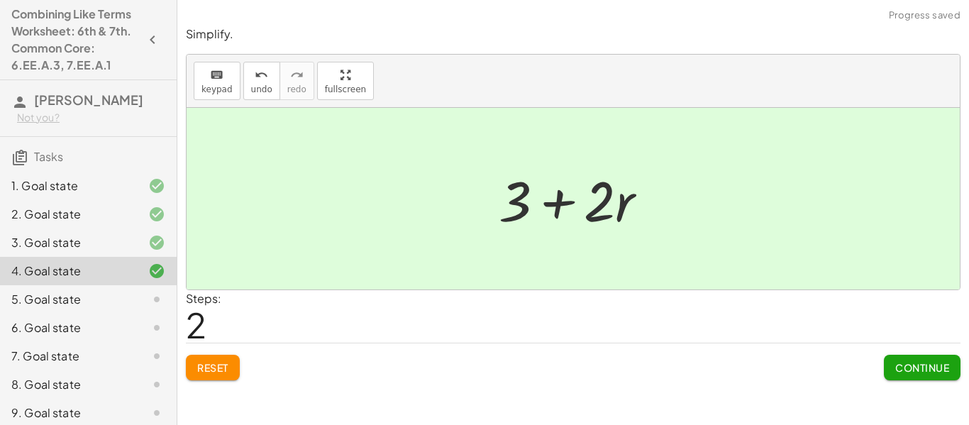
click at [945, 365] on span "Continue" at bounding box center [922, 367] width 54 height 13
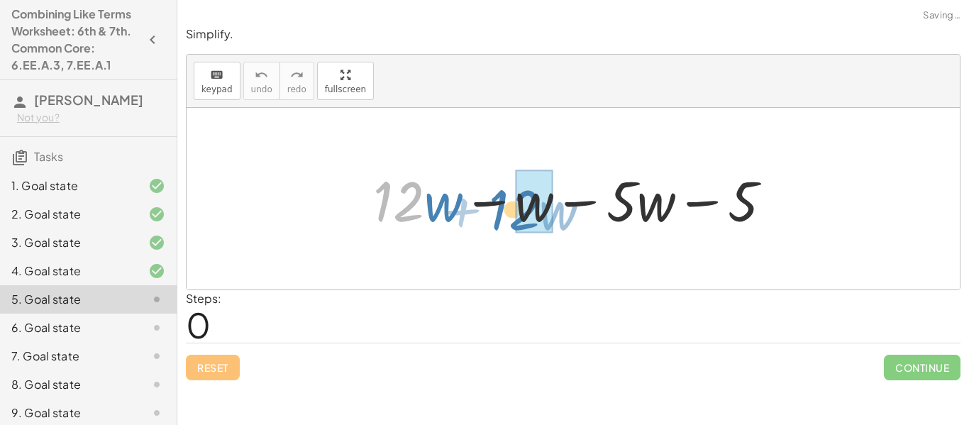
drag, startPoint x: 411, startPoint y: 208, endPoint x: 536, endPoint y: 215, distance: 125.7
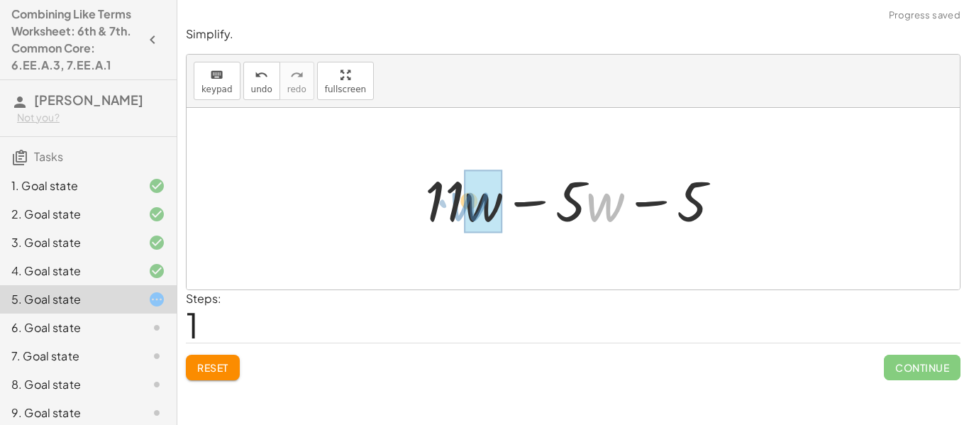
drag, startPoint x: 586, startPoint y: 213, endPoint x: 447, endPoint y: 212, distance: 138.3
click at [447, 212] on div at bounding box center [578, 198] width 321 height 73
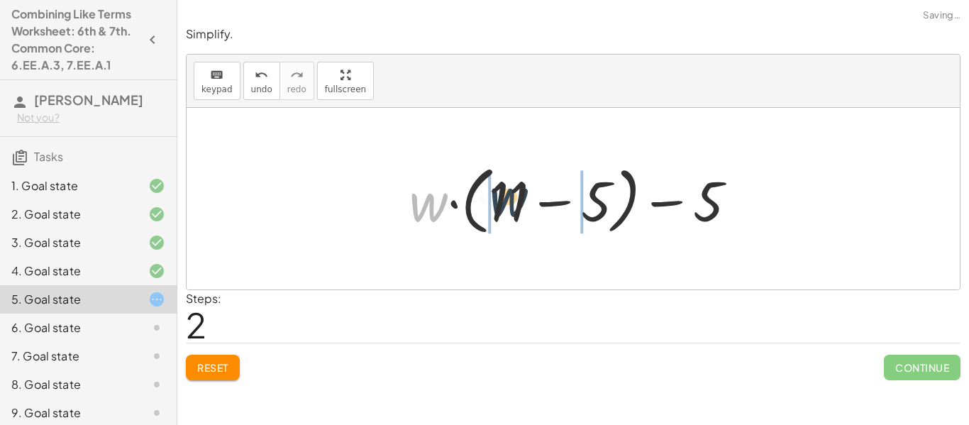
drag, startPoint x: 426, startPoint y: 219, endPoint x: 528, endPoint y: 214, distance: 101.5
click at [528, 214] on div at bounding box center [578, 199] width 353 height 82
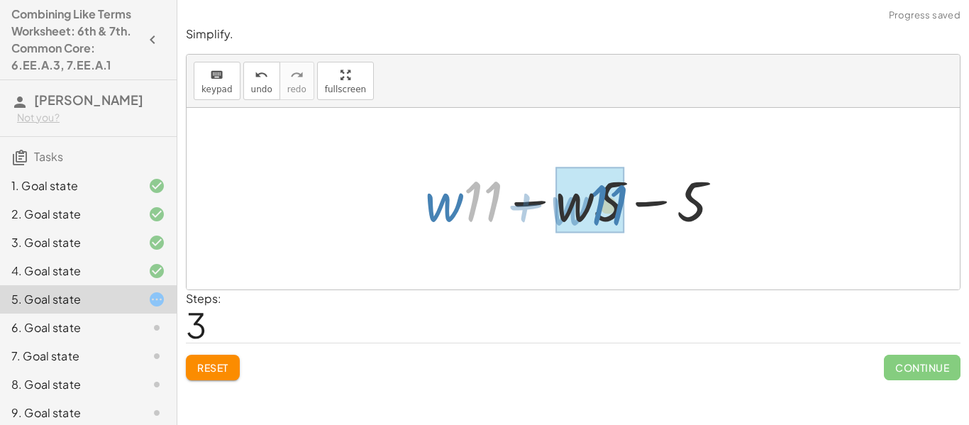
drag, startPoint x: 481, startPoint y: 201, endPoint x: 608, endPoint y: 205, distance: 126.3
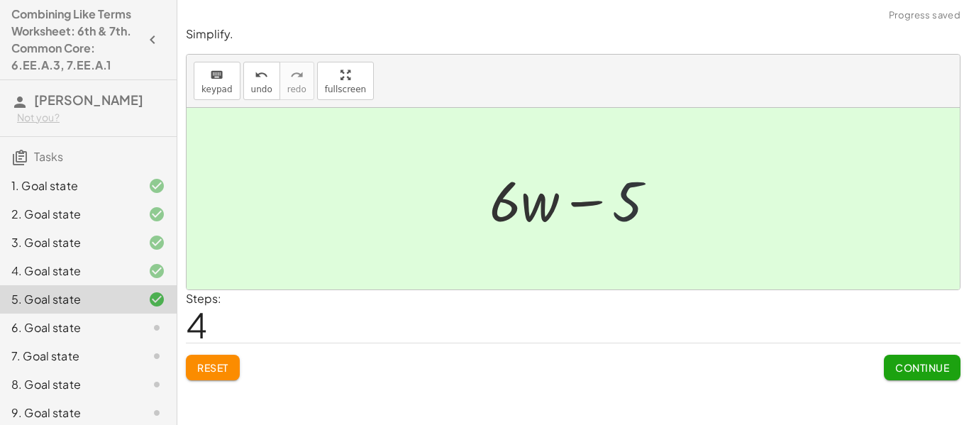
click at [626, 203] on div at bounding box center [578, 198] width 192 height 73
click at [899, 367] on span "Continue" at bounding box center [922, 367] width 54 height 13
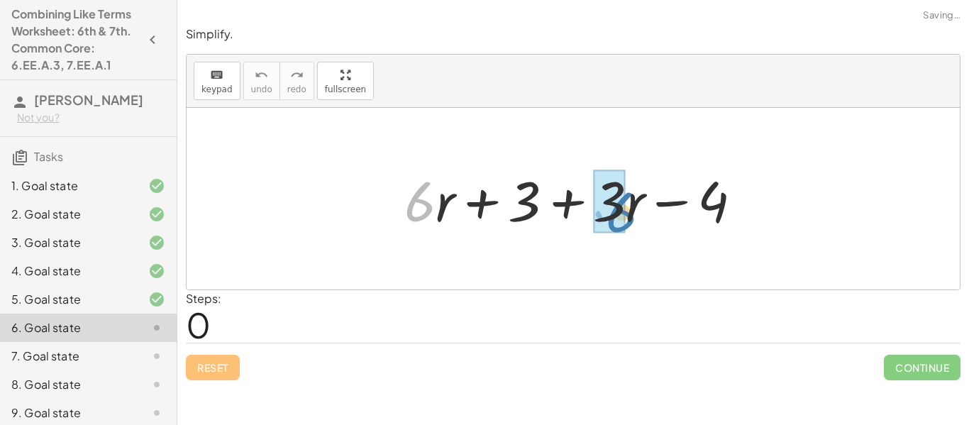
drag, startPoint x: 435, startPoint y: 197, endPoint x: 642, endPoint y: 208, distance: 207.4
click at [642, 208] on div at bounding box center [578, 198] width 363 height 73
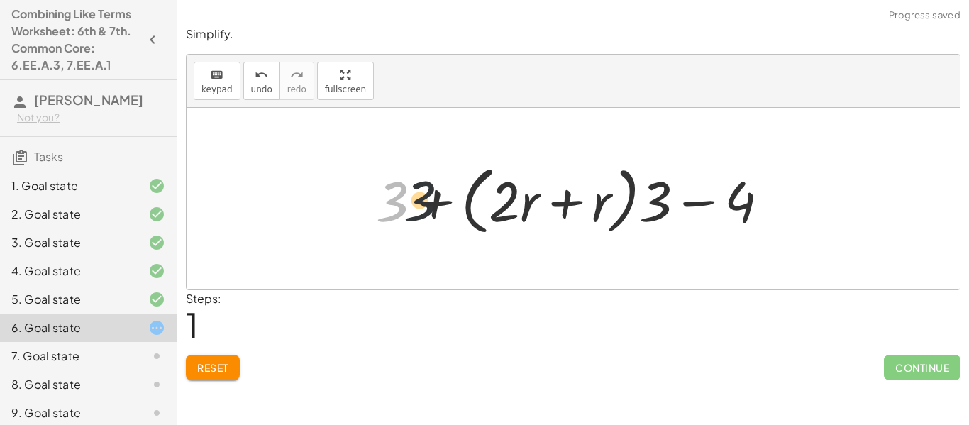
drag, startPoint x: 389, startPoint y: 208, endPoint x: 528, endPoint y: 216, distance: 138.5
click at [528, 216] on div at bounding box center [578, 199] width 418 height 82
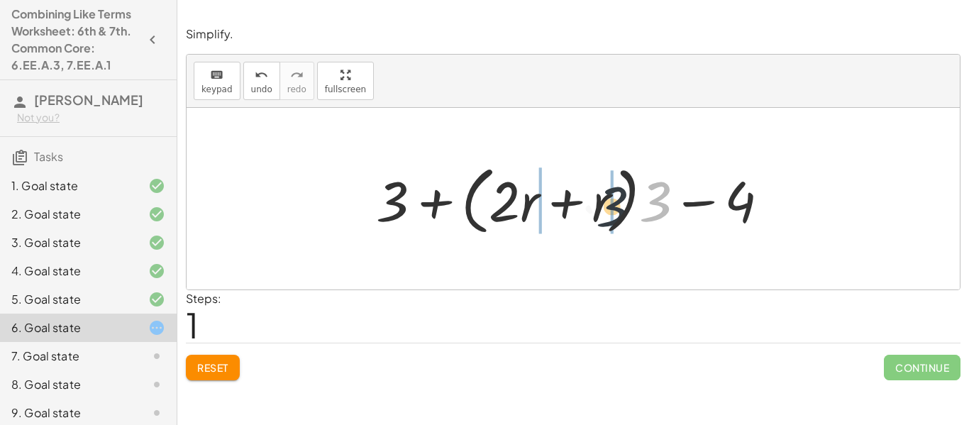
drag, startPoint x: 663, startPoint y: 202, endPoint x: 585, endPoint y: 204, distance: 78.0
click at [585, 204] on div at bounding box center [578, 199] width 418 height 82
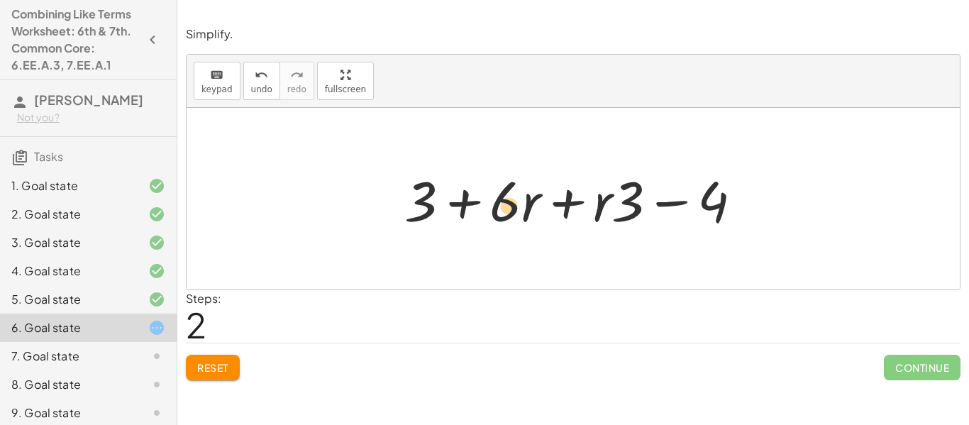
click at [506, 212] on div at bounding box center [578, 198] width 363 height 73
drag, startPoint x: 520, startPoint y: 189, endPoint x: 497, endPoint y: 189, distance: 23.4
click at [497, 189] on div at bounding box center [578, 198] width 363 height 73
click at [489, 169] on div at bounding box center [578, 198] width 363 height 73
drag, startPoint x: 491, startPoint y: 174, endPoint x: 542, endPoint y: 232, distance: 77.4
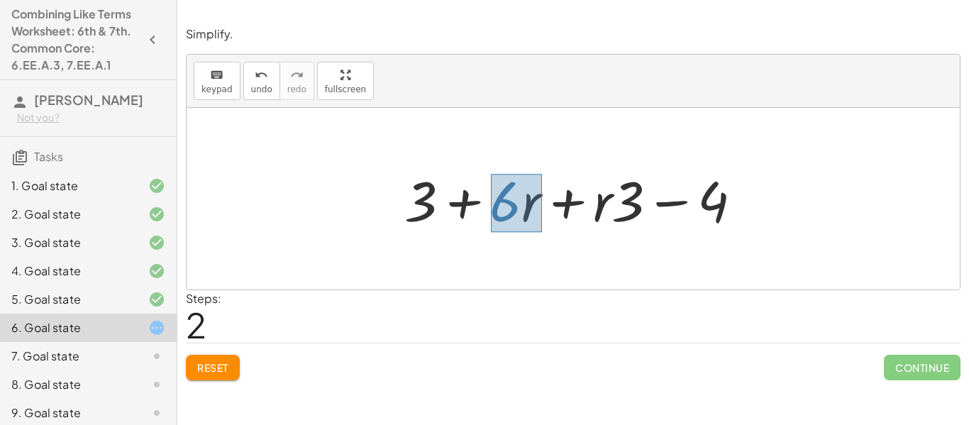
click at [542, 232] on div at bounding box center [578, 198] width 363 height 73
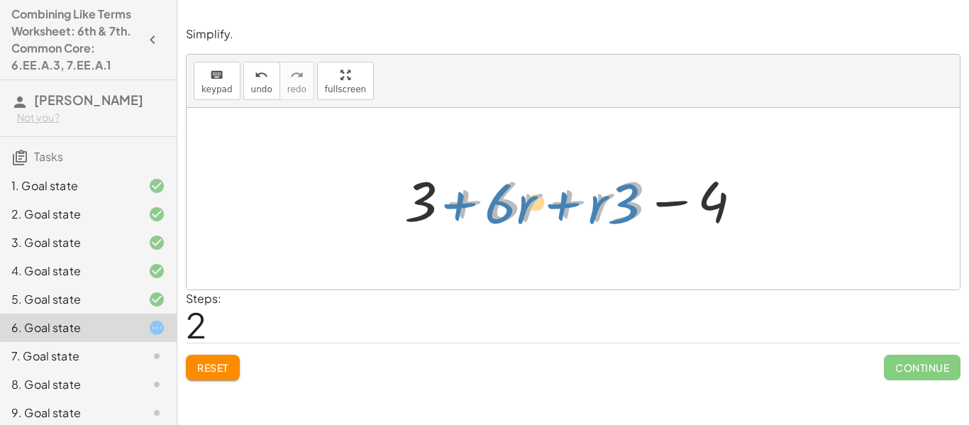
drag, startPoint x: 511, startPoint y: 183, endPoint x: 488, endPoint y: 179, distance: 23.1
click at [488, 179] on div at bounding box center [578, 198] width 363 height 73
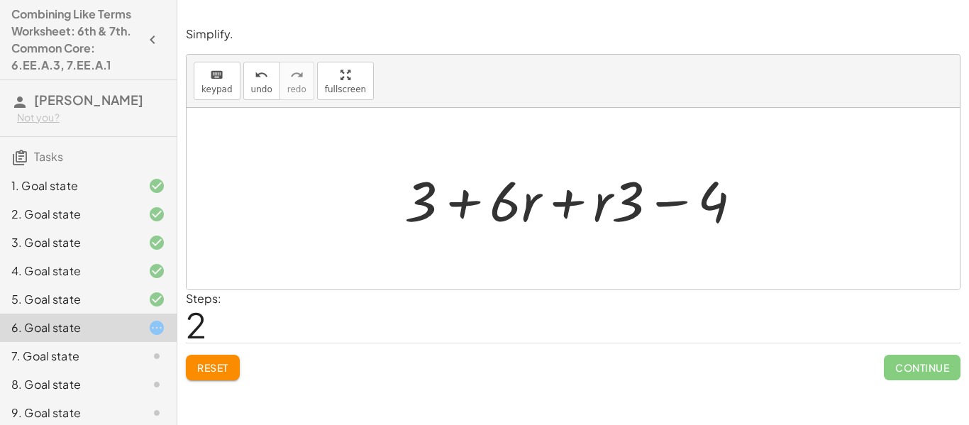
click at [515, 194] on div at bounding box center [578, 198] width 363 height 73
drag, startPoint x: 515, startPoint y: 194, endPoint x: 616, endPoint y: 198, distance: 101.5
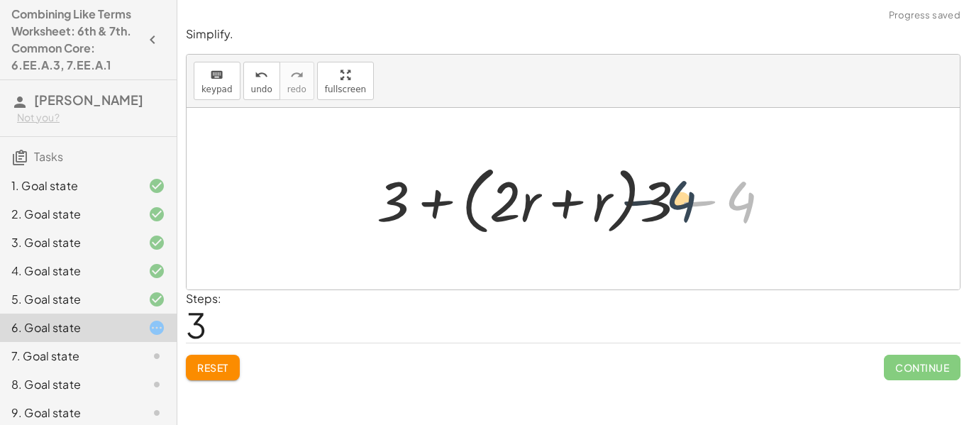
drag, startPoint x: 730, startPoint y: 208, endPoint x: 659, endPoint y: 206, distance: 71.6
click at [659, 206] on div at bounding box center [578, 199] width 363 height 82
drag, startPoint x: 737, startPoint y: 200, endPoint x: 656, endPoint y: 193, distance: 81.9
click at [656, 193] on div at bounding box center [578, 199] width 363 height 82
drag, startPoint x: 380, startPoint y: 201, endPoint x: 570, endPoint y: 188, distance: 190.5
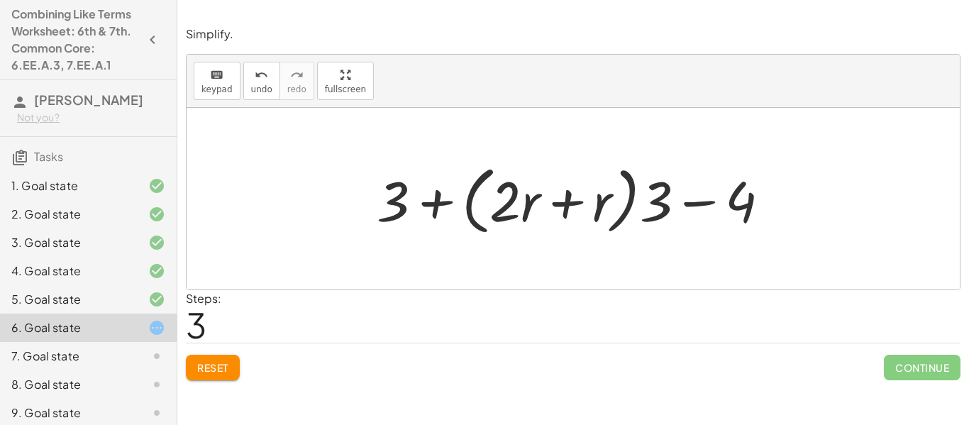
click at [570, 188] on div "+ · 6 · r + 3 + · 3 · r − 4 + · 3 · 2 · r + 3 + · 3 · r − 4 + 3 + · ( + · 2 · r…" at bounding box center [572, 199] width 773 height 182
click at [225, 371] on span "Reset" at bounding box center [212, 367] width 31 height 13
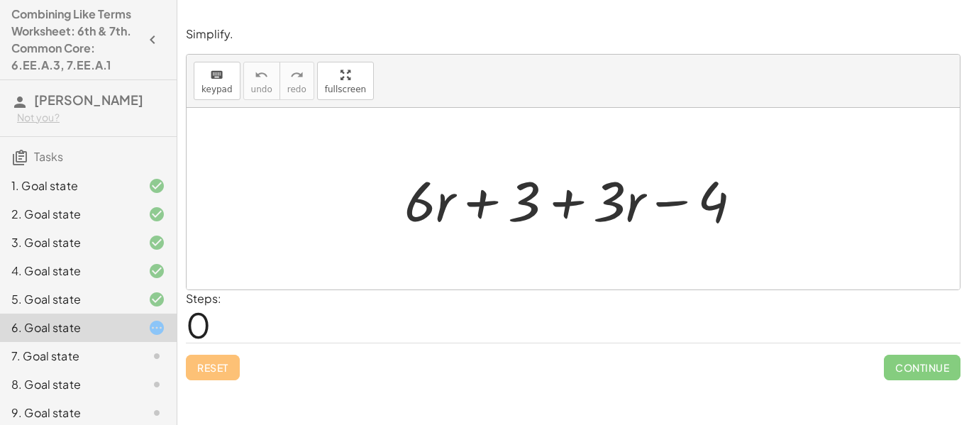
click at [481, 356] on div "Reset Continue" at bounding box center [573, 361] width 774 height 38
drag, startPoint x: 410, startPoint y: 201, endPoint x: 579, endPoint y: 199, distance: 169.5
click at [579, 199] on div at bounding box center [578, 198] width 363 height 73
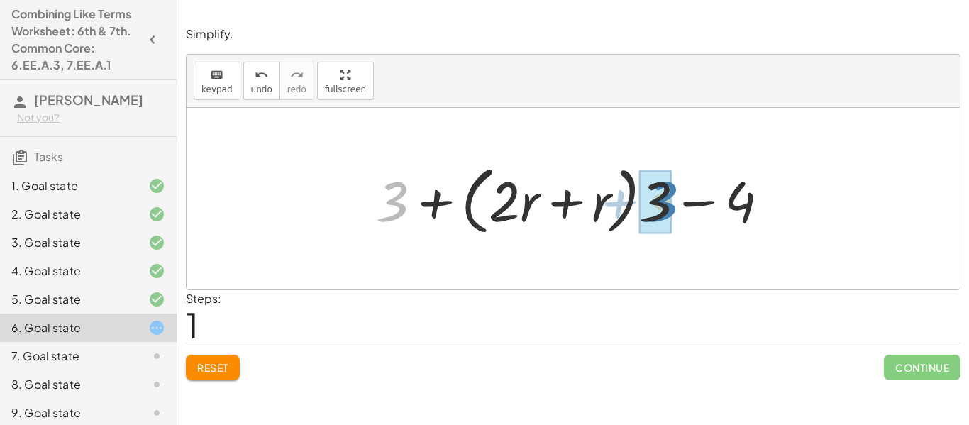
drag, startPoint x: 398, startPoint y: 201, endPoint x: 667, endPoint y: 201, distance: 269.4
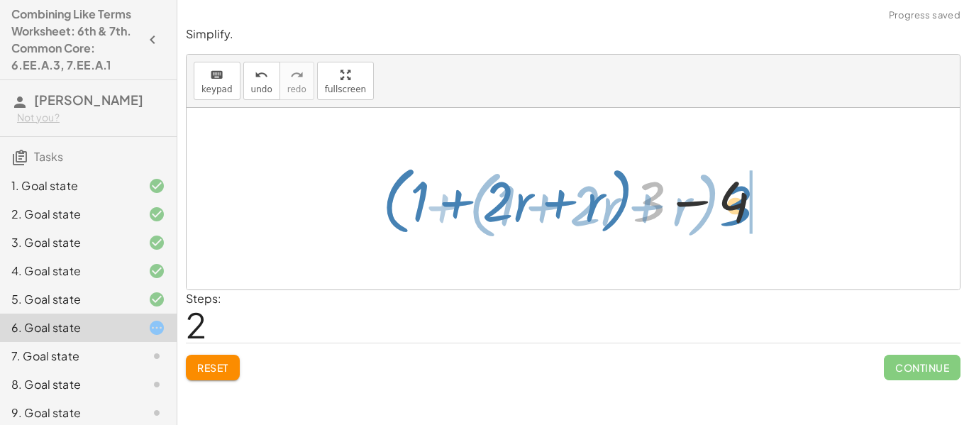
drag, startPoint x: 654, startPoint y: 201, endPoint x: 742, endPoint y: 206, distance: 87.3
click at [742, 206] on div at bounding box center [578, 199] width 406 height 82
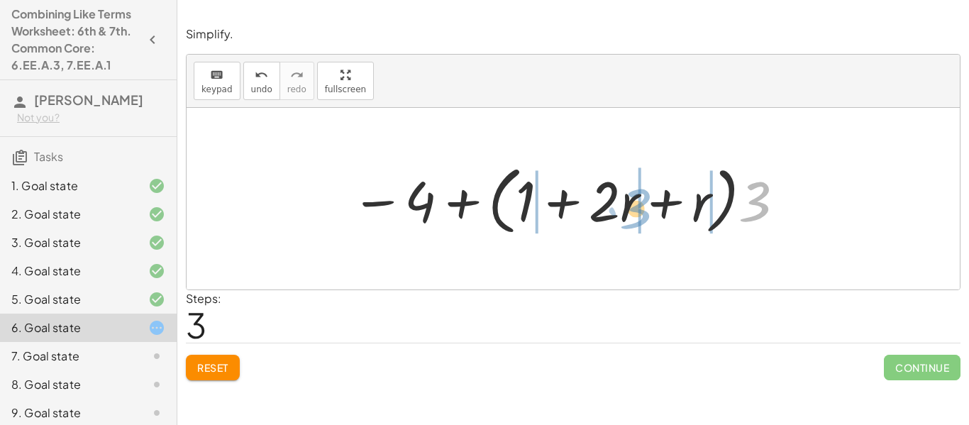
drag, startPoint x: 761, startPoint y: 203, endPoint x: 642, endPoint y: 210, distance: 119.3
click at [642, 210] on div at bounding box center [569, 199] width 450 height 82
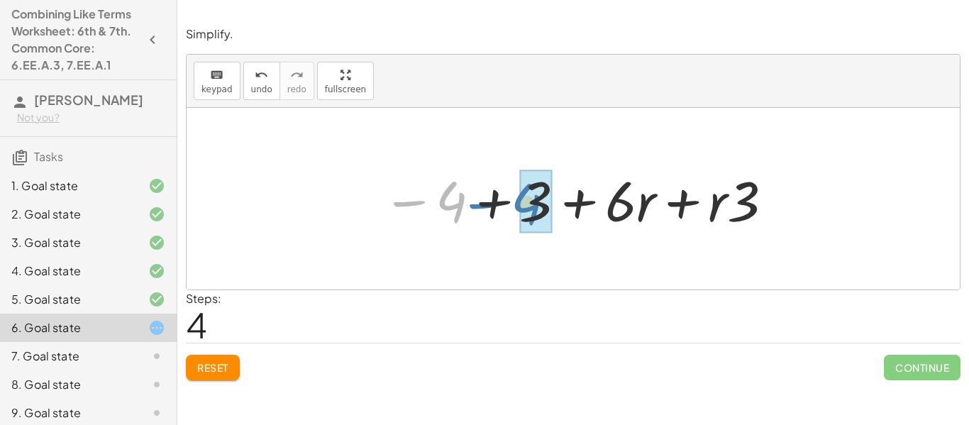
drag, startPoint x: 445, startPoint y: 200, endPoint x: 528, endPoint y: 201, distance: 83.7
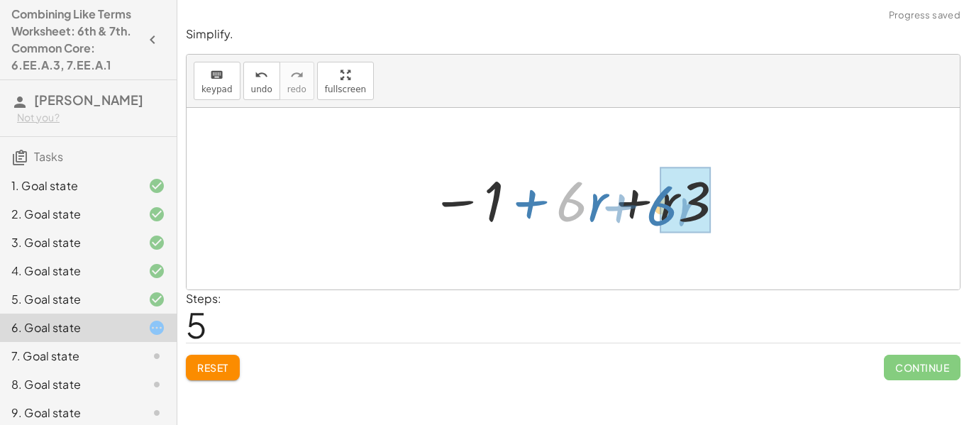
drag, startPoint x: 574, startPoint y: 207, endPoint x: 665, endPoint y: 211, distance: 90.9
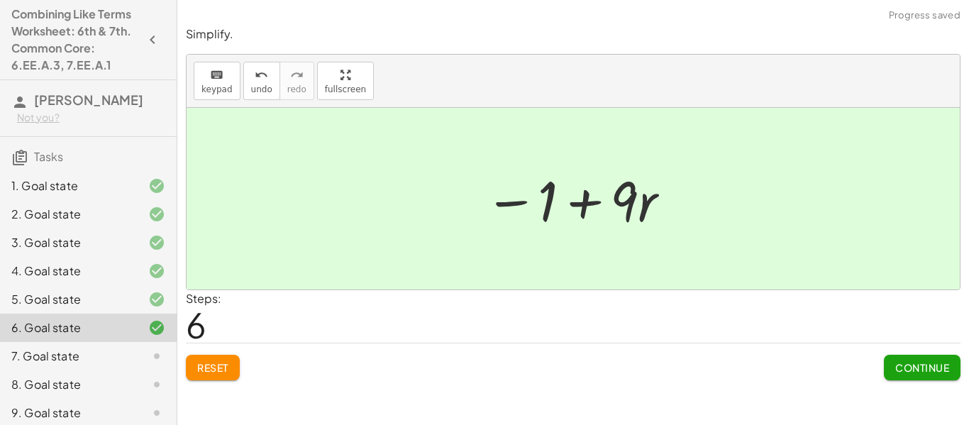
click at [954, 362] on button "Continue" at bounding box center [922, 368] width 77 height 26
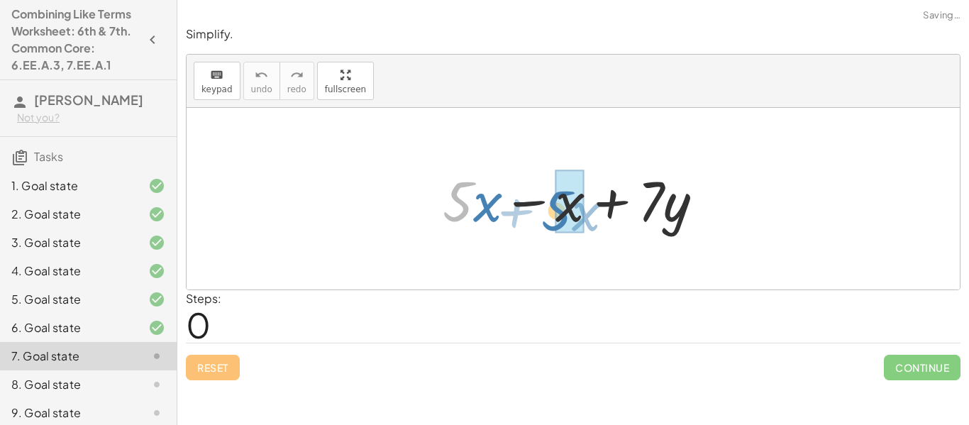
drag, startPoint x: 468, startPoint y: 204, endPoint x: 575, endPoint y: 211, distance: 107.3
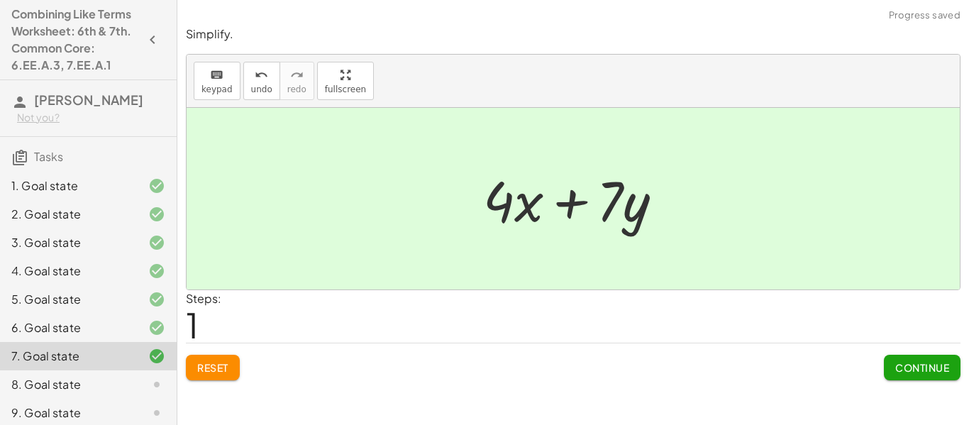
click at [956, 367] on button "Continue" at bounding box center [922, 368] width 77 height 26
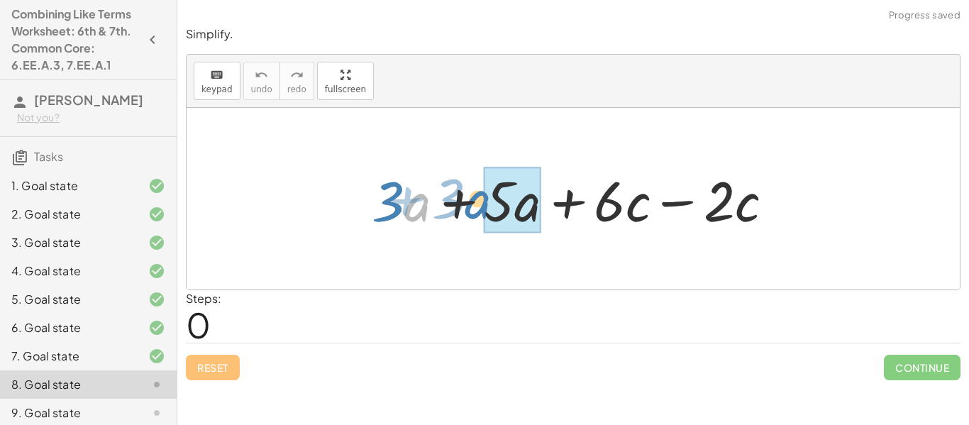
drag, startPoint x: 414, startPoint y: 209, endPoint x: 514, endPoint y: 208, distance: 100.0
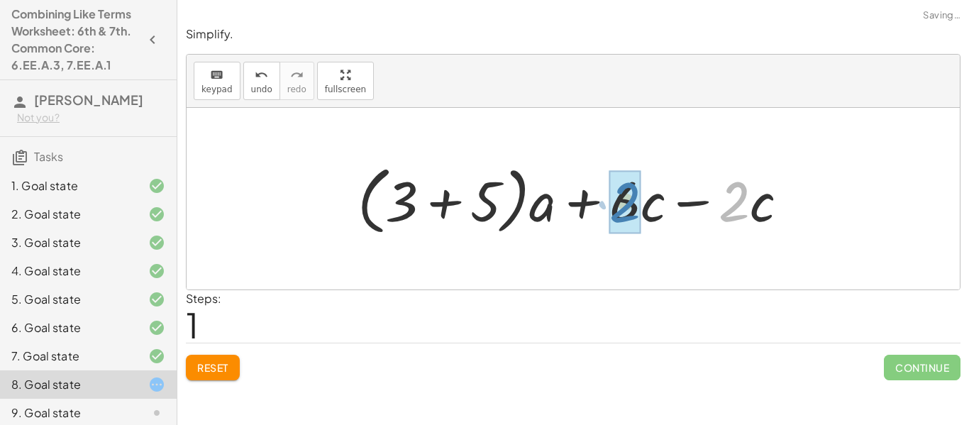
drag, startPoint x: 737, startPoint y: 208, endPoint x: 626, endPoint y: 209, distance: 110.6
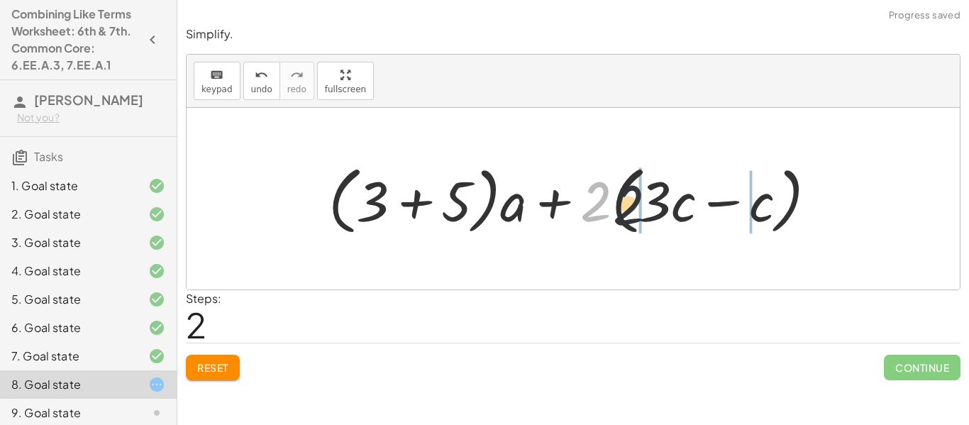
drag, startPoint x: 603, startPoint y: 208, endPoint x: 687, endPoint y: 215, distance: 84.0
click at [687, 215] on div at bounding box center [577, 199] width 513 height 82
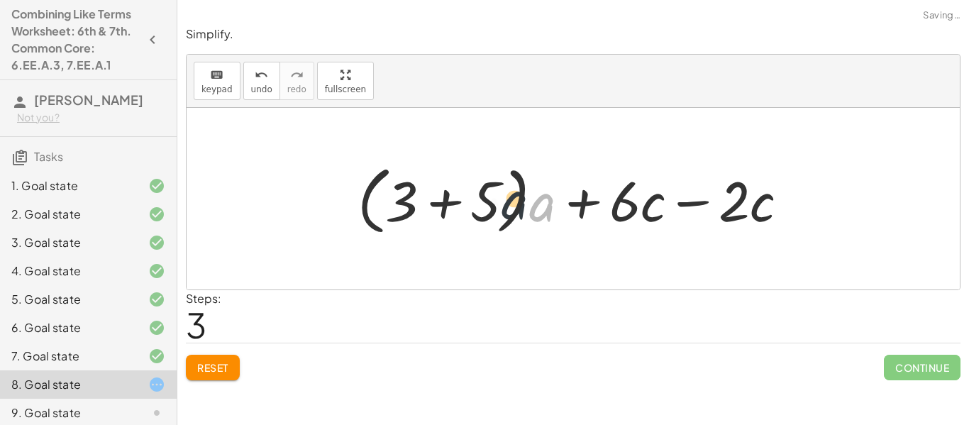
drag, startPoint x: 542, startPoint y: 205, endPoint x: 483, endPoint y: 200, distance: 59.8
click at [483, 200] on div at bounding box center [578, 199] width 457 height 82
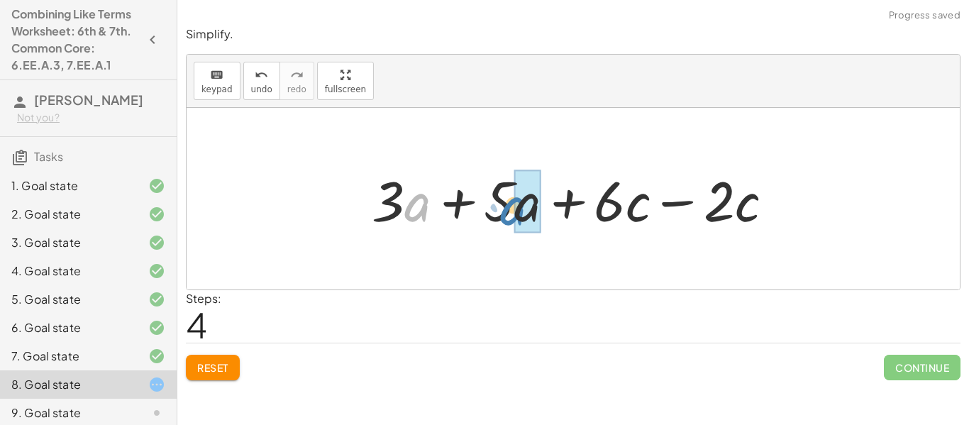
drag, startPoint x: 405, startPoint y: 203, endPoint x: 496, endPoint y: 206, distance: 91.5
click at [496, 206] on div at bounding box center [577, 198] width 427 height 73
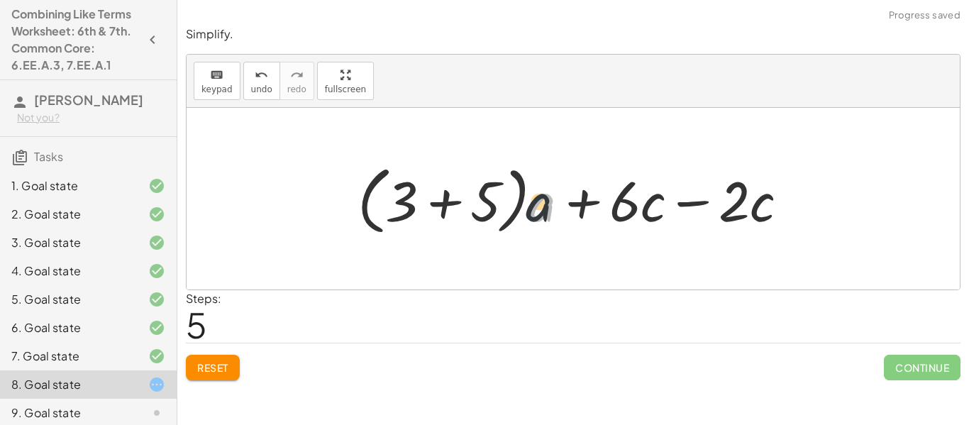
drag, startPoint x: 538, startPoint y: 207, endPoint x: 484, endPoint y: 209, distance: 53.9
click at [484, 209] on div at bounding box center [578, 199] width 457 height 82
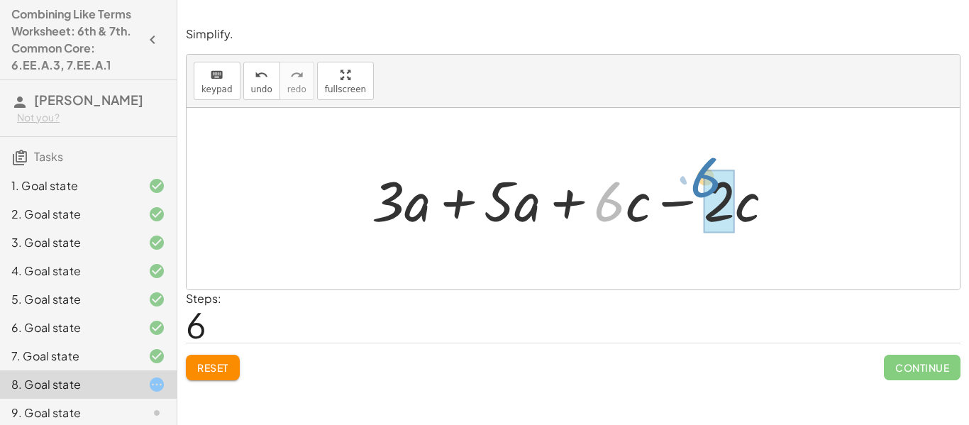
drag, startPoint x: 605, startPoint y: 204, endPoint x: 706, endPoint y: 182, distance: 102.9
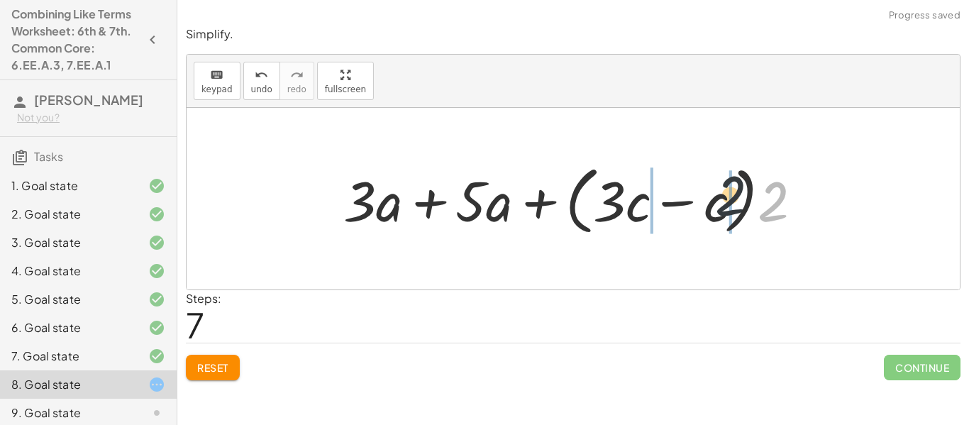
drag, startPoint x: 769, startPoint y: 216, endPoint x: 669, endPoint y: 205, distance: 99.8
click at [669, 205] on div at bounding box center [578, 199] width 484 height 82
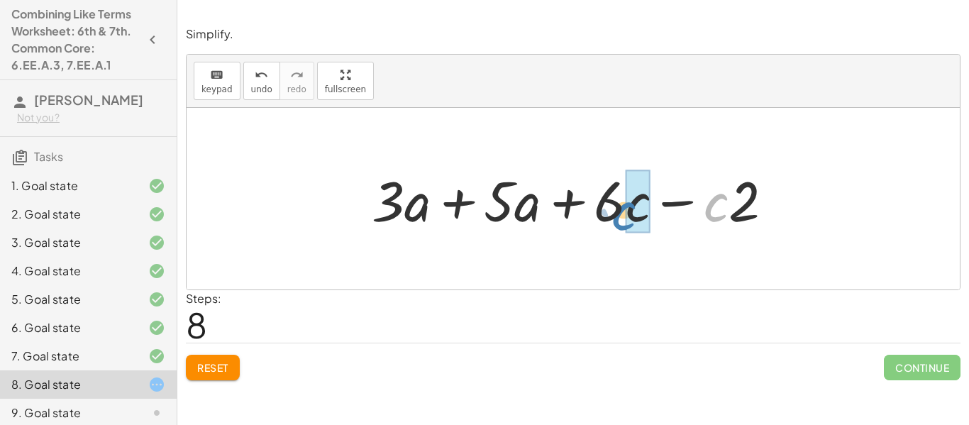
drag, startPoint x: 722, startPoint y: 208, endPoint x: 630, endPoint y: 216, distance: 92.6
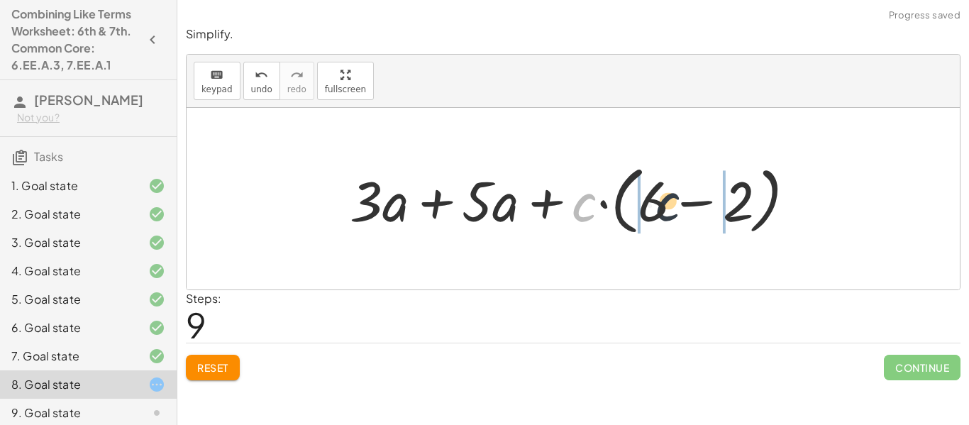
drag, startPoint x: 581, startPoint y: 204, endPoint x: 679, endPoint y: 203, distance: 97.9
click at [679, 203] on div at bounding box center [578, 199] width 472 height 82
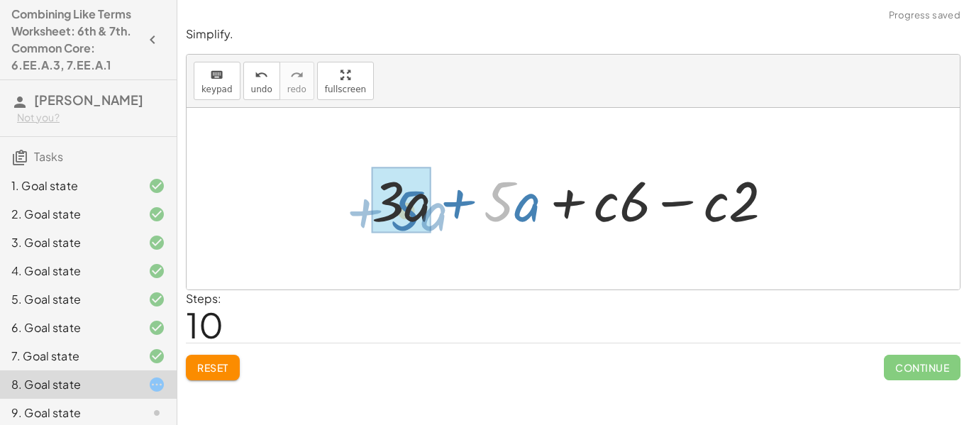
drag, startPoint x: 495, startPoint y: 207, endPoint x: 396, endPoint y: 216, distance: 98.9
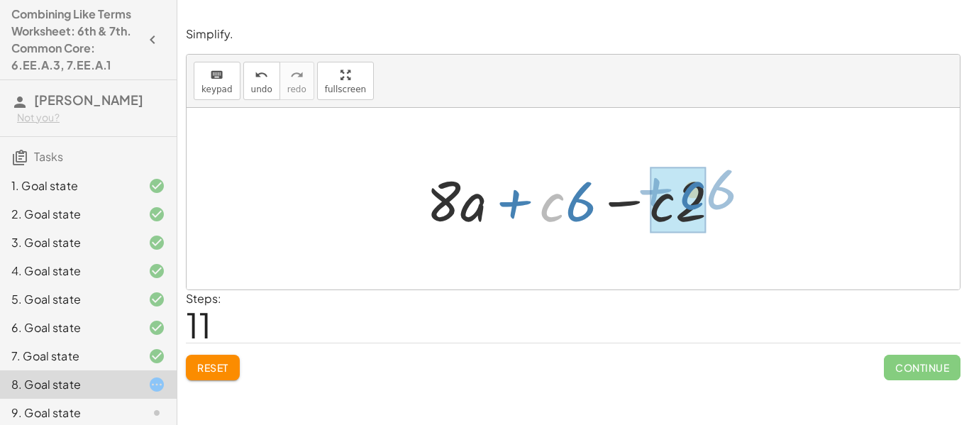
drag, startPoint x: 547, startPoint y: 193, endPoint x: 687, endPoint y: 182, distance: 140.9
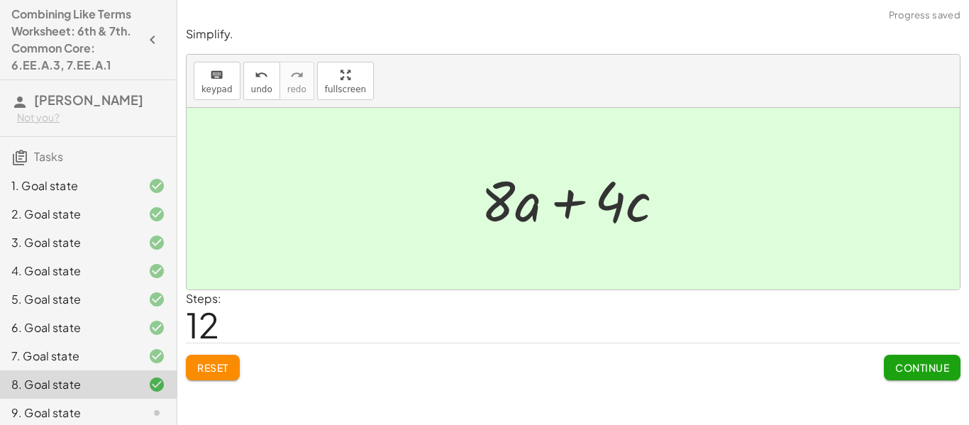
click at [898, 368] on span "Continue" at bounding box center [922, 367] width 54 height 13
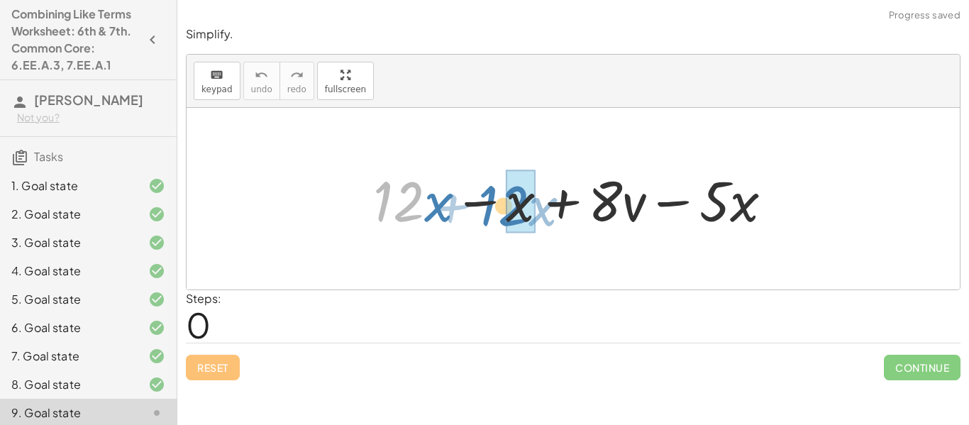
drag, startPoint x: 401, startPoint y: 194, endPoint x: 509, endPoint y: 199, distance: 107.9
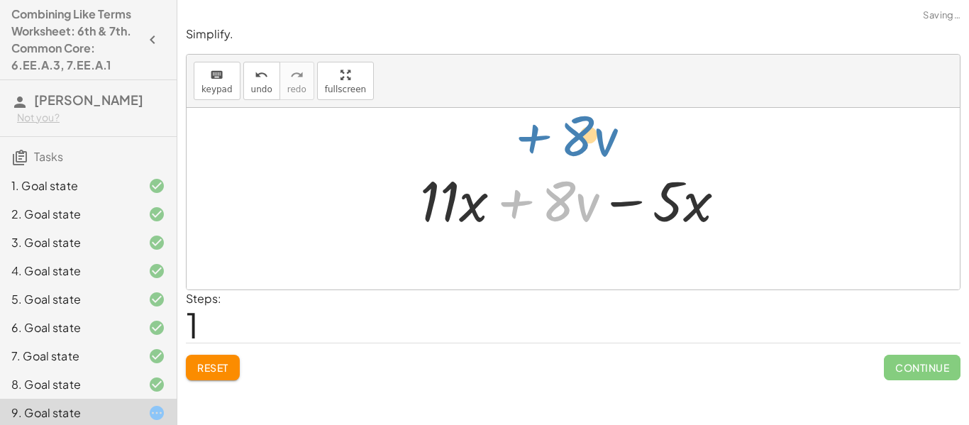
drag, startPoint x: 536, startPoint y: 196, endPoint x: 554, endPoint y: 127, distance: 71.0
click at [554, 127] on div "+ · 12 · x − x + · 8 · v − · 5 · x + · 8 · v + · x + · 8 · v − · 5 · x · 11" at bounding box center [572, 199] width 773 height 182
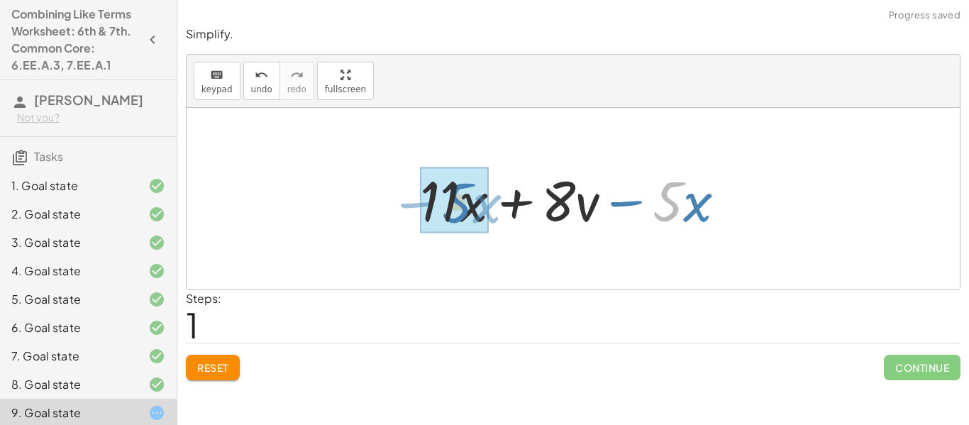
drag, startPoint x: 659, startPoint y: 206, endPoint x: 448, endPoint y: 205, distance: 211.3
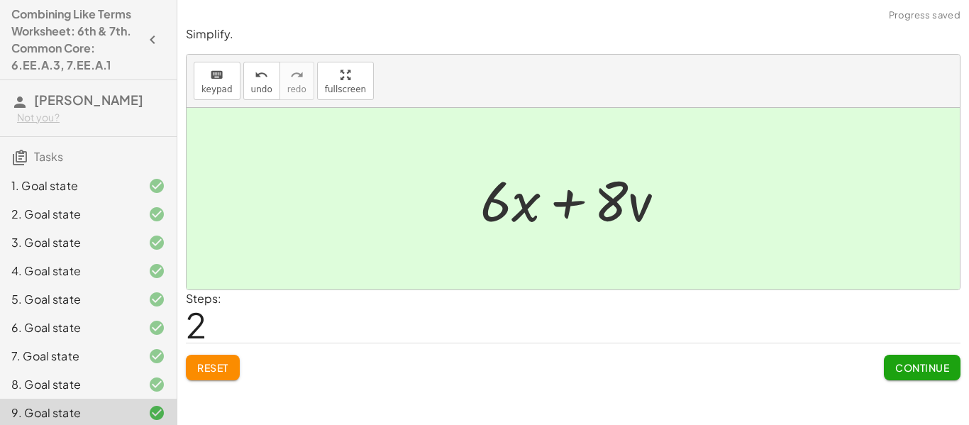
click at [908, 361] on span "Continue" at bounding box center [922, 367] width 54 height 13
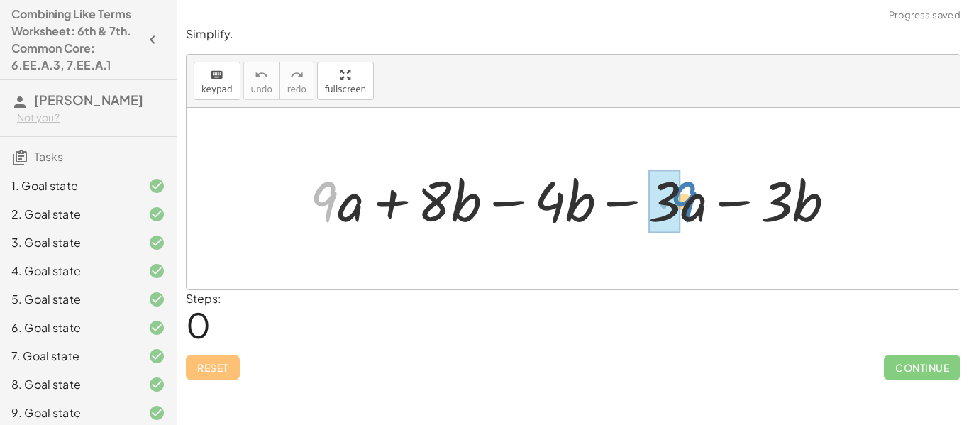
drag, startPoint x: 333, startPoint y: 191, endPoint x: 689, endPoint y: 192, distance: 356.0
click at [689, 192] on div at bounding box center [578, 198] width 551 height 73
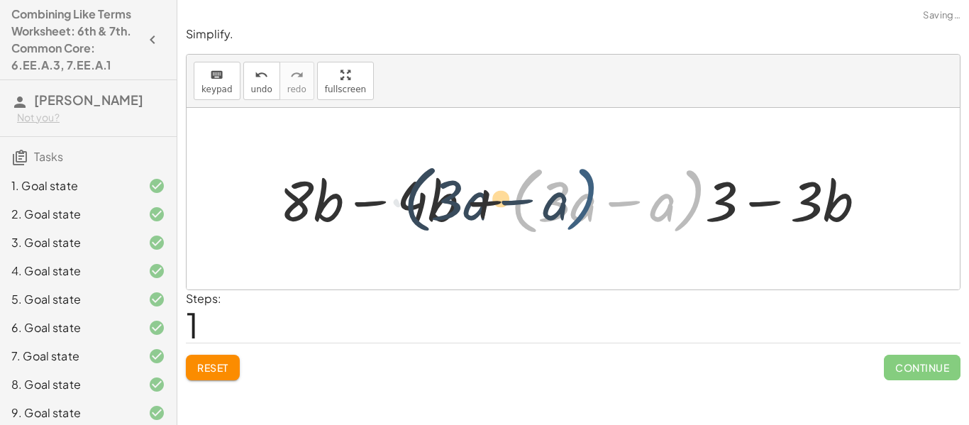
drag, startPoint x: 698, startPoint y: 210, endPoint x: 591, endPoint y: 208, distance: 107.8
click at [591, 208] on div at bounding box center [578, 199] width 612 height 82
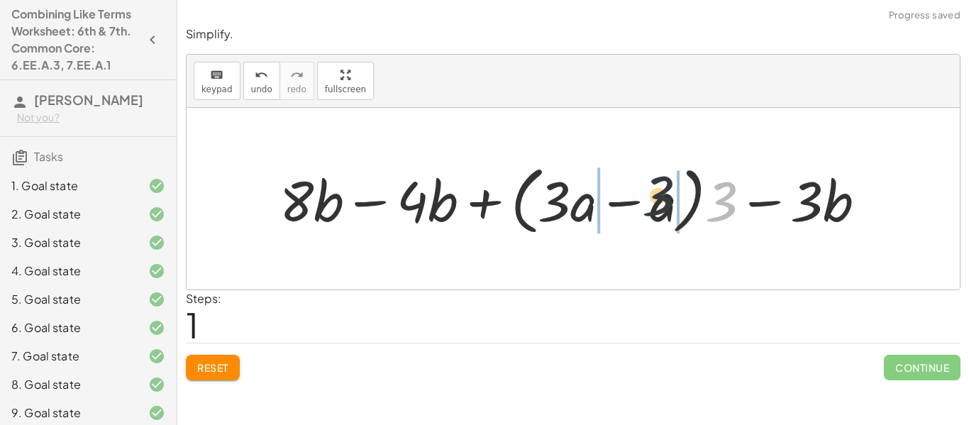
drag, startPoint x: 720, startPoint y: 211, endPoint x: 645, endPoint y: 203, distance: 74.9
click at [645, 203] on div at bounding box center [578, 199] width 612 height 82
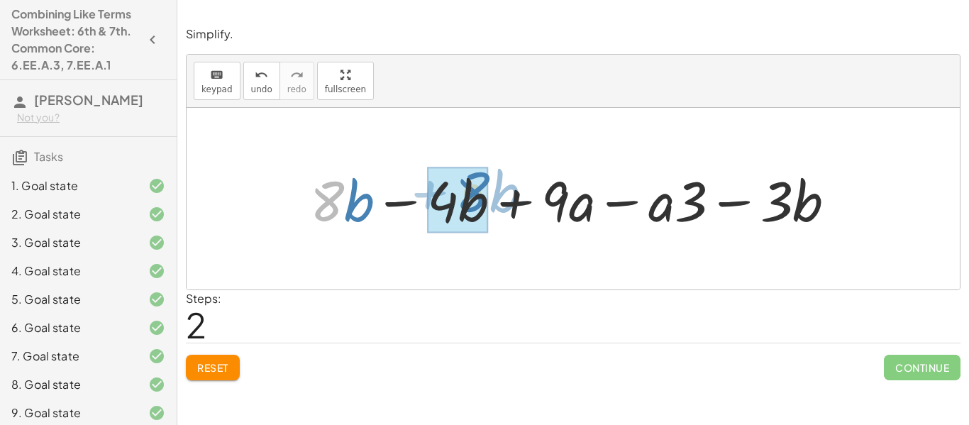
drag, startPoint x: 334, startPoint y: 209, endPoint x: 479, endPoint y: 200, distance: 145.7
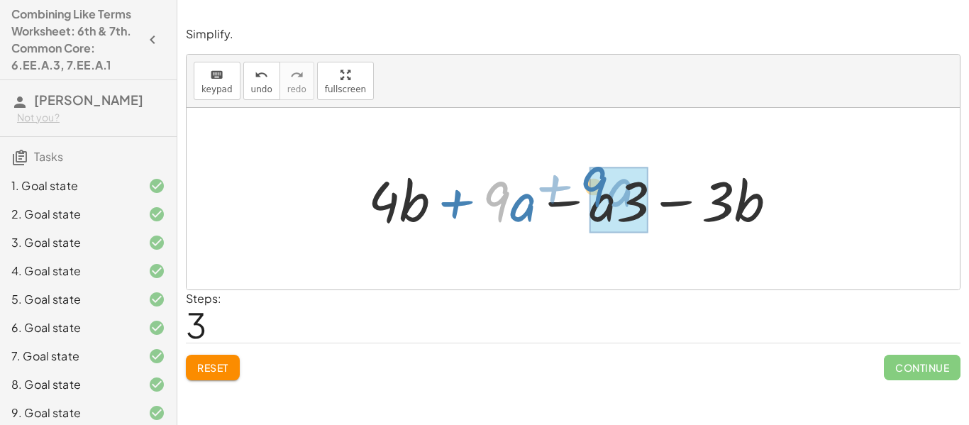
drag, startPoint x: 494, startPoint y: 185, endPoint x: 591, endPoint y: 170, distance: 98.3
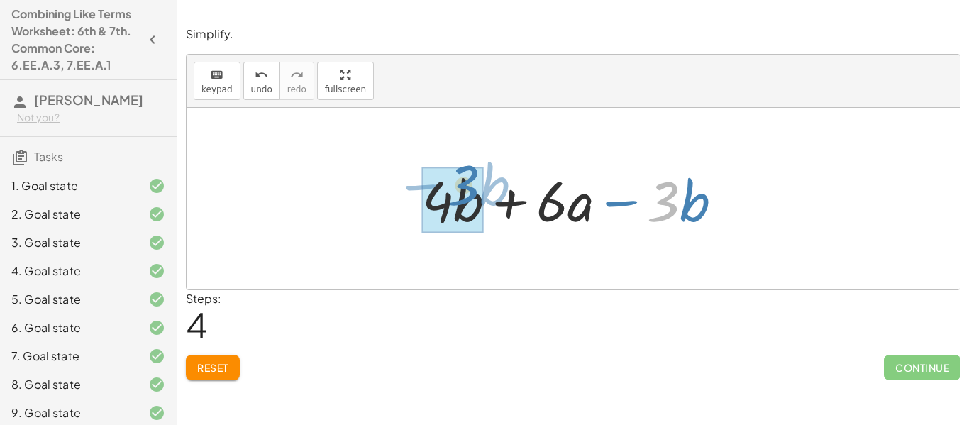
drag, startPoint x: 657, startPoint y: 182, endPoint x: 456, endPoint y: 165, distance: 201.3
click at [456, 165] on div at bounding box center [578, 198] width 326 height 73
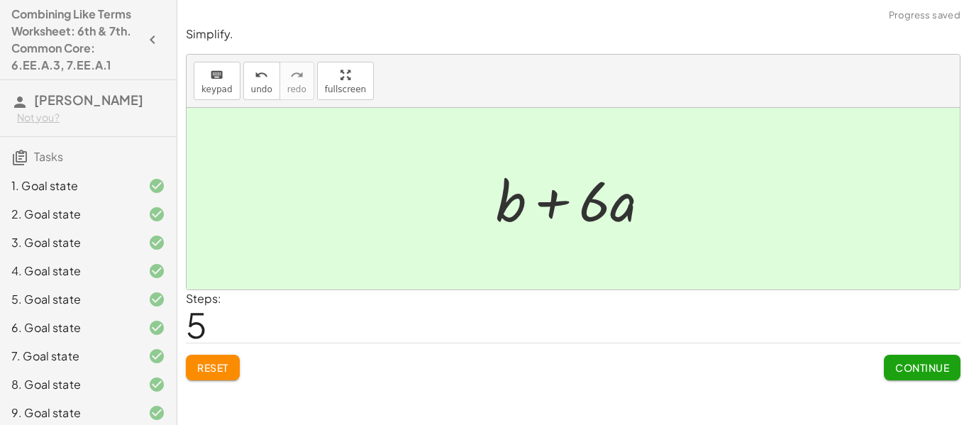
click at [925, 361] on span "Continue" at bounding box center [922, 367] width 54 height 13
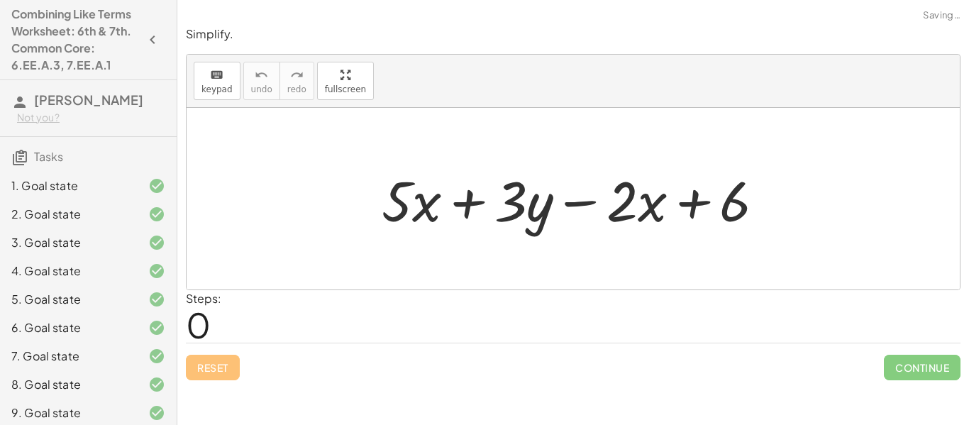
scroll to position [178, 0]
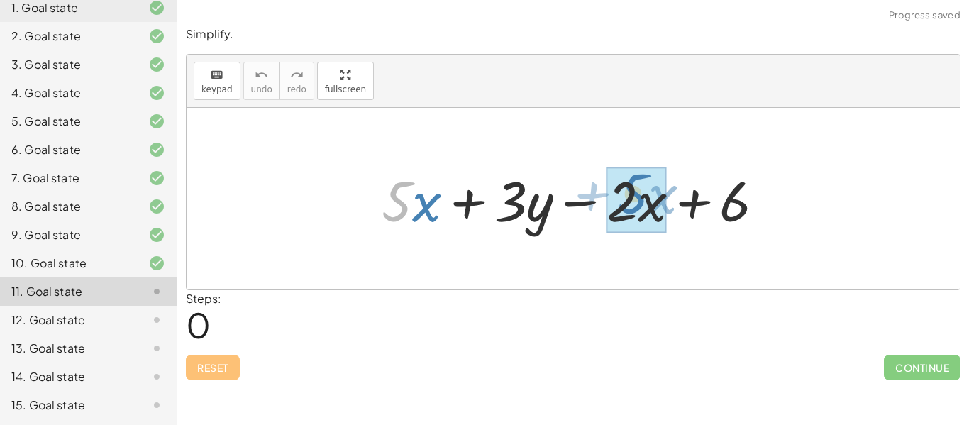
drag, startPoint x: 401, startPoint y: 200, endPoint x: 637, endPoint y: 192, distance: 236.2
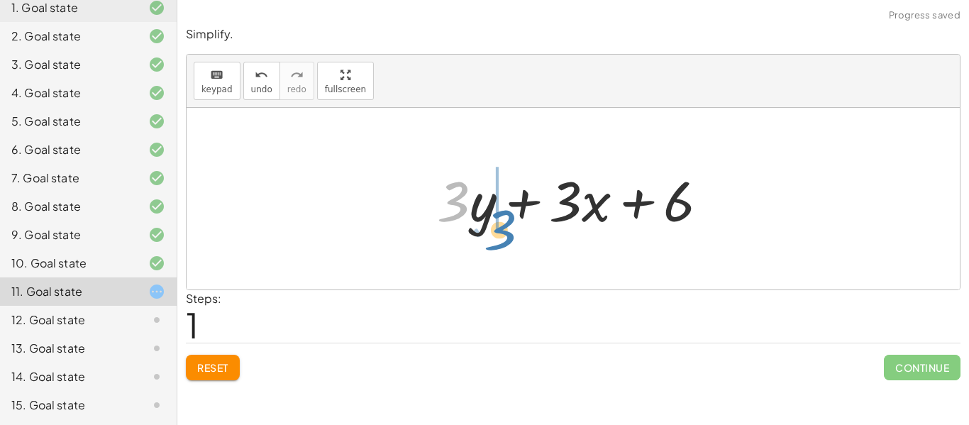
drag, startPoint x: 466, startPoint y: 201, endPoint x: 485, endPoint y: 221, distance: 27.6
click at [485, 221] on div at bounding box center [578, 198] width 297 height 73
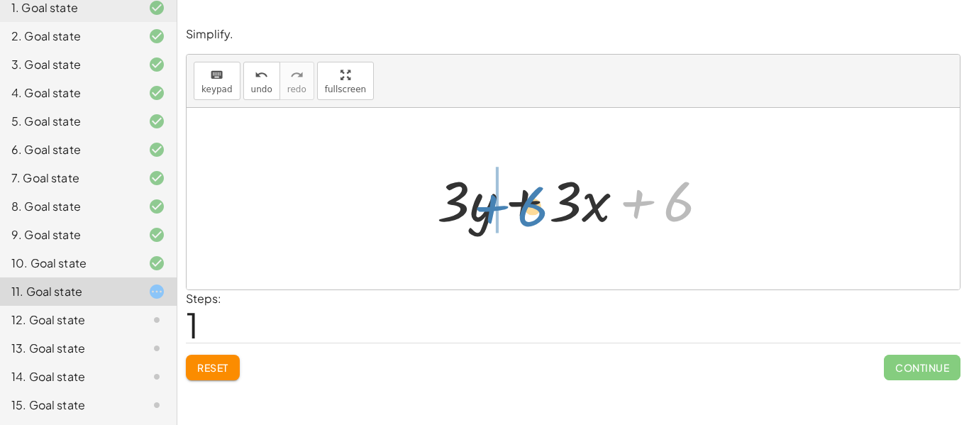
drag, startPoint x: 680, startPoint y: 216, endPoint x: 535, endPoint y: 221, distance: 145.4
click at [535, 221] on div at bounding box center [578, 198] width 297 height 73
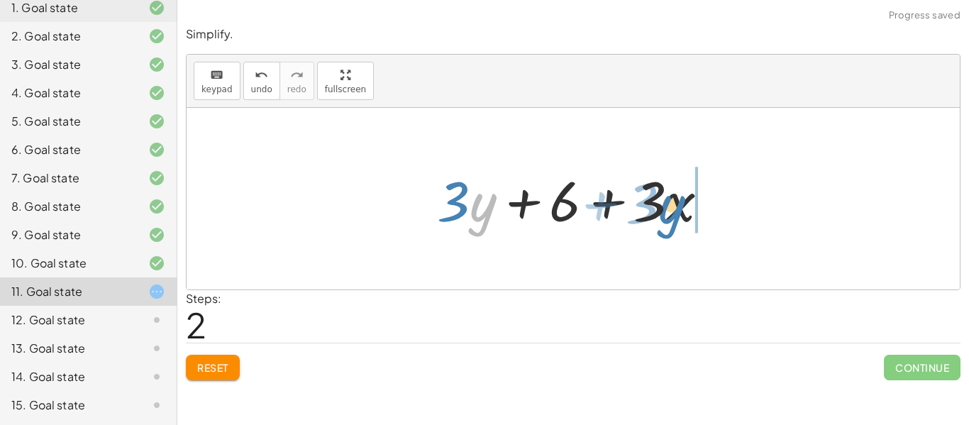
drag, startPoint x: 476, startPoint y: 208, endPoint x: 675, endPoint y: 211, distance: 198.6
click at [675, 211] on div at bounding box center [578, 198] width 297 height 73
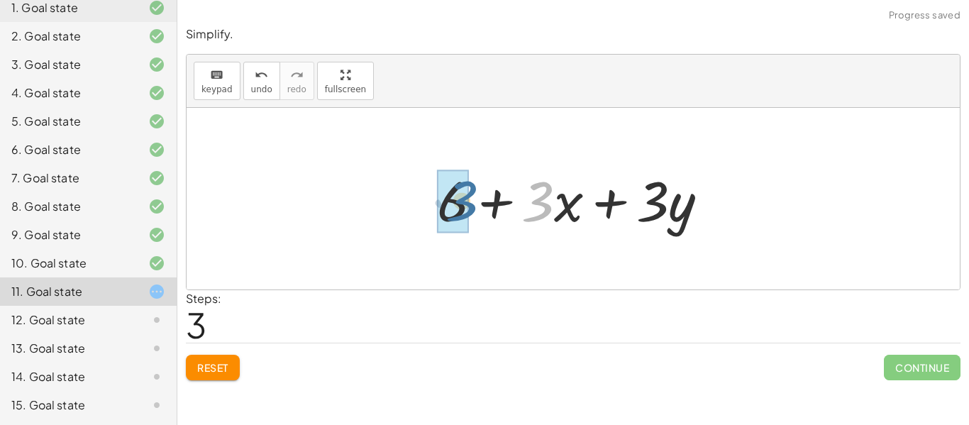
drag, startPoint x: 539, startPoint y: 193, endPoint x: 462, endPoint y: 192, distance: 76.6
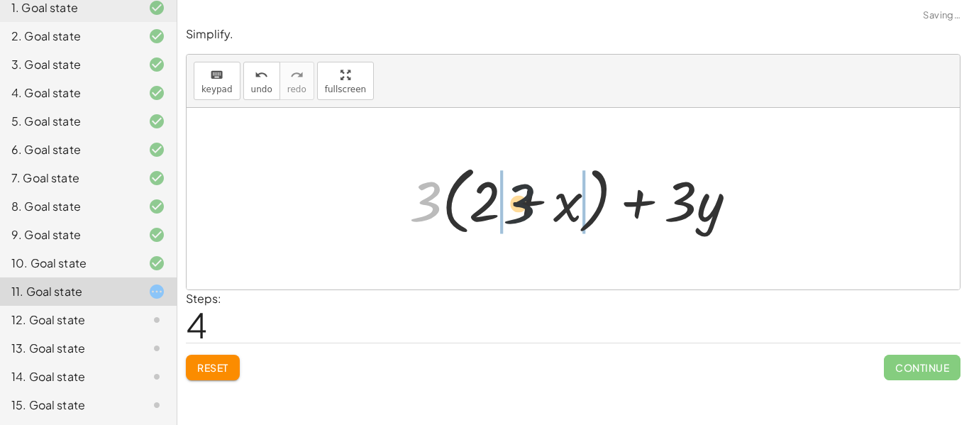
drag, startPoint x: 429, startPoint y: 205, endPoint x: 533, endPoint y: 207, distance: 104.3
click at [533, 207] on div at bounding box center [578, 199] width 352 height 82
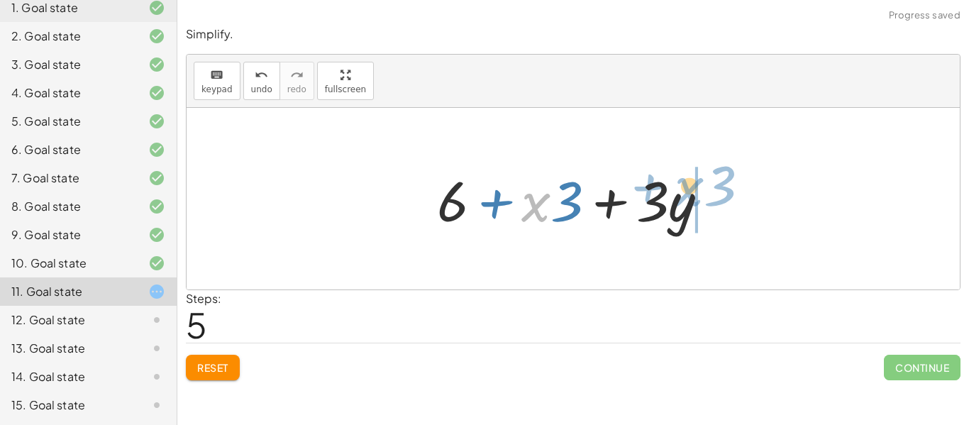
drag, startPoint x: 545, startPoint y: 201, endPoint x: 698, endPoint y: 185, distance: 153.2
click at [698, 185] on div at bounding box center [578, 198] width 297 height 73
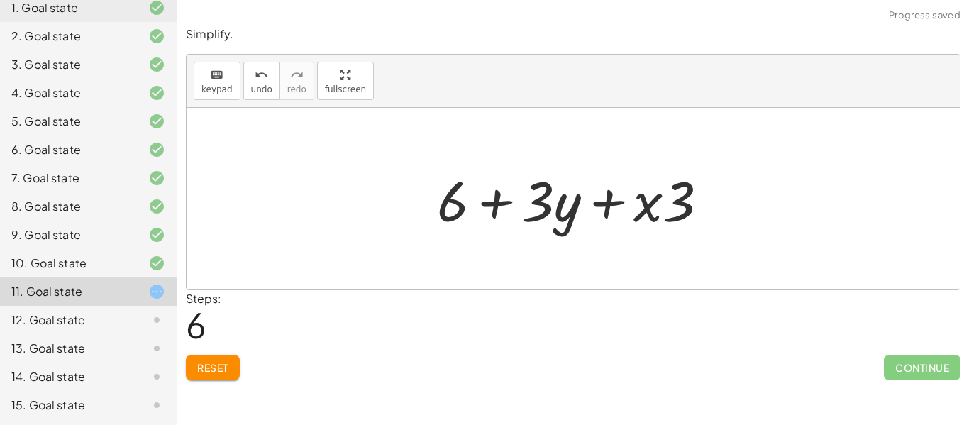
click at [194, 362] on button "Reset" at bounding box center [213, 368] width 54 height 26
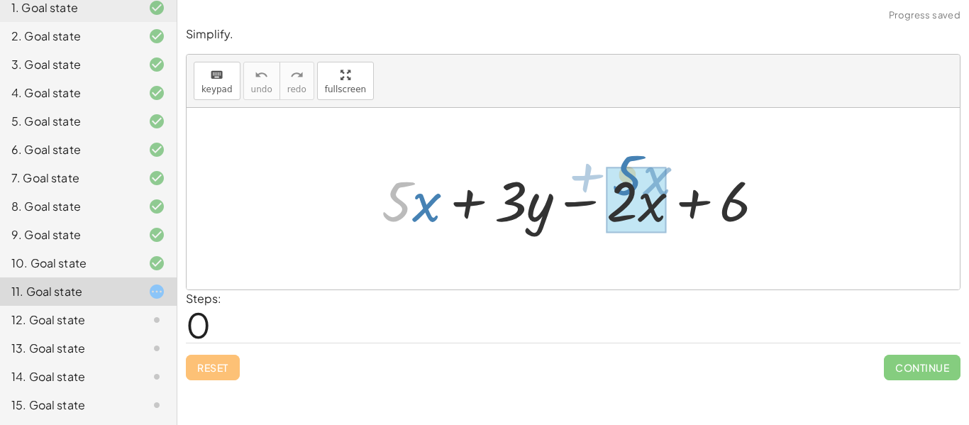
drag, startPoint x: 390, startPoint y: 189, endPoint x: 620, endPoint y: 163, distance: 231.9
click at [620, 163] on div at bounding box center [578, 198] width 408 height 73
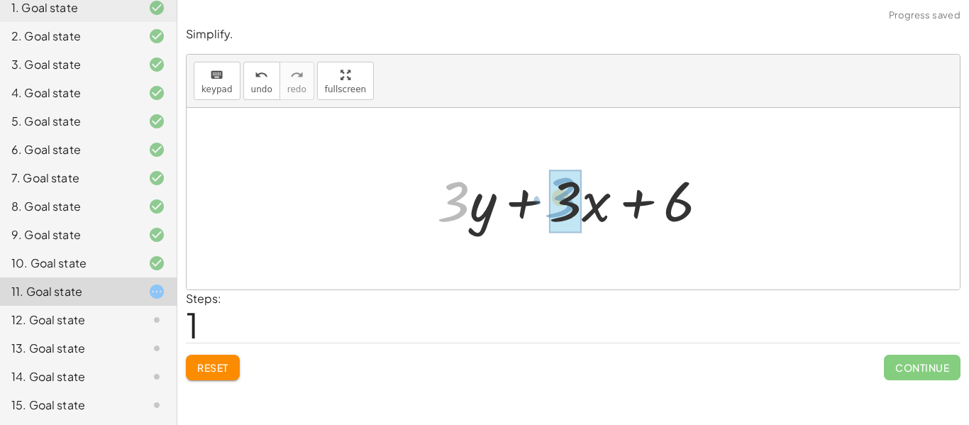
drag, startPoint x: 459, startPoint y: 193, endPoint x: 566, endPoint y: 189, distance: 107.2
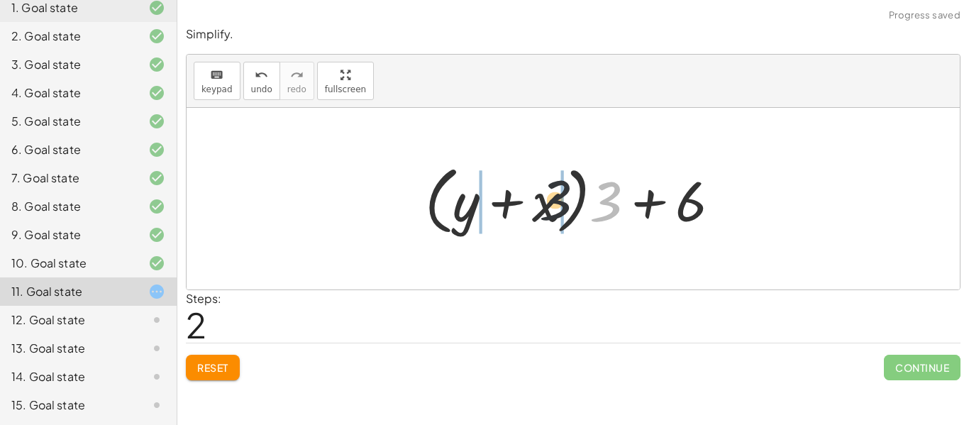
drag, startPoint x: 602, startPoint y: 196, endPoint x: 515, endPoint y: 196, distance: 86.5
click at [515, 196] on div at bounding box center [578, 199] width 321 height 82
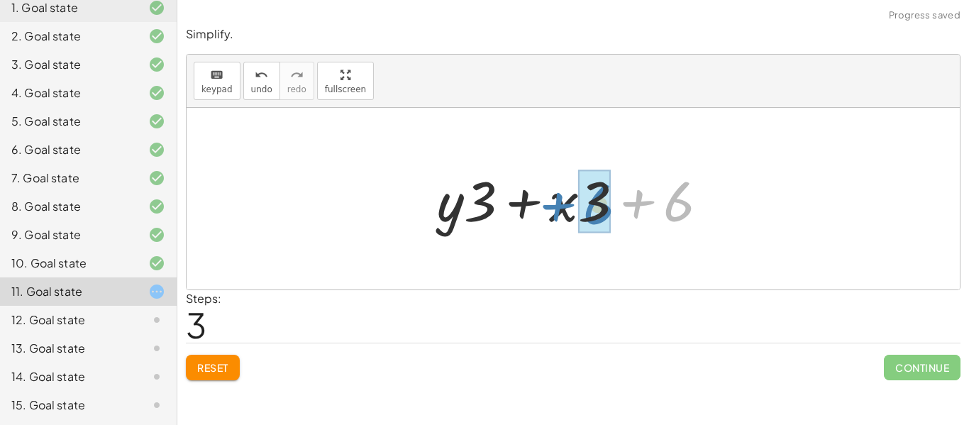
drag, startPoint x: 690, startPoint y: 211, endPoint x: 610, endPoint y: 214, distance: 80.2
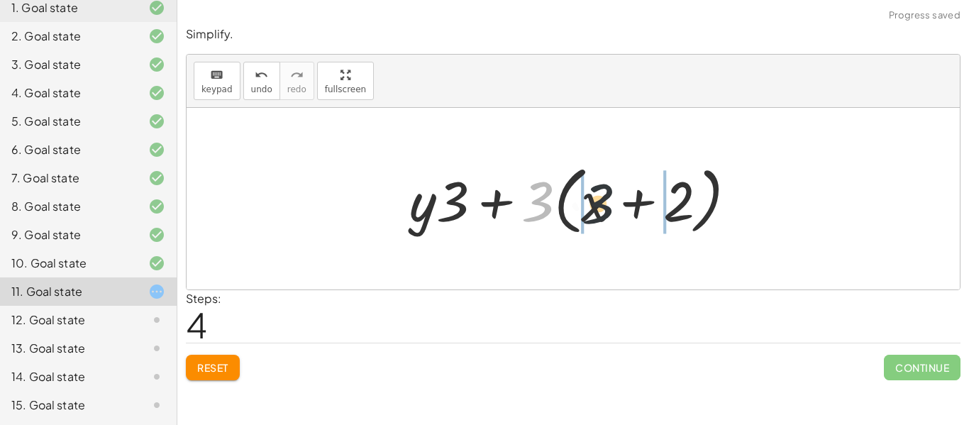
drag, startPoint x: 534, startPoint y: 214, endPoint x: 608, endPoint y: 216, distance: 74.5
click at [608, 216] on div at bounding box center [578, 199] width 352 height 82
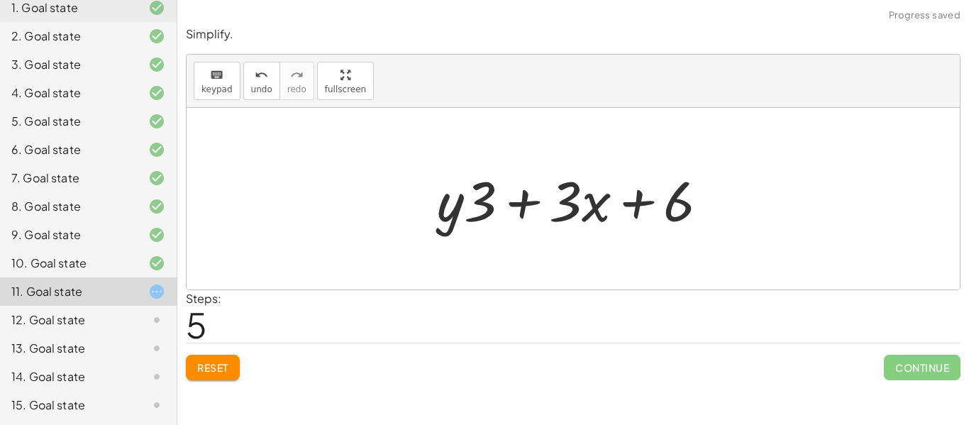
click at [148, 324] on icon at bounding box center [156, 319] width 17 height 17
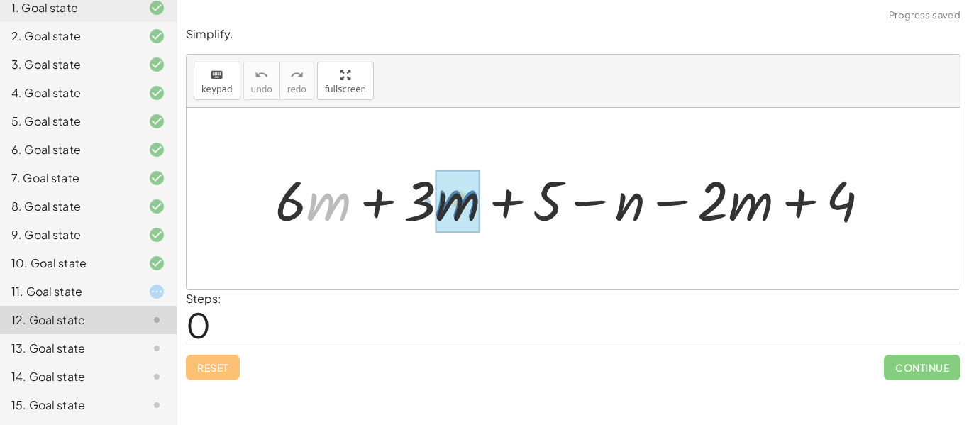
drag, startPoint x: 314, startPoint y: 206, endPoint x: 443, endPoint y: 204, distance: 129.1
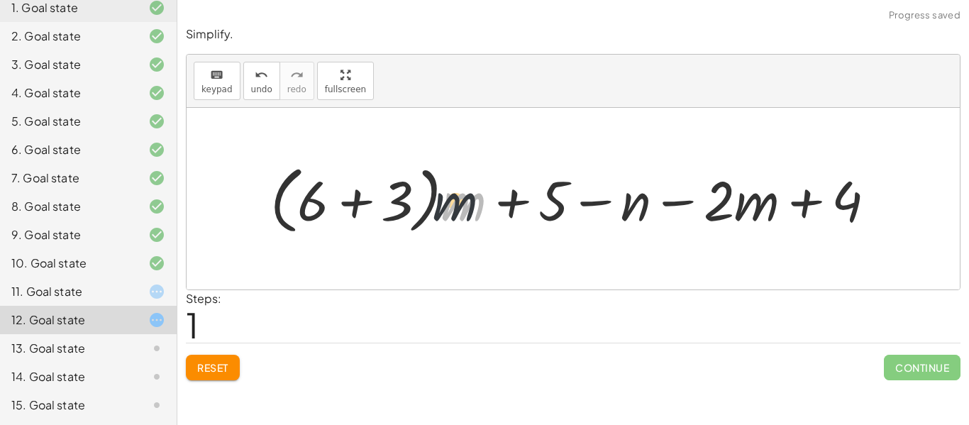
drag, startPoint x: 481, startPoint y: 208, endPoint x: 408, endPoint y: 205, distance: 73.1
click at [408, 205] on div at bounding box center [578, 198] width 630 height 81
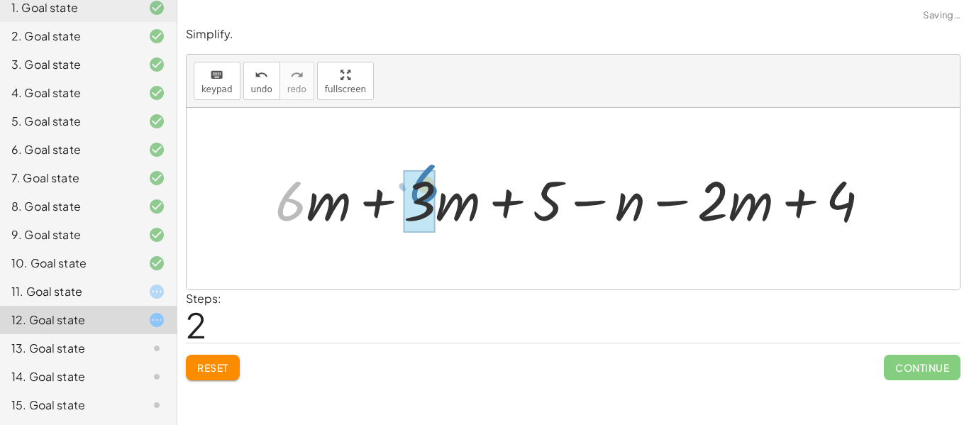
drag, startPoint x: 284, startPoint y: 201, endPoint x: 418, endPoint y: 184, distance: 135.1
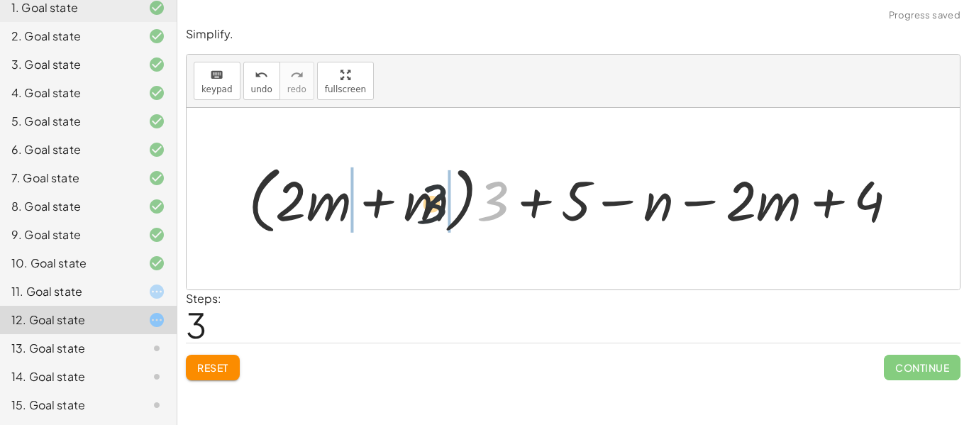
drag, startPoint x: 494, startPoint y: 197, endPoint x: 428, endPoint y: 199, distance: 65.3
click at [428, 199] on div at bounding box center [578, 198] width 675 height 81
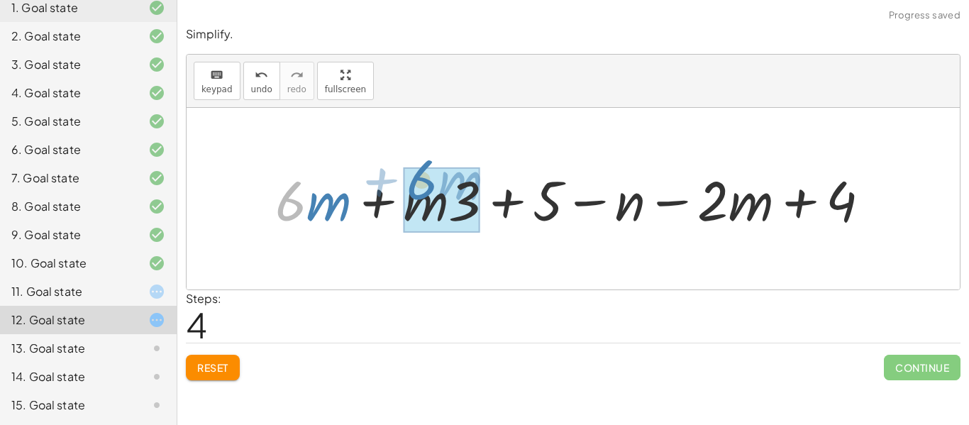
drag, startPoint x: 291, startPoint y: 199, endPoint x: 423, endPoint y: 178, distance: 133.6
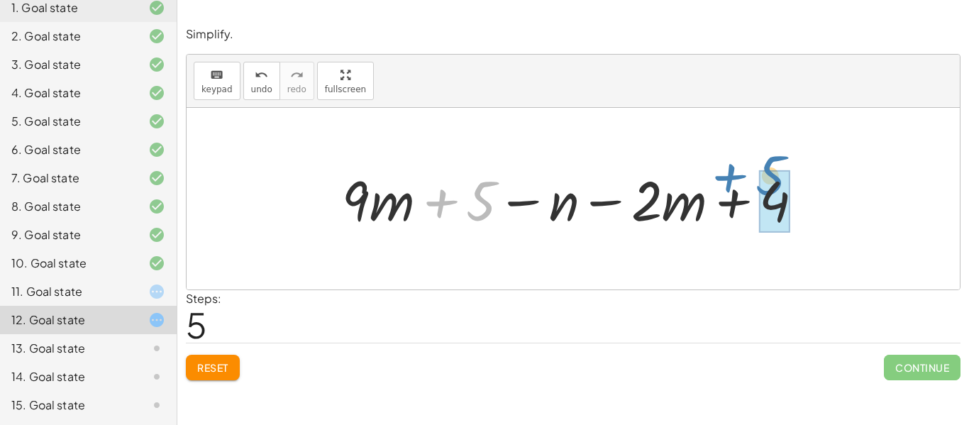
drag, startPoint x: 475, startPoint y: 197, endPoint x: 765, endPoint y: 172, distance: 291.1
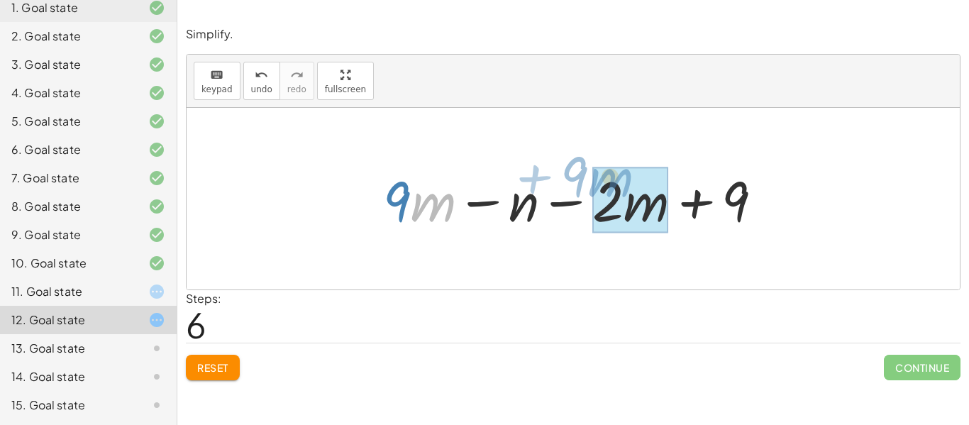
drag, startPoint x: 430, startPoint y: 204, endPoint x: 606, endPoint y: 179, distance: 177.6
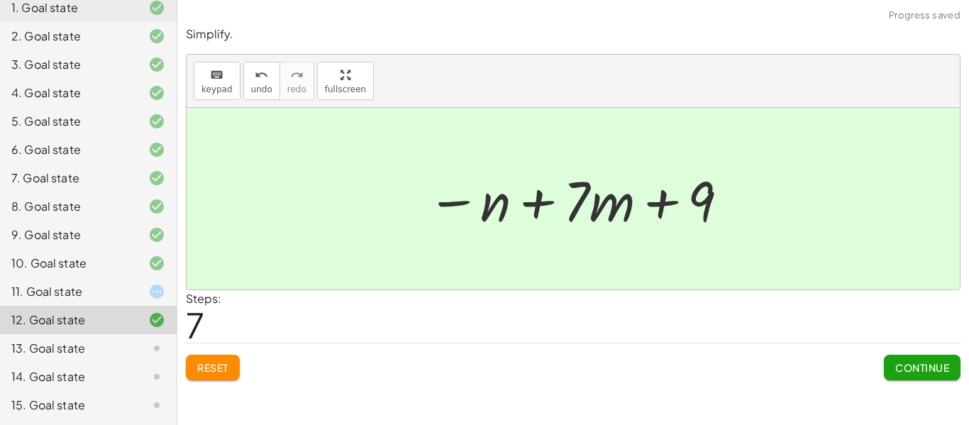
click at [911, 374] on button "Continue" at bounding box center [922, 368] width 77 height 26
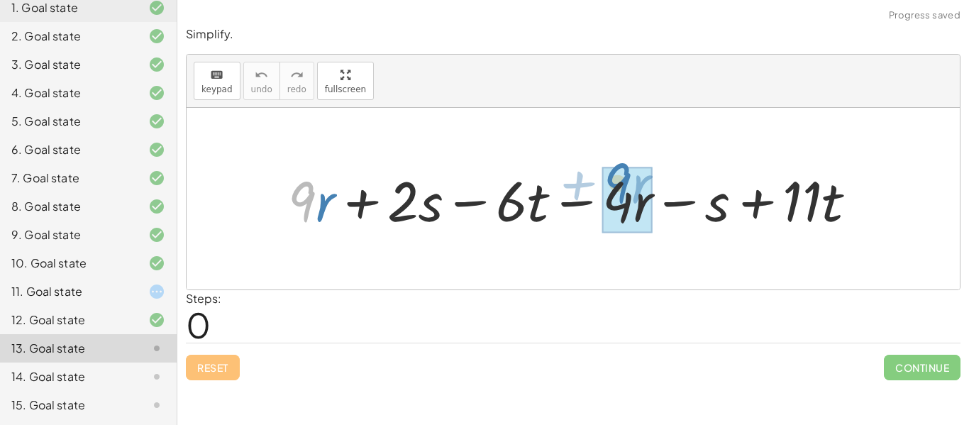
drag, startPoint x: 307, startPoint y: 193, endPoint x: 623, endPoint y: 174, distance: 316.8
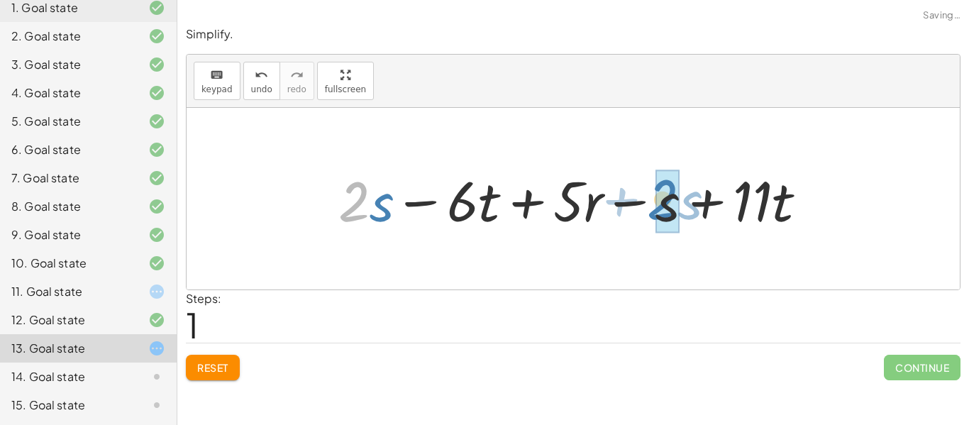
drag, startPoint x: 362, startPoint y: 190, endPoint x: 673, endPoint y: 187, distance: 311.3
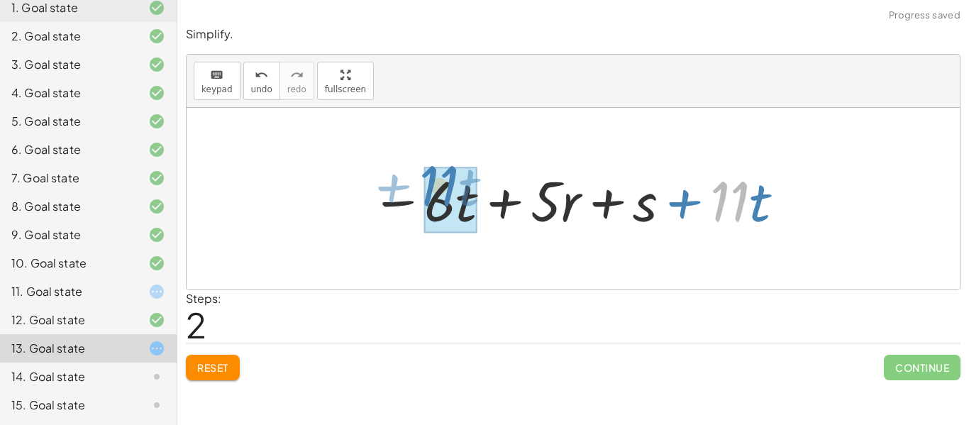
drag, startPoint x: 719, startPoint y: 188, endPoint x: 429, endPoint y: 172, distance: 290.5
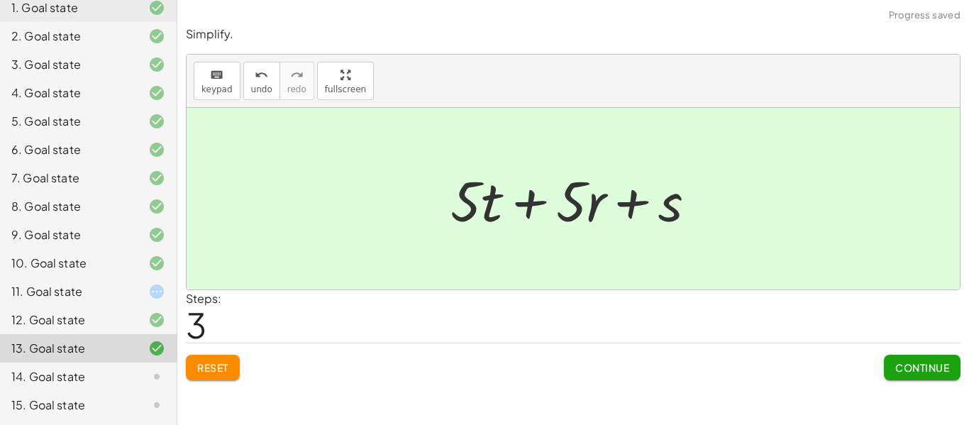
click at [930, 375] on button "Continue" at bounding box center [922, 368] width 77 height 26
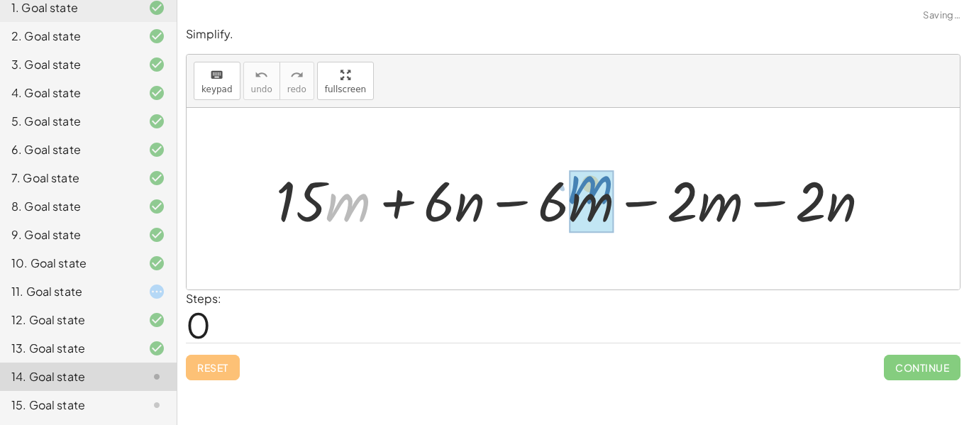
drag, startPoint x: 347, startPoint y: 206, endPoint x: 592, endPoint y: 189, distance: 246.0
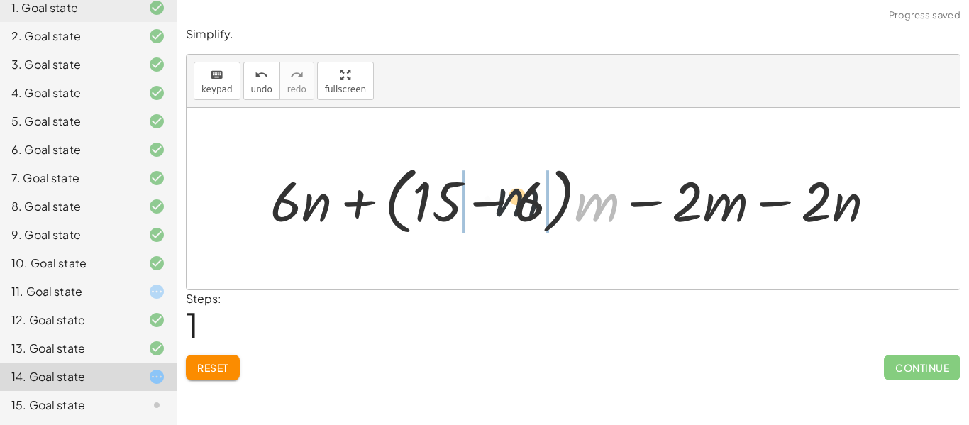
drag, startPoint x: 602, startPoint y: 207, endPoint x: 509, endPoint y: 201, distance: 93.1
click at [509, 201] on div at bounding box center [578, 198] width 630 height 81
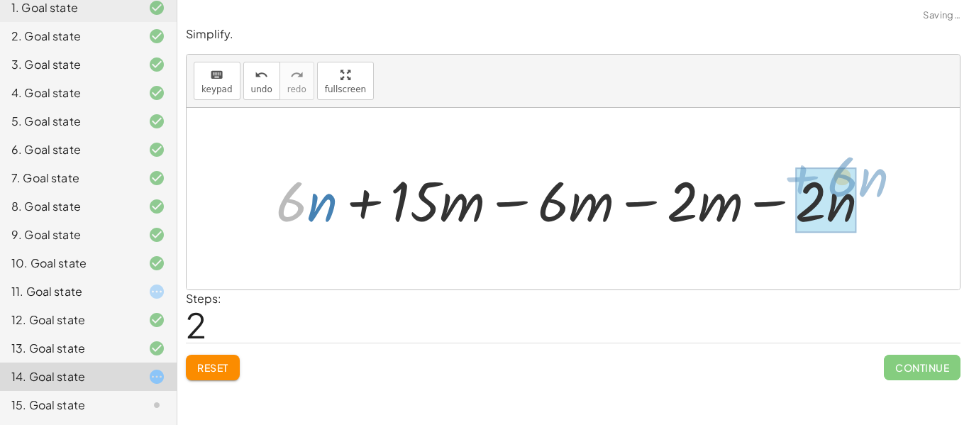
drag, startPoint x: 306, startPoint y: 194, endPoint x: 854, endPoint y: 168, distance: 548.7
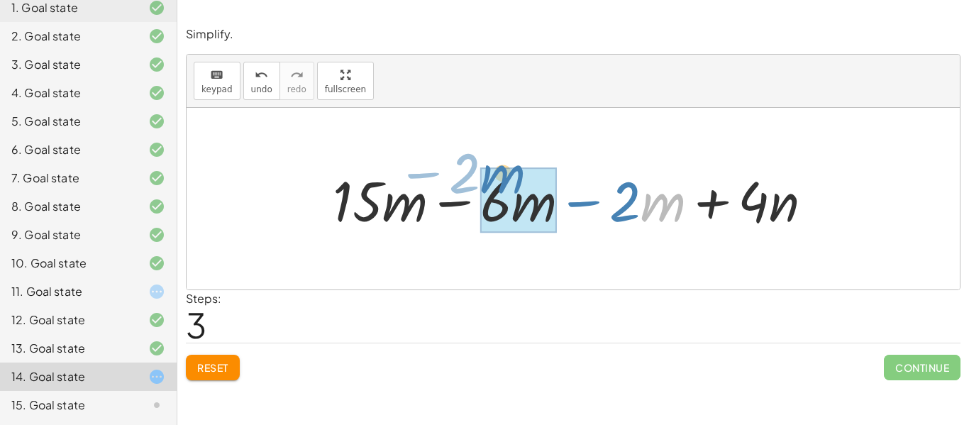
drag, startPoint x: 651, startPoint y: 201, endPoint x: 489, endPoint y: 172, distance: 165.0
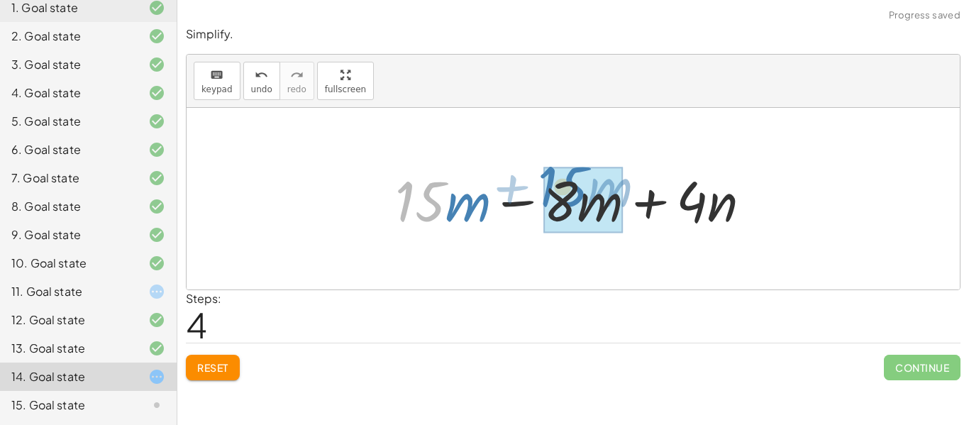
drag, startPoint x: 431, startPoint y: 182, endPoint x: 574, endPoint y: 167, distance: 143.3
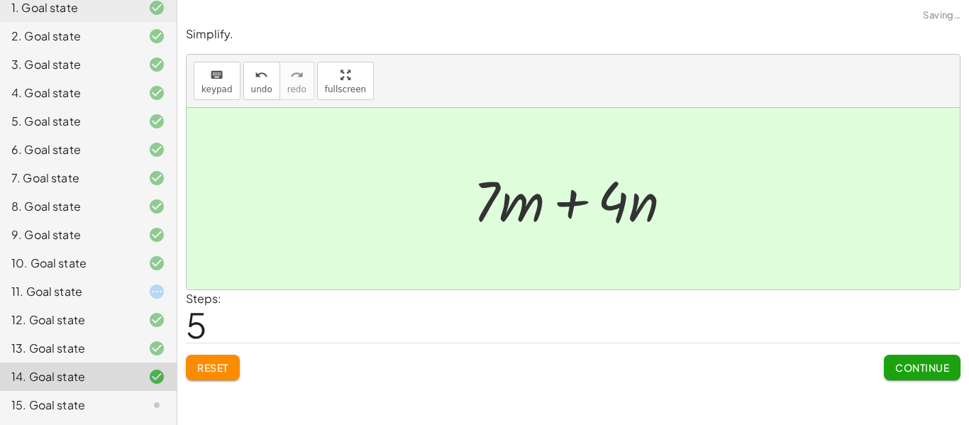
click at [928, 366] on span "Continue" at bounding box center [922, 367] width 54 height 13
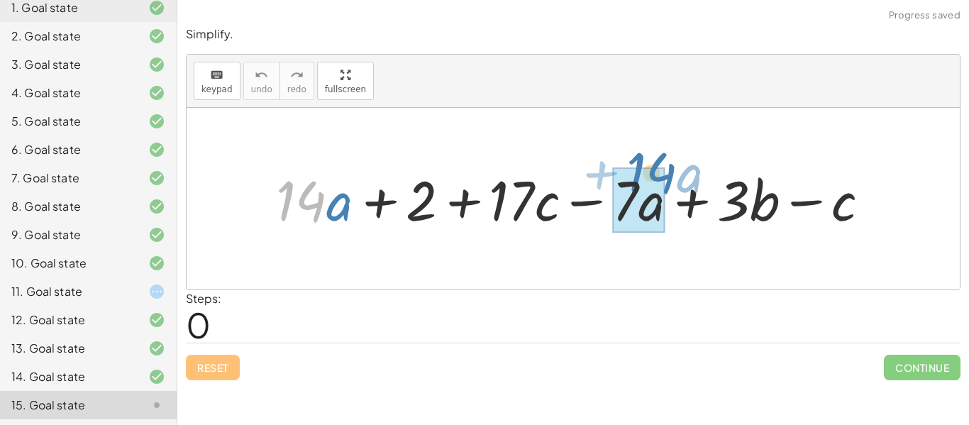
drag, startPoint x: 314, startPoint y: 191, endPoint x: 664, endPoint y: 163, distance: 351.4
click at [664, 163] on div at bounding box center [579, 198] width 620 height 72
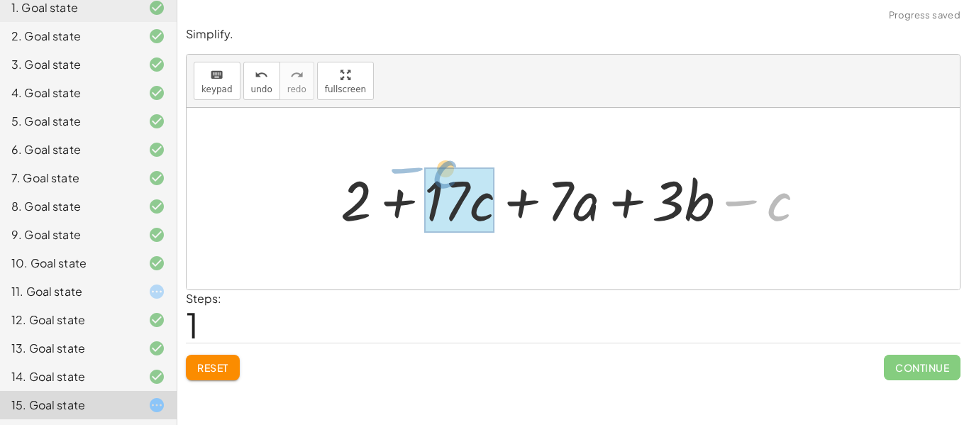
drag, startPoint x: 808, startPoint y: 201, endPoint x: 475, endPoint y: 169, distance: 334.1
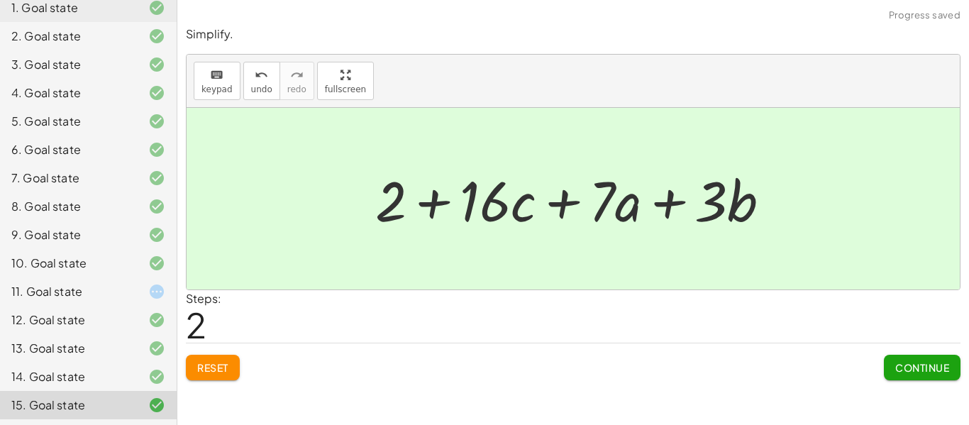
click at [135, 298] on div at bounding box center [146, 291] width 40 height 17
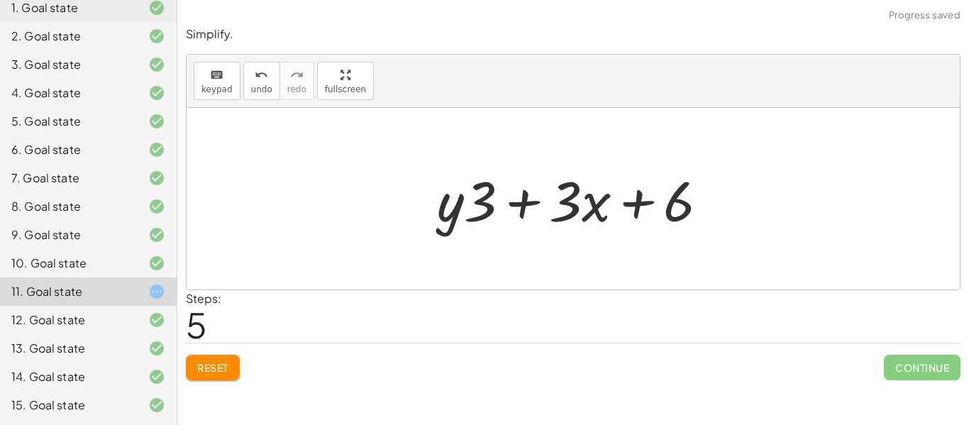
click at [221, 372] on span "Reset" at bounding box center [212, 367] width 31 height 13
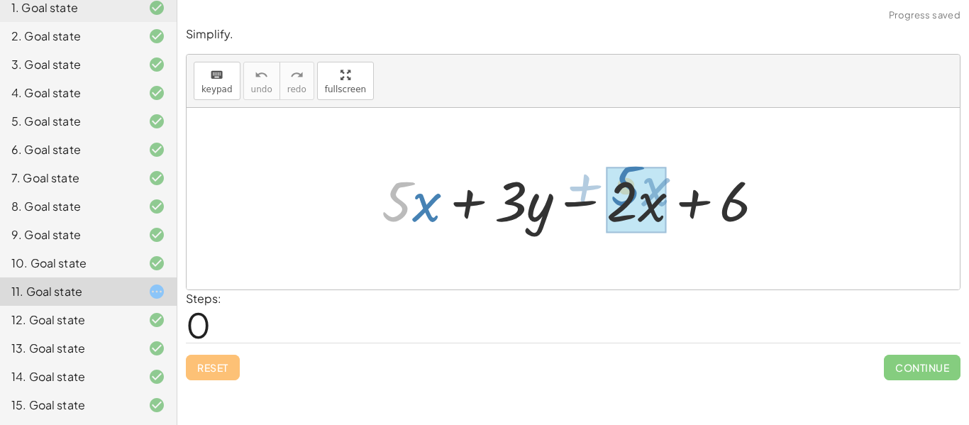
drag, startPoint x: 400, startPoint y: 187, endPoint x: 629, endPoint y: 172, distance: 229.5
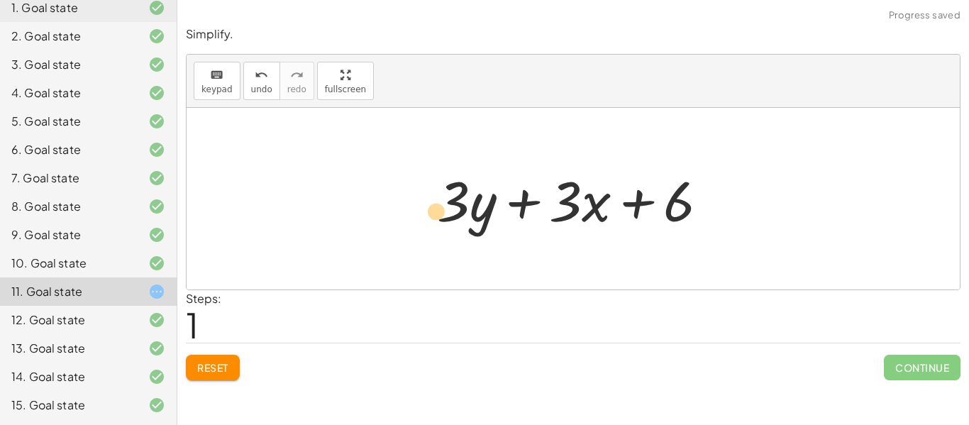
drag, startPoint x: 459, startPoint y: 194, endPoint x: 444, endPoint y: 204, distance: 18.5
click at [444, 204] on div at bounding box center [578, 198] width 297 height 73
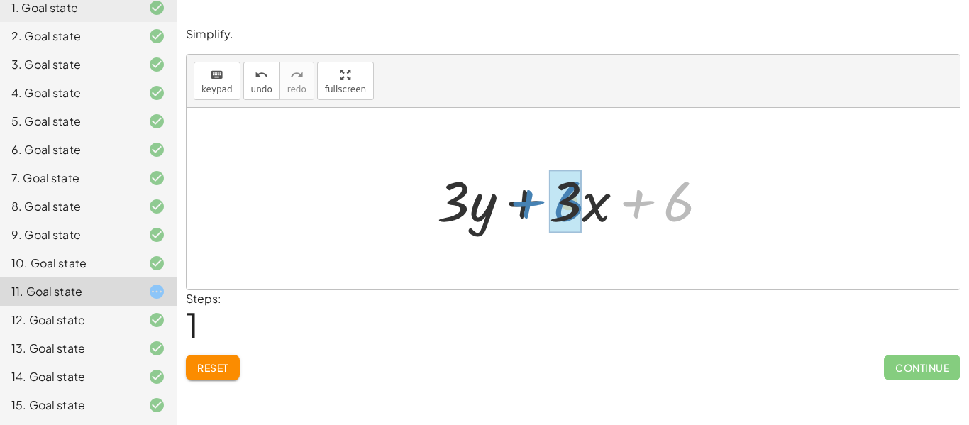
drag, startPoint x: 681, startPoint y: 208, endPoint x: 571, endPoint y: 208, distance: 109.9
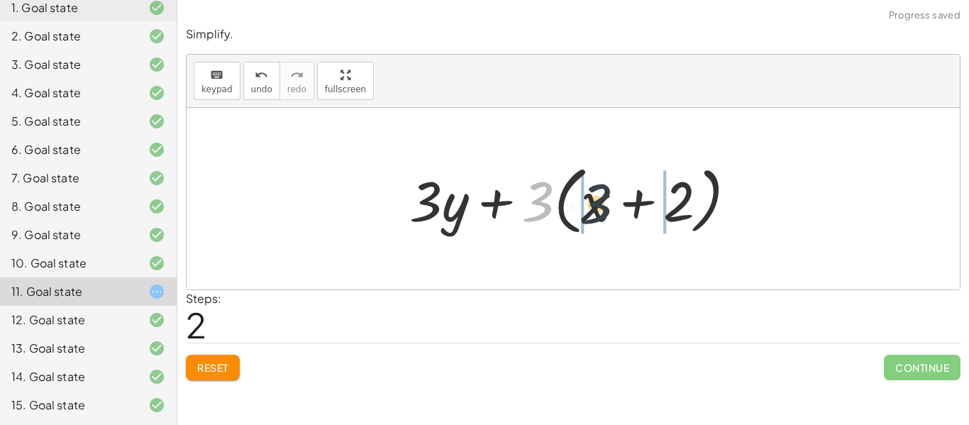
drag, startPoint x: 529, startPoint y: 204, endPoint x: 592, endPoint y: 206, distance: 63.1
click at [592, 206] on div at bounding box center [578, 199] width 352 height 82
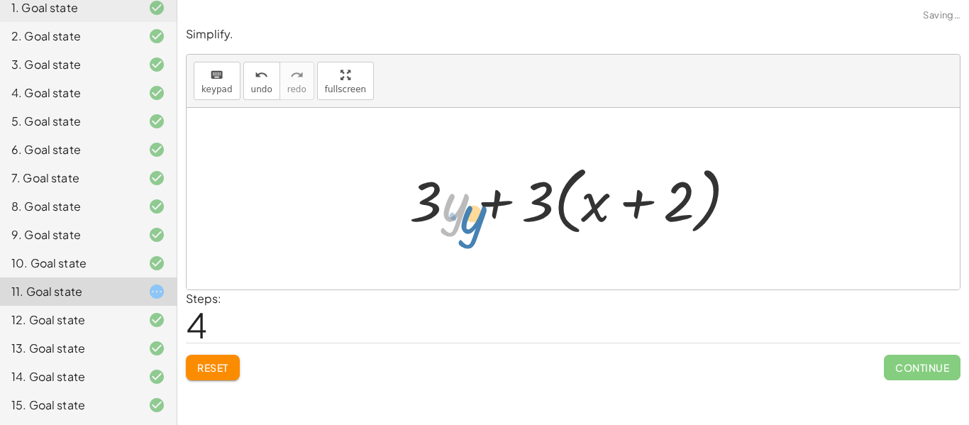
drag, startPoint x: 449, startPoint y: 198, endPoint x: 431, endPoint y: 215, distance: 24.6
click at [431, 215] on div at bounding box center [578, 199] width 352 height 82
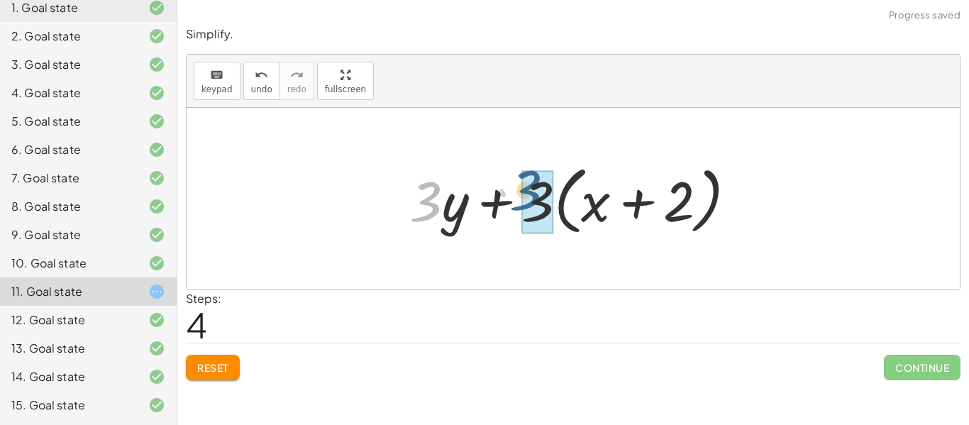
drag, startPoint x: 422, startPoint y: 193, endPoint x: 523, endPoint y: 182, distance: 101.3
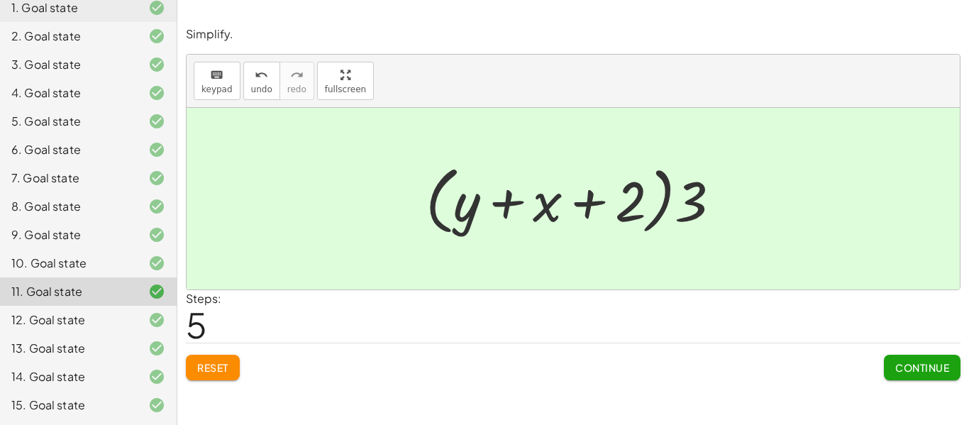
scroll to position [0, 0]
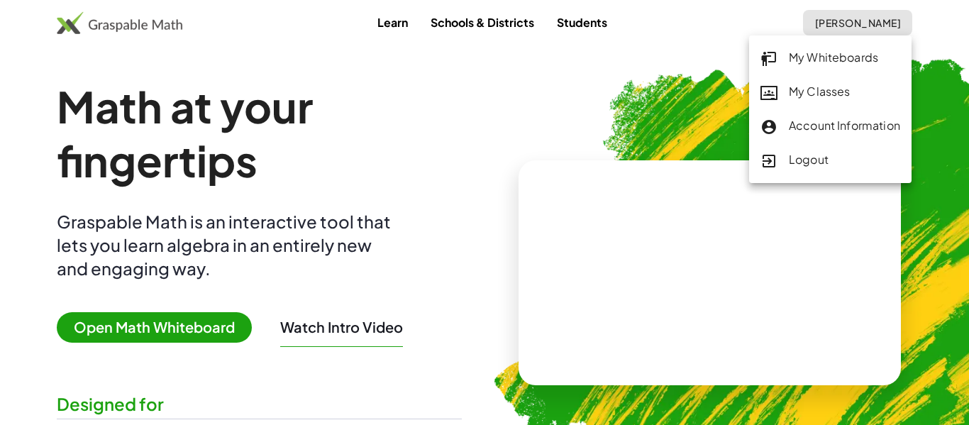
click at [815, 87] on div "My Classes" at bounding box center [830, 92] width 140 height 18
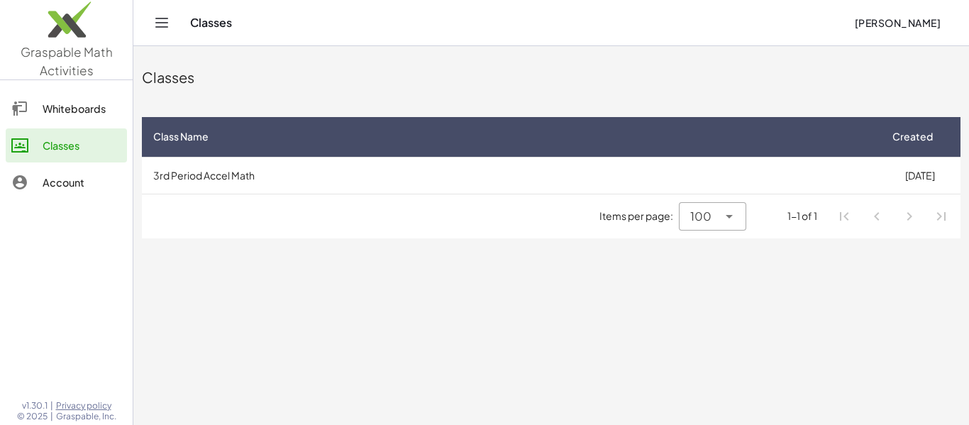
click at [627, 197] on div "Items per page: 100 *** 1-1 of 1" at bounding box center [551, 216] width 818 height 44
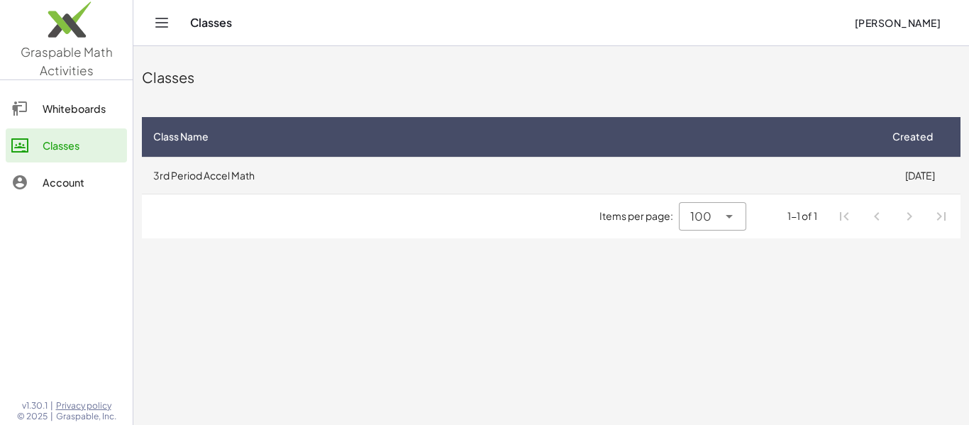
click at [603, 191] on td "3rd Period Accel Math" at bounding box center [510, 175] width 737 height 37
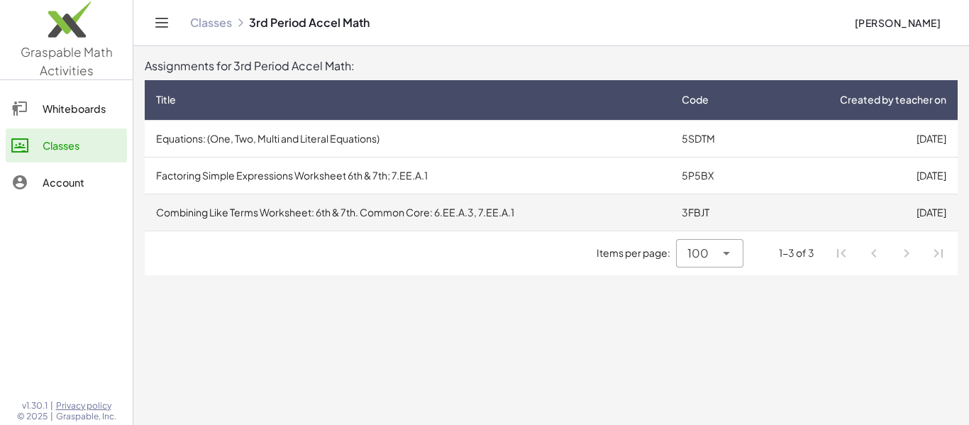
click at [603, 206] on td "Combining Like Terms Worksheet: 6th & 7th. Common Core: 6.EE.A.3, 7.EE.A.1" at bounding box center [407, 212] width 525 height 37
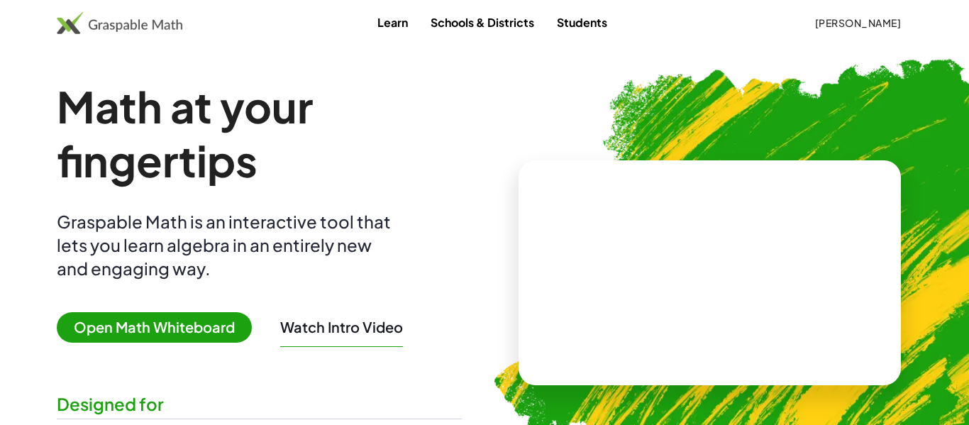
click at [858, 28] on span "[PERSON_NAME]" at bounding box center [857, 22] width 87 height 13
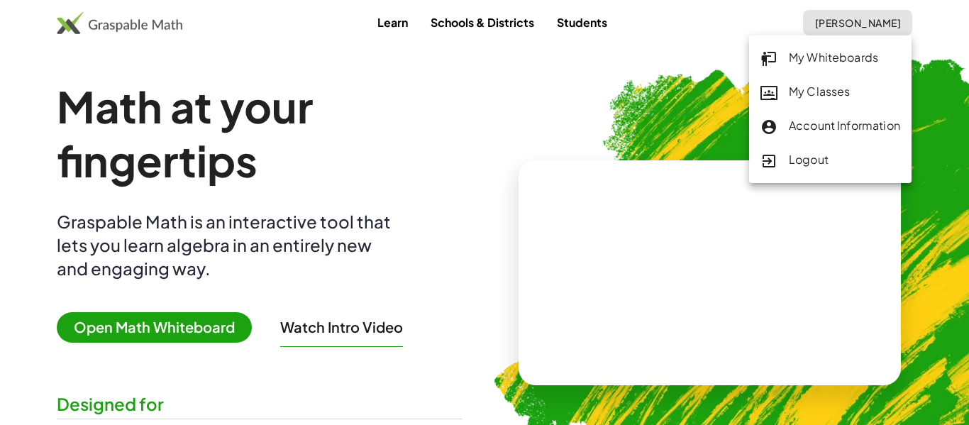
click at [830, 89] on div "My Classes" at bounding box center [830, 92] width 140 height 18
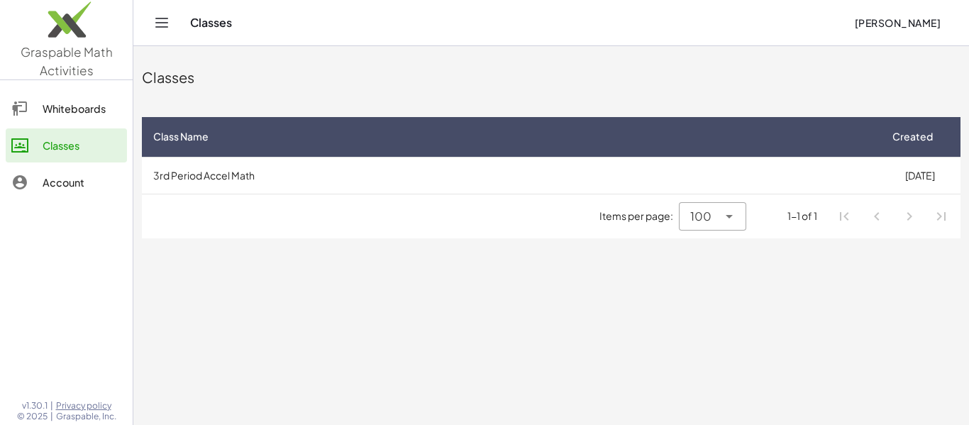
click at [503, 199] on div "Items per page: 100 *** 1-1 of 1" at bounding box center [551, 216] width 818 height 44
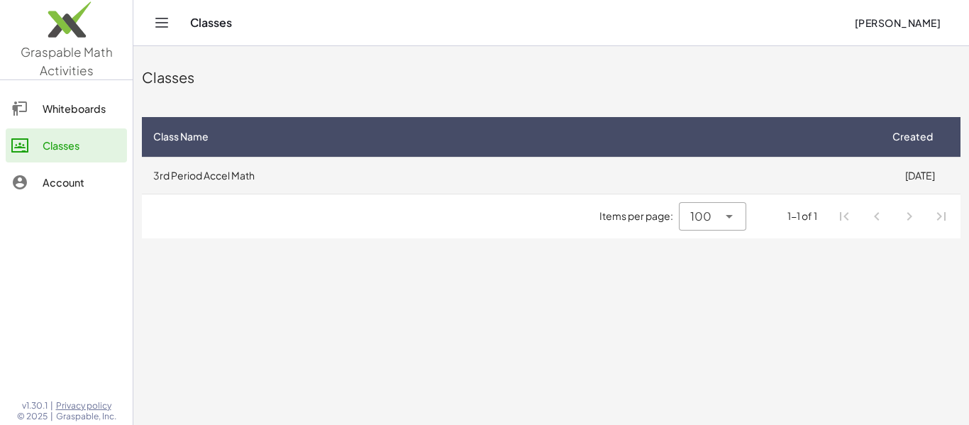
click at [492, 186] on td "3rd Period Accel Math" at bounding box center [510, 175] width 737 height 37
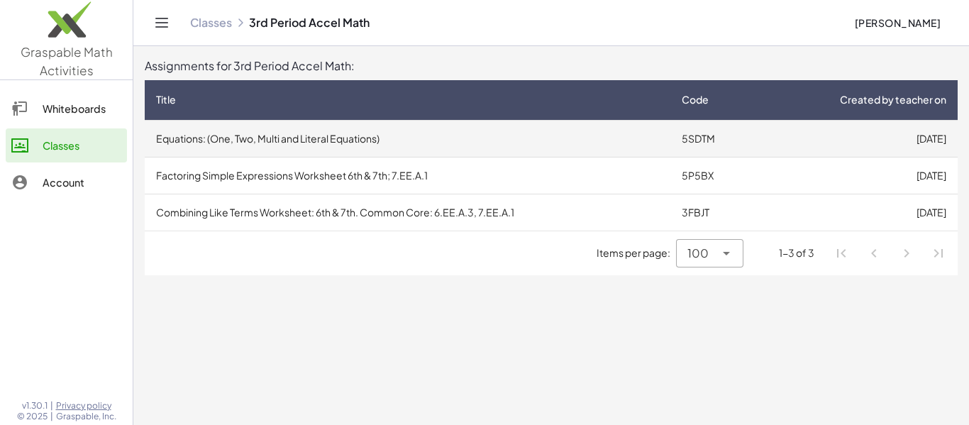
click at [355, 139] on td "Equations: (One, Two, Multi and Literal Equations)" at bounding box center [407, 138] width 525 height 37
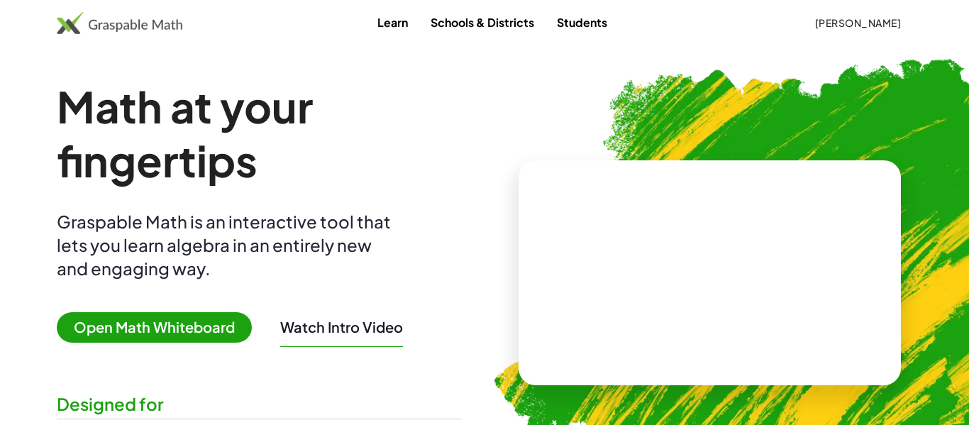
click at [891, 23] on span "[PERSON_NAME]" at bounding box center [857, 22] width 87 height 13
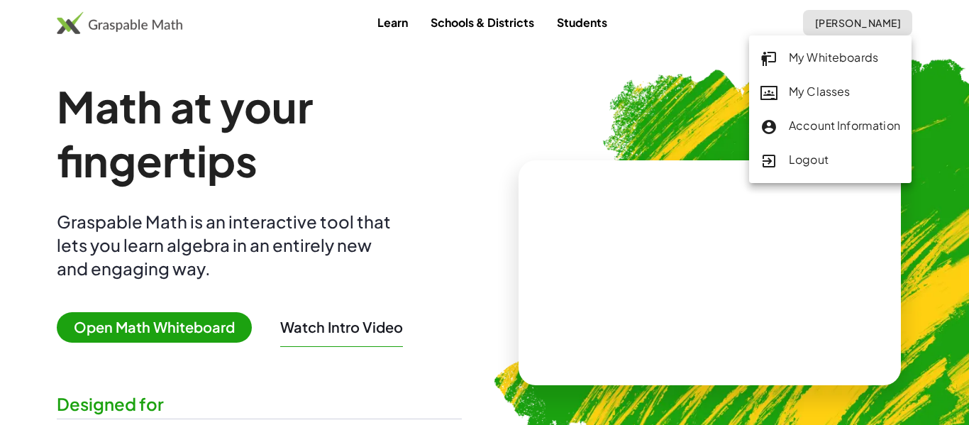
click at [823, 93] on div "My Classes" at bounding box center [830, 92] width 140 height 18
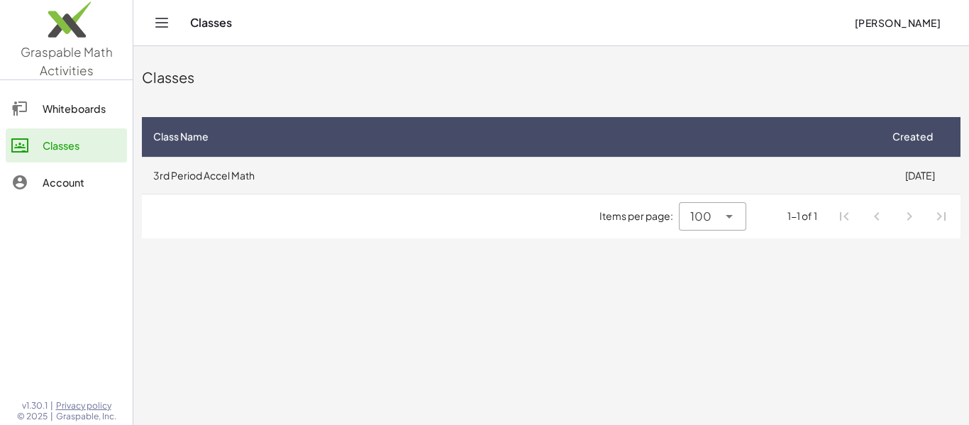
click at [387, 180] on td "3rd Period Accel Math" at bounding box center [510, 175] width 737 height 37
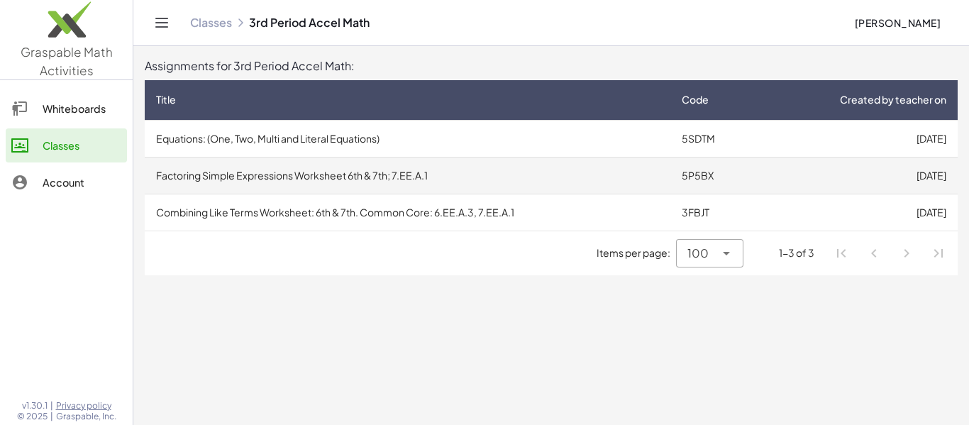
click at [401, 174] on td "Factoring Simple Expressions Worksheet 6th & 7th; 7.EE.A.1" at bounding box center [407, 175] width 525 height 37
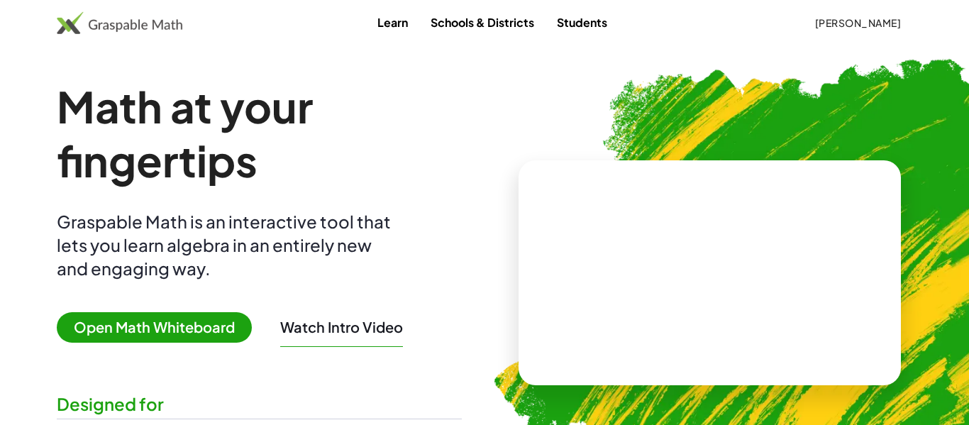
click at [878, 18] on span "[PERSON_NAME]" at bounding box center [857, 22] width 87 height 13
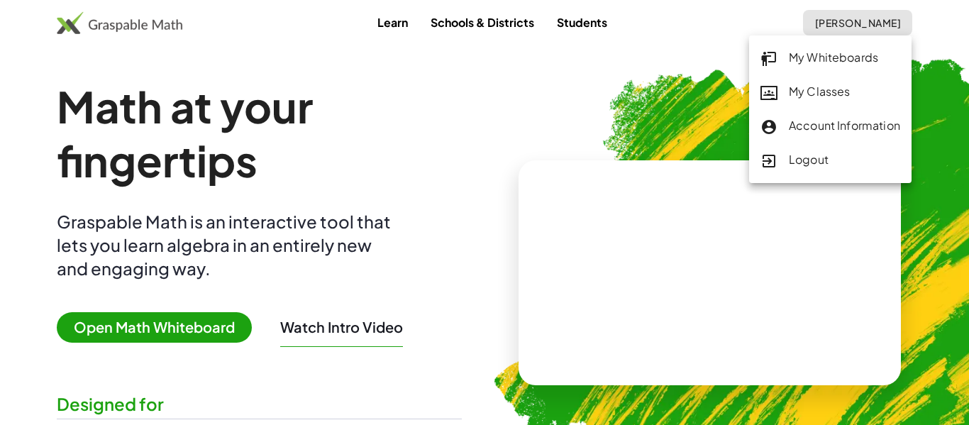
click at [830, 88] on div "My Classes" at bounding box center [830, 92] width 140 height 18
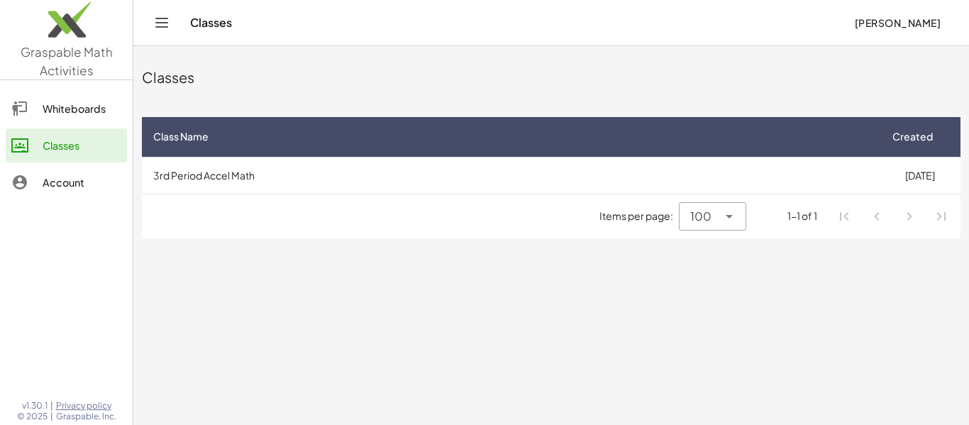
click at [579, 204] on div "Items per page: 100 *** 1-1 of 1" at bounding box center [551, 216] width 818 height 44
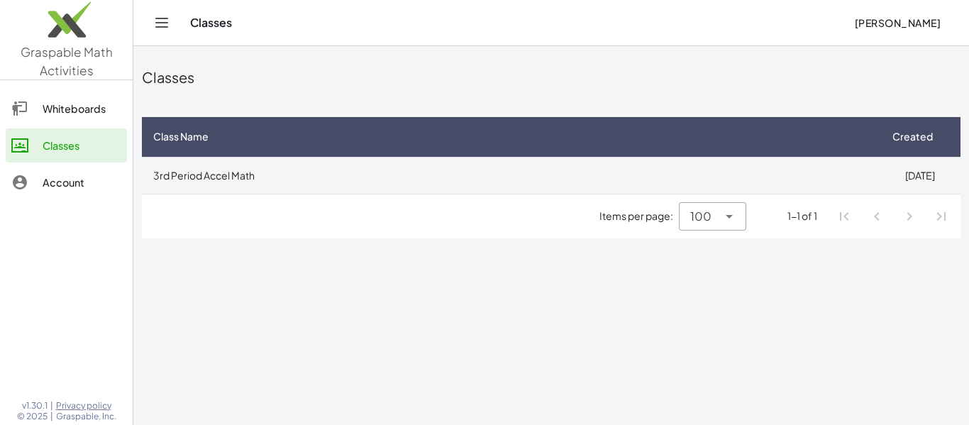
click at [571, 184] on td "3rd Period Accel Math" at bounding box center [510, 175] width 737 height 37
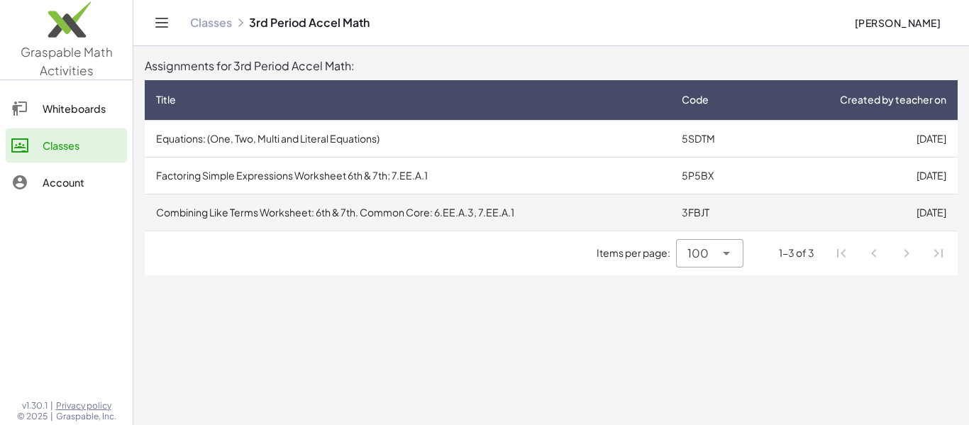
click at [586, 198] on td "Combining Like Terms Worksheet: 6th & 7th. Common Core: 6.EE.A.3, 7.EE.A.1" at bounding box center [407, 212] width 525 height 37
